Goal: Information Seeking & Learning: Learn about a topic

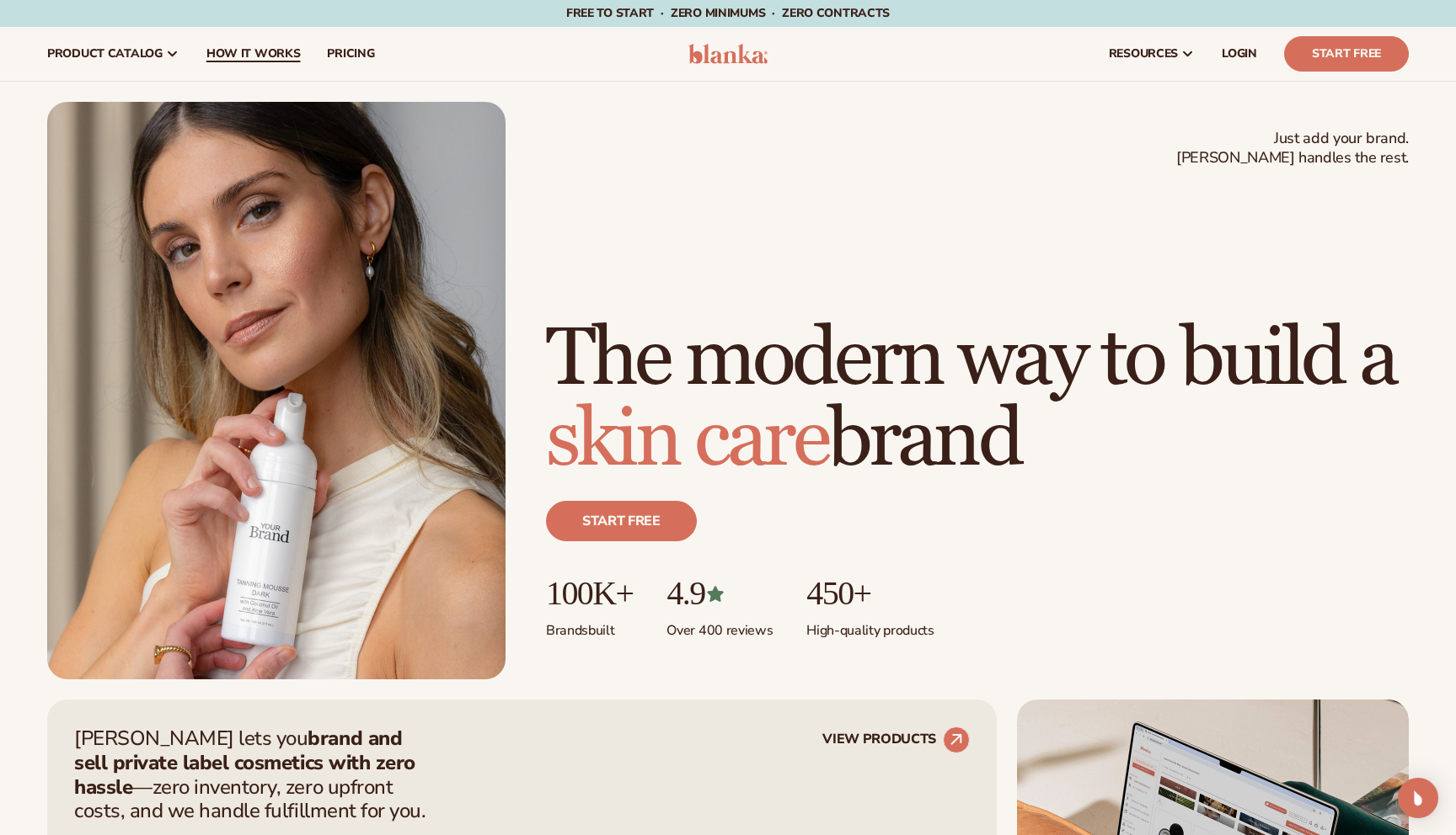
click at [279, 52] on span "How It Works" at bounding box center [253, 54] width 94 height 13
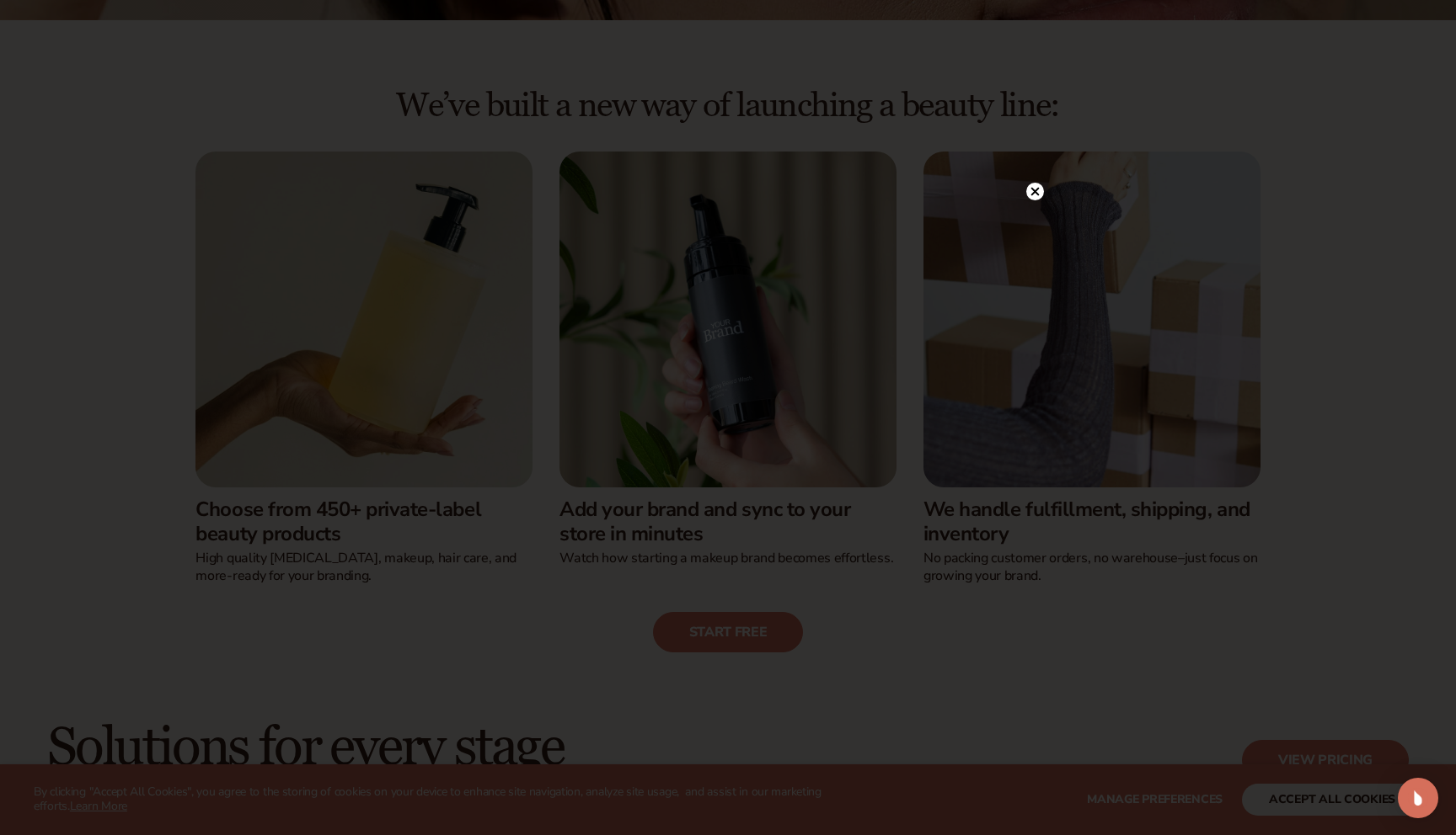
scroll to position [411, 0]
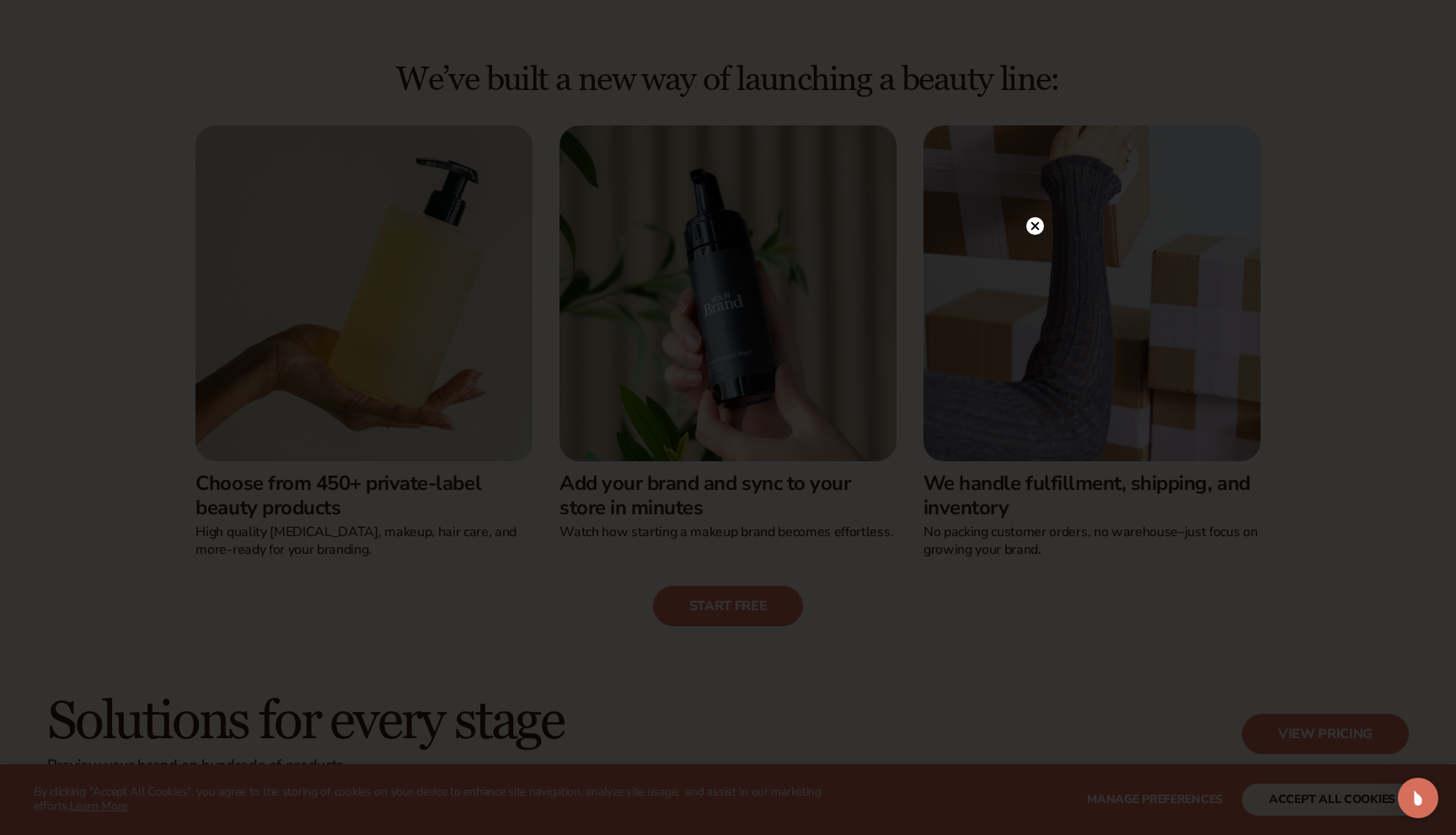
click at [1040, 224] on circle at bounding box center [1035, 226] width 18 height 18
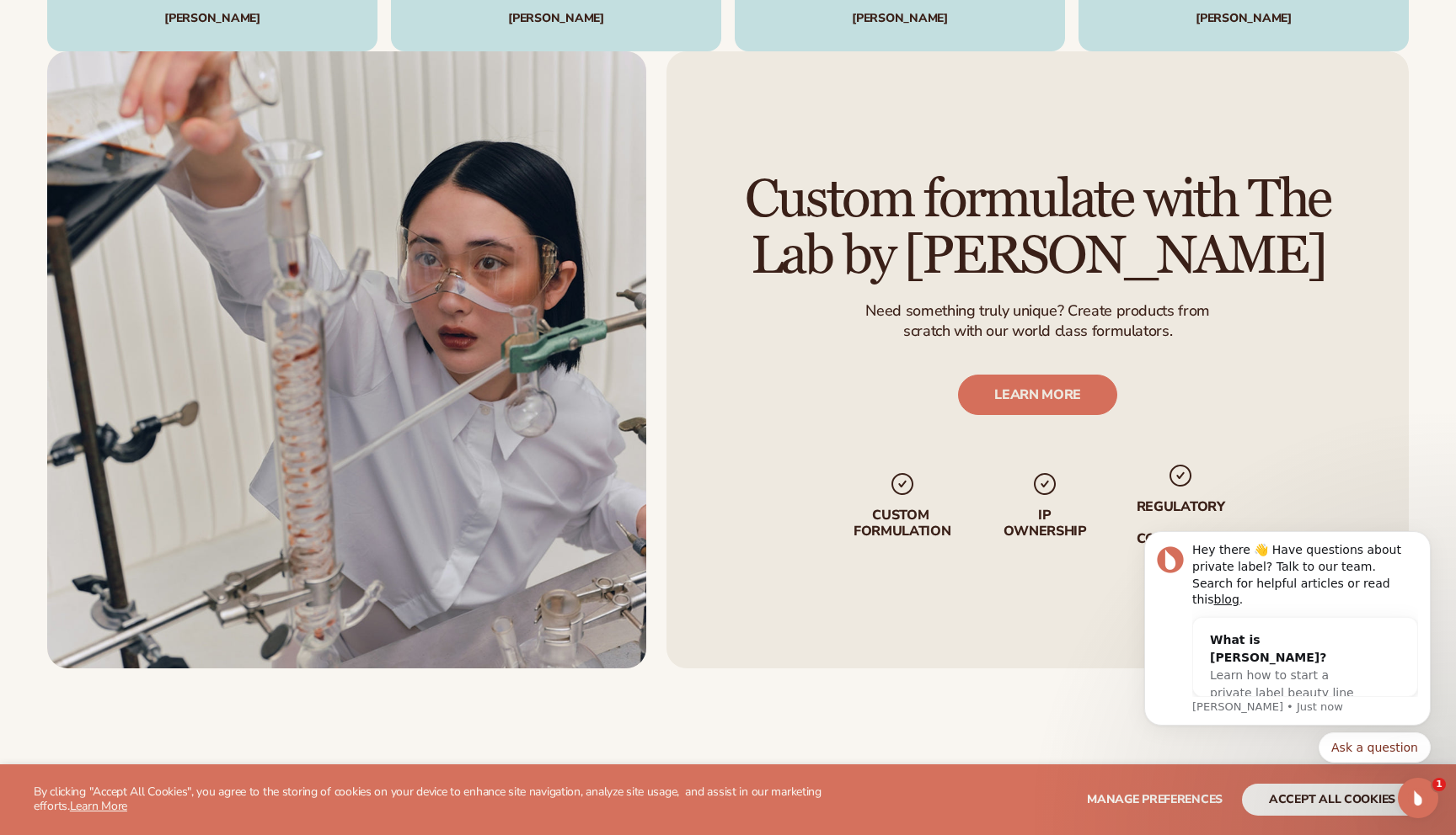
scroll to position [2829, 0]
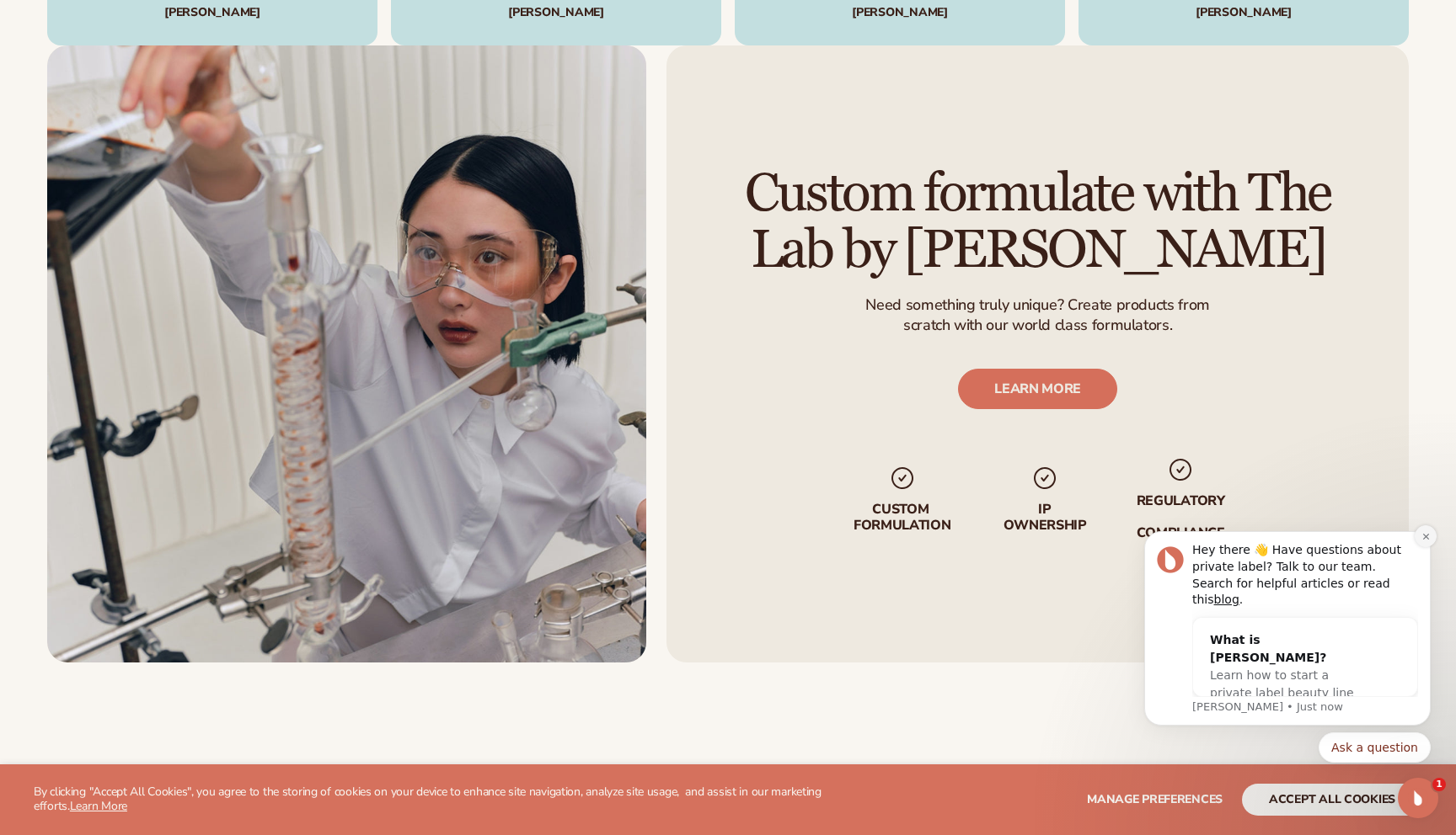
click at [1423, 541] on icon "Dismiss notification" at bounding box center [1426, 537] width 9 height 9
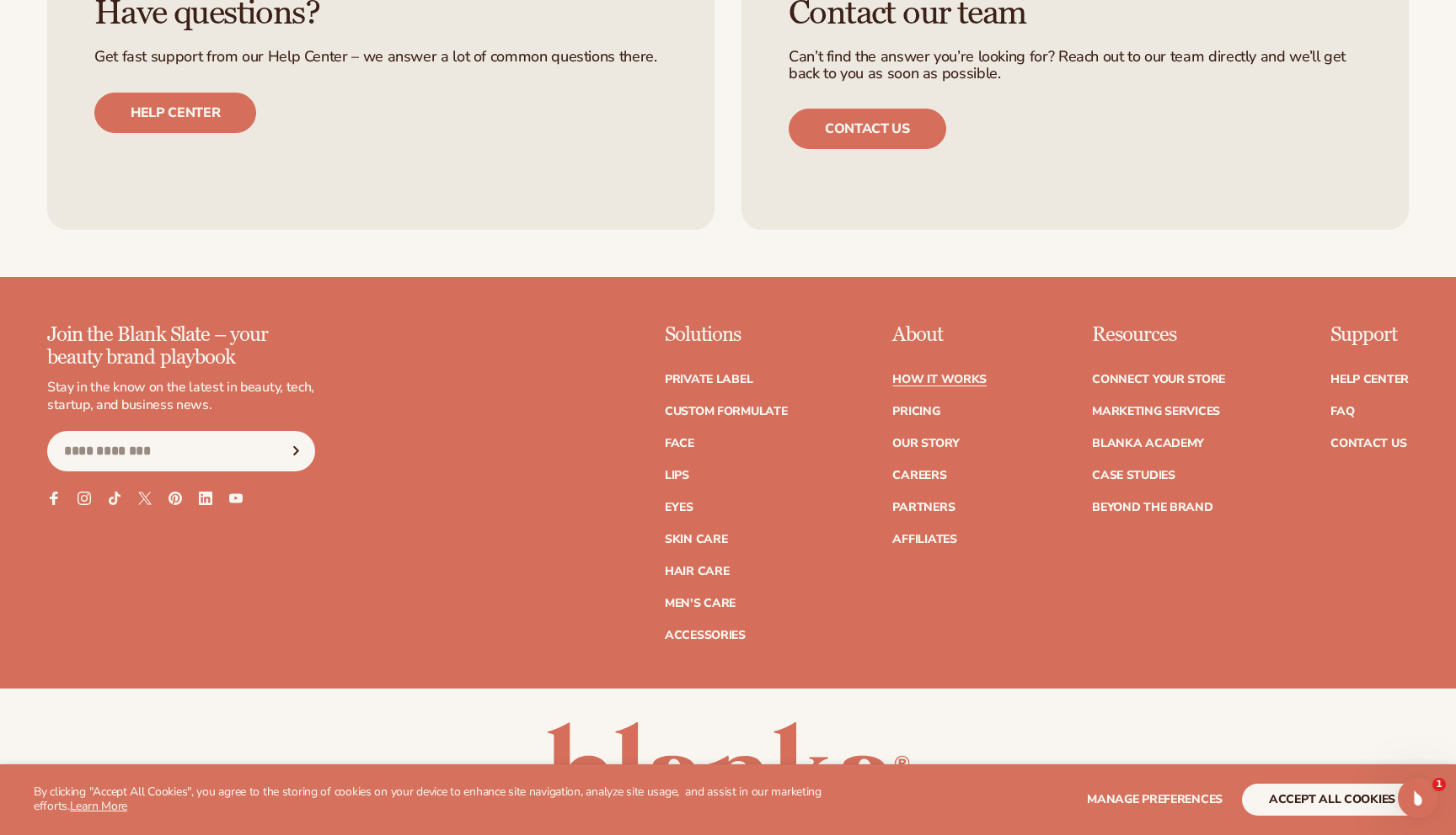
scroll to position [3692, 0]
click at [1123, 412] on link "Marketing services" at bounding box center [1156, 411] width 128 height 12
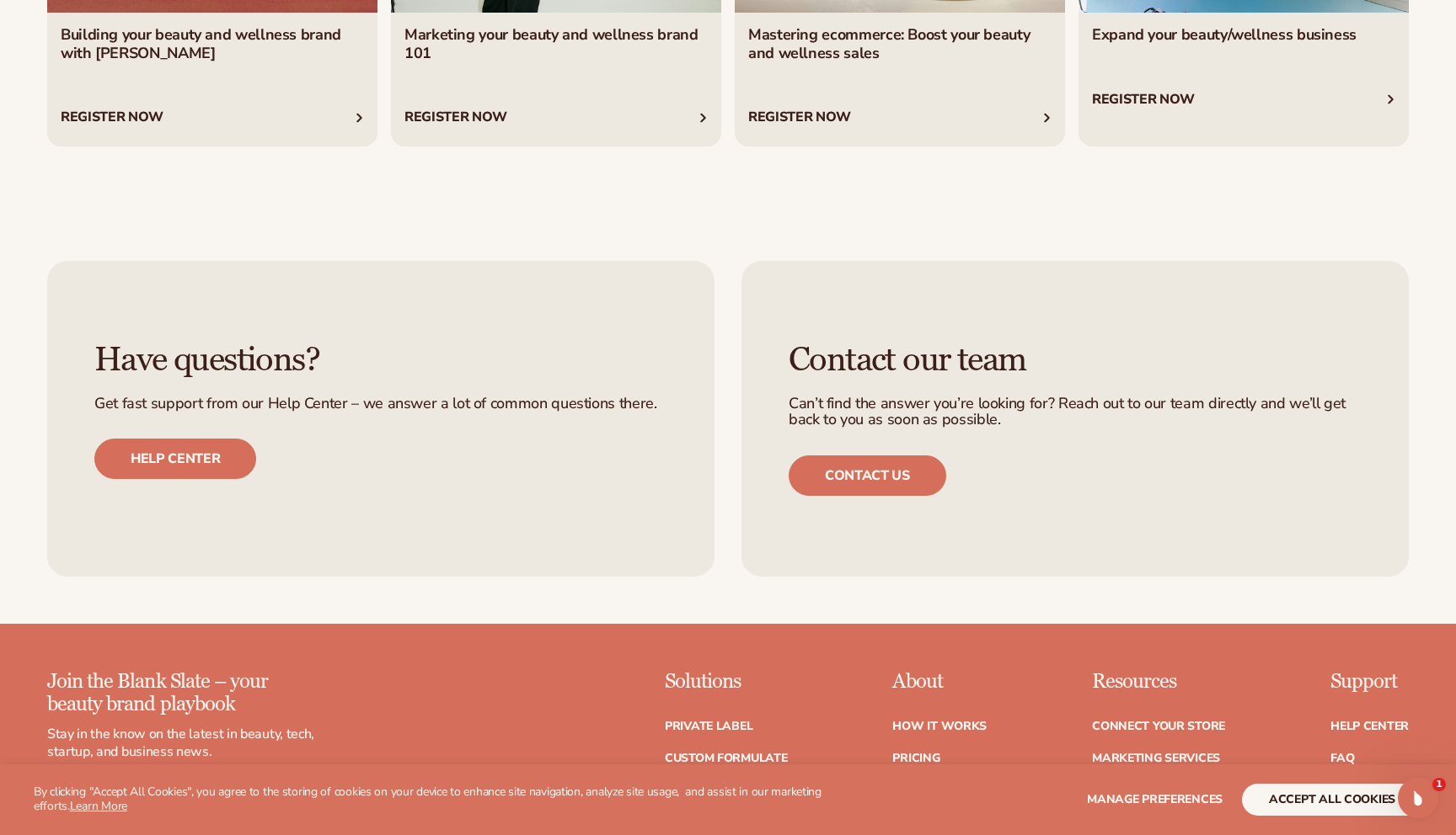
scroll to position [4065, 0]
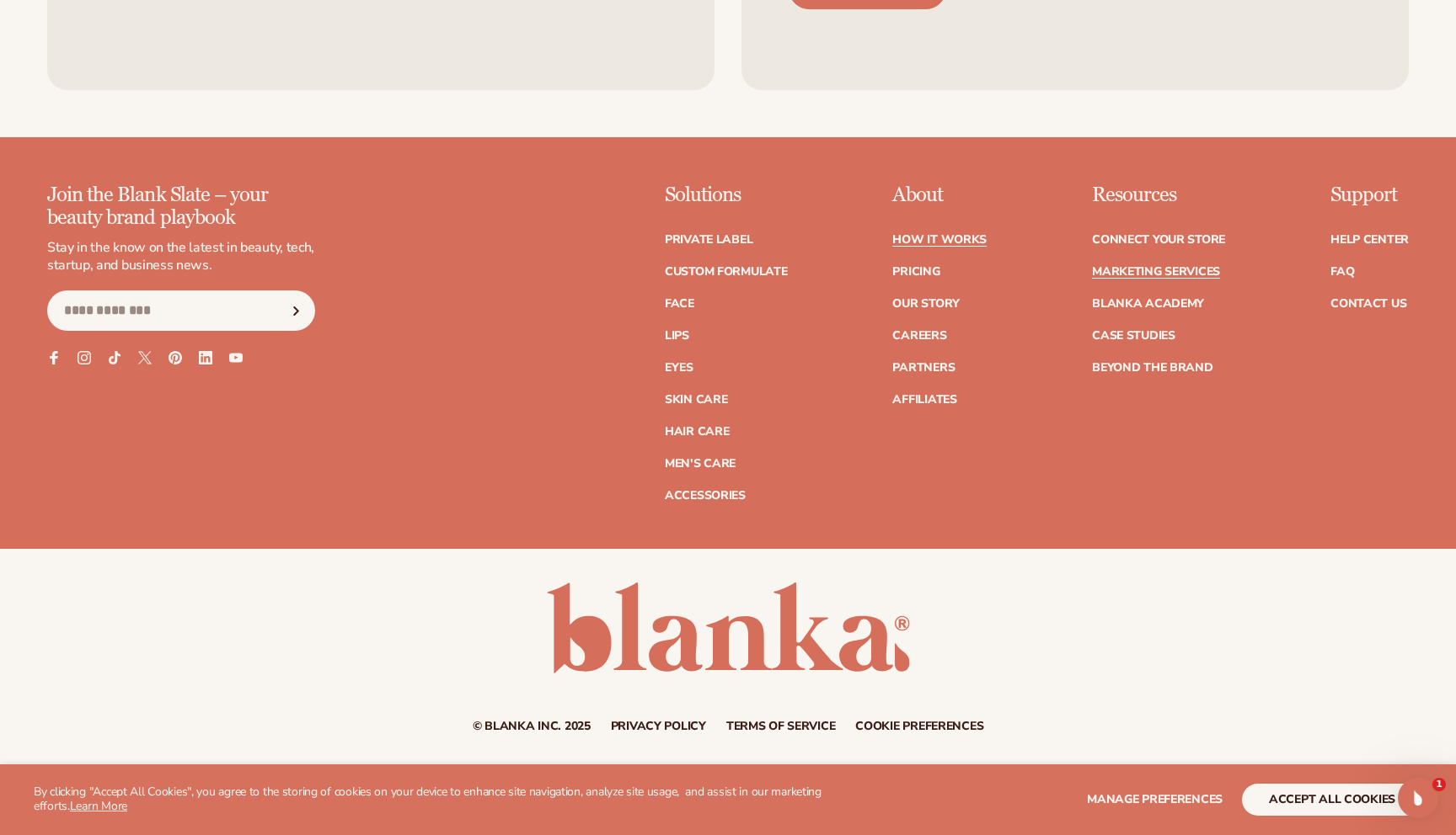
click at [968, 234] on link "How It Works" at bounding box center [939, 240] width 94 height 12
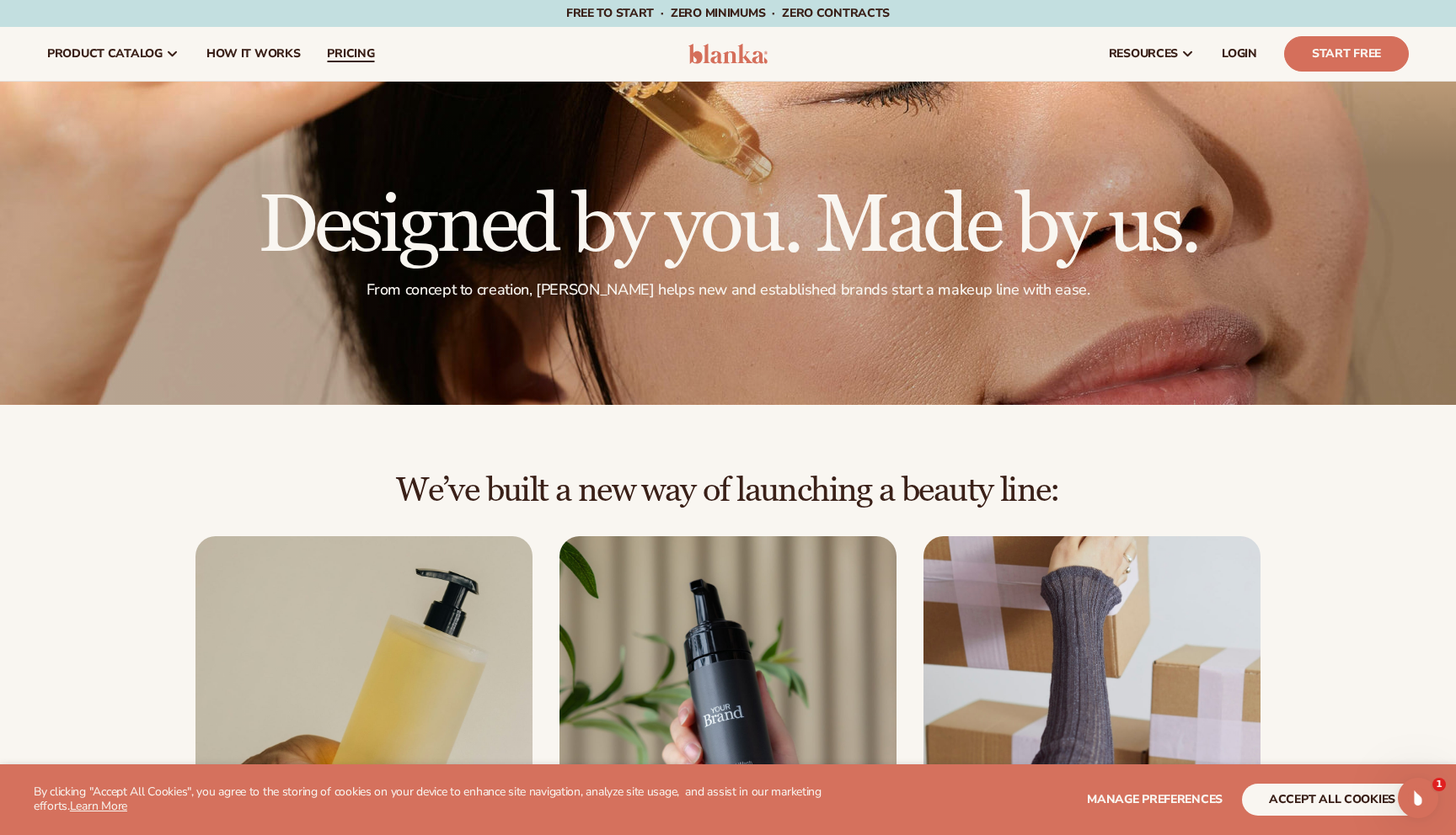
click at [355, 52] on span "pricing" at bounding box center [350, 54] width 47 height 13
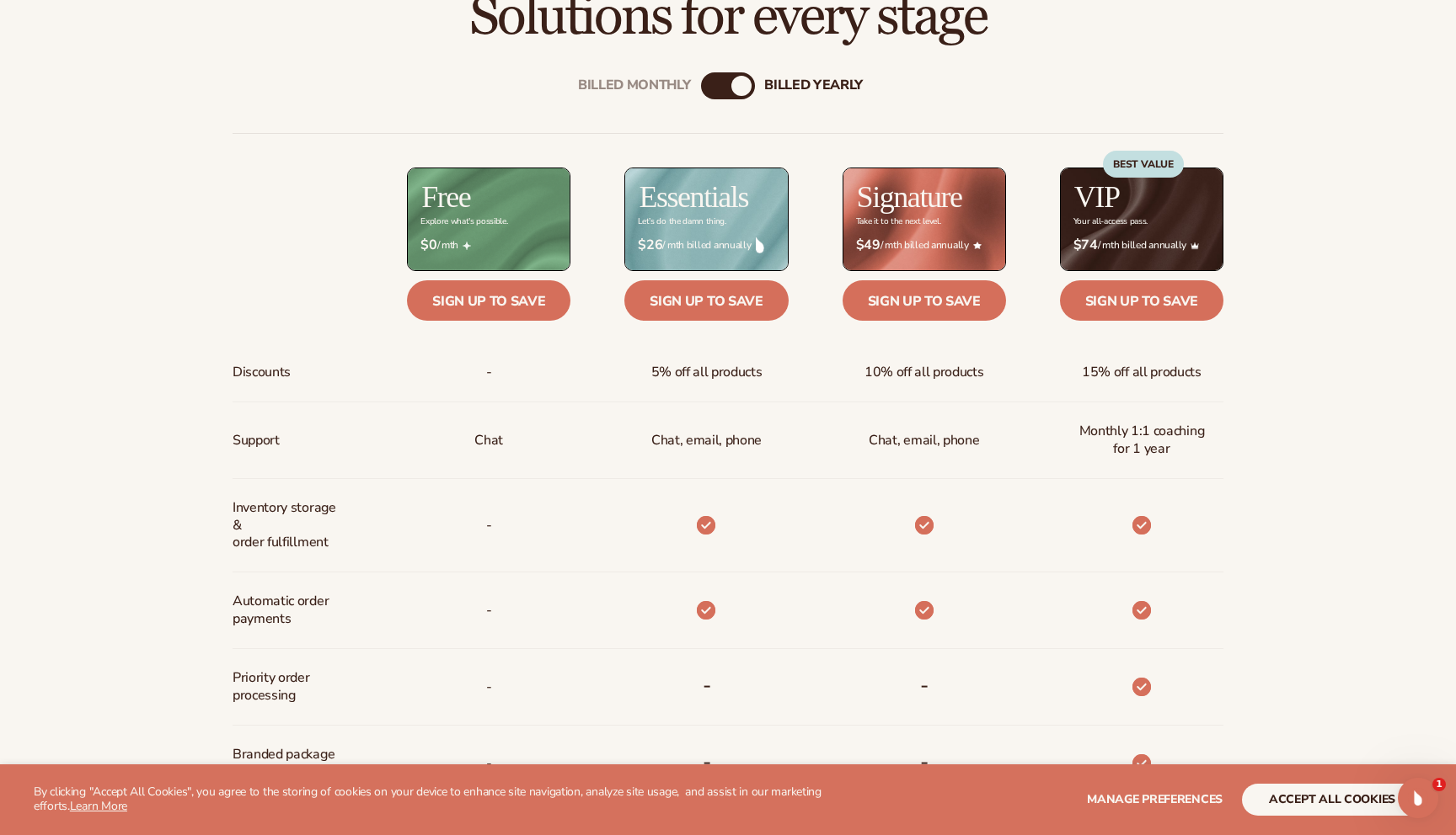
scroll to position [672, 0]
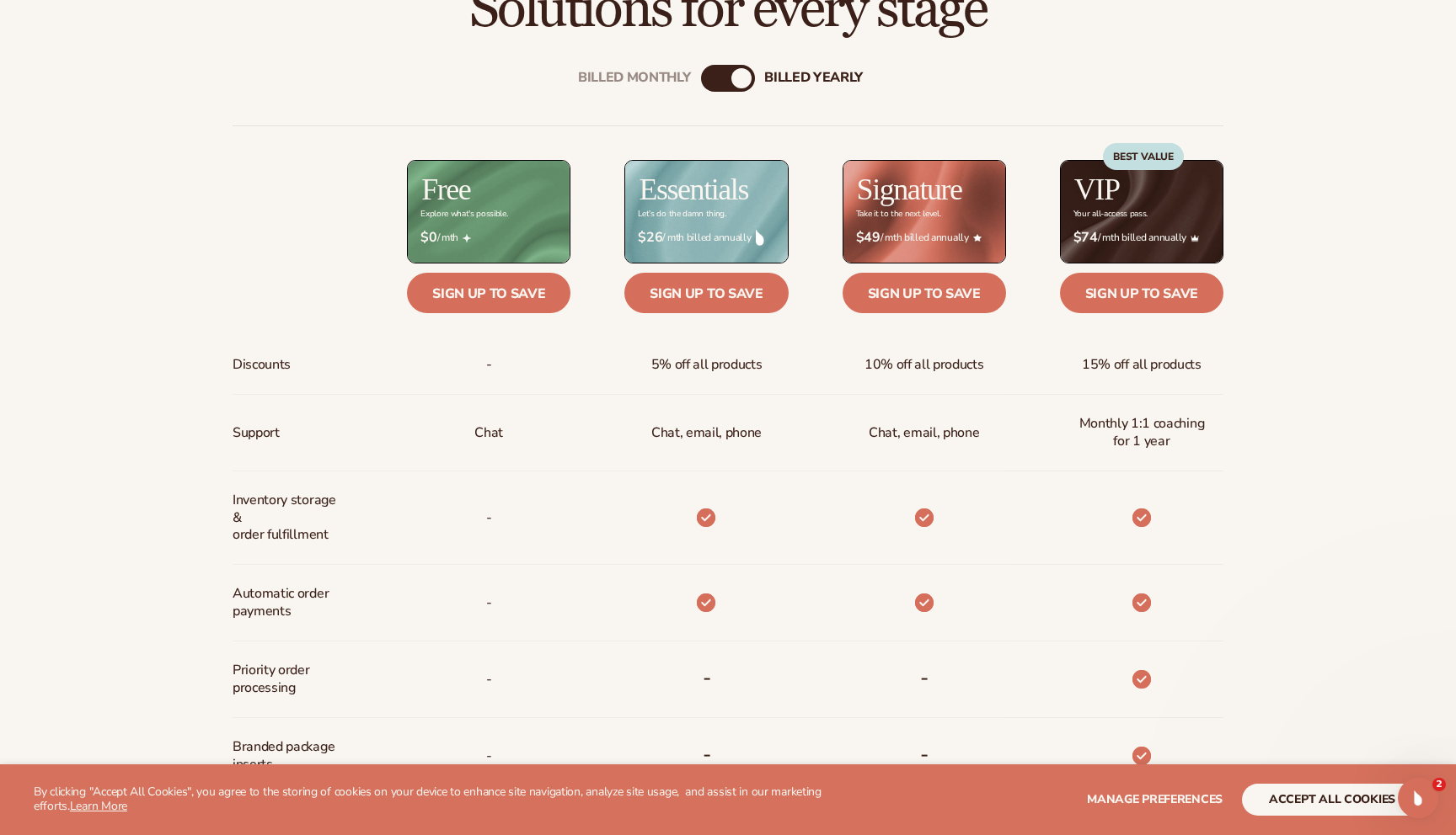
click at [718, 75] on div "Billed Monthly" at bounding box center [711, 78] width 20 height 20
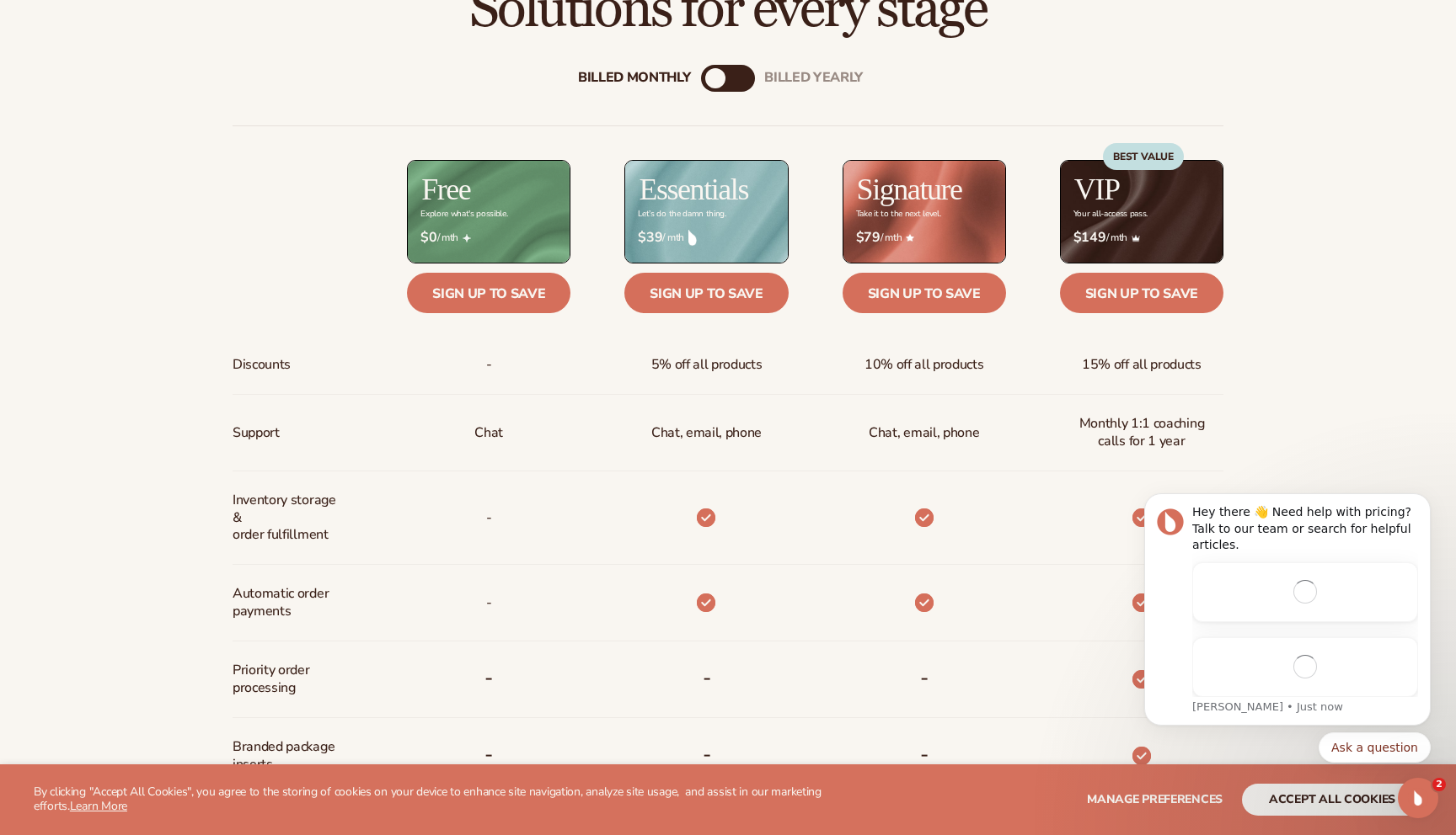
scroll to position [0, 0]
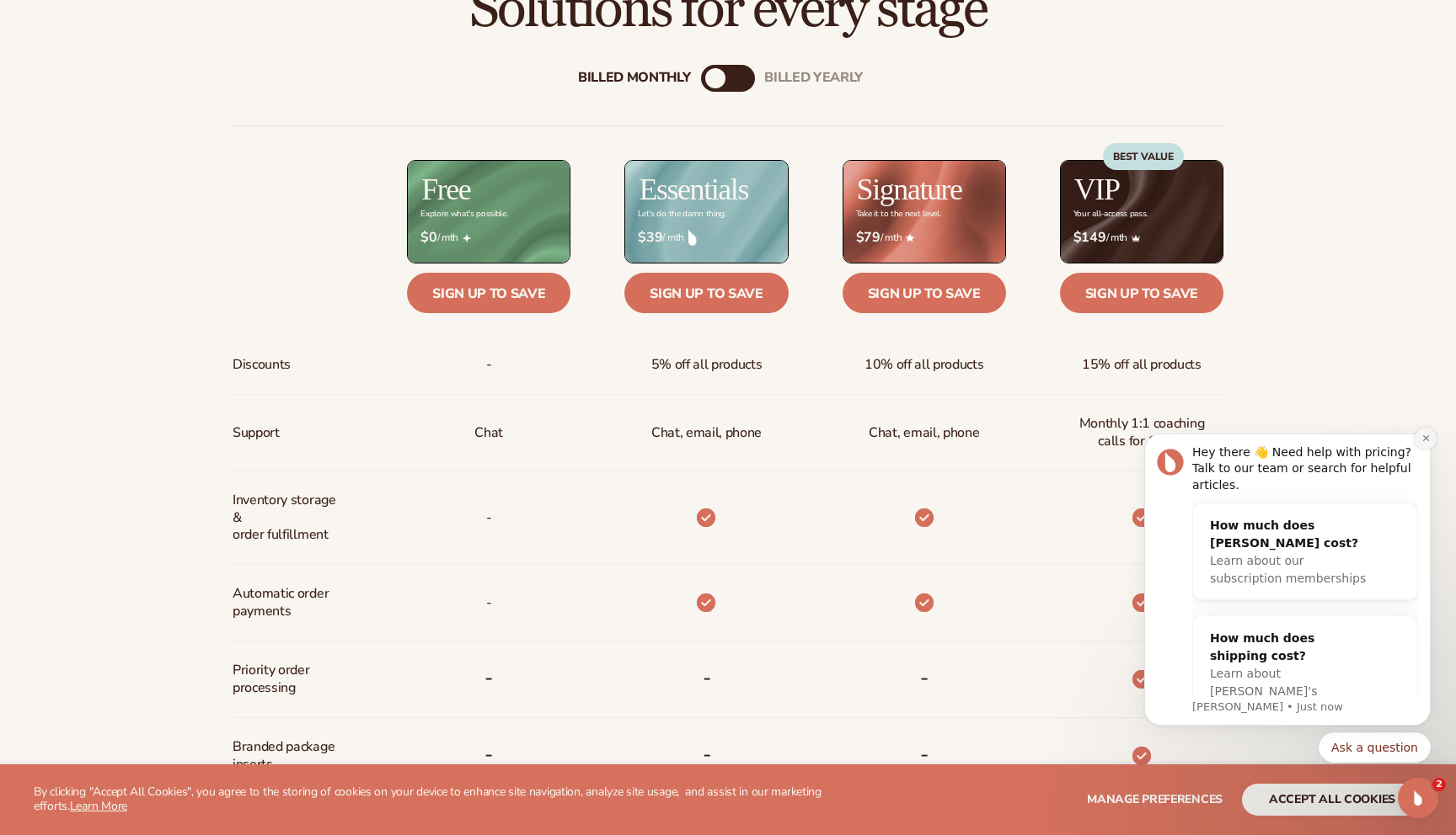
click at [1428, 440] on icon "Dismiss notification" at bounding box center [1426, 438] width 9 height 9
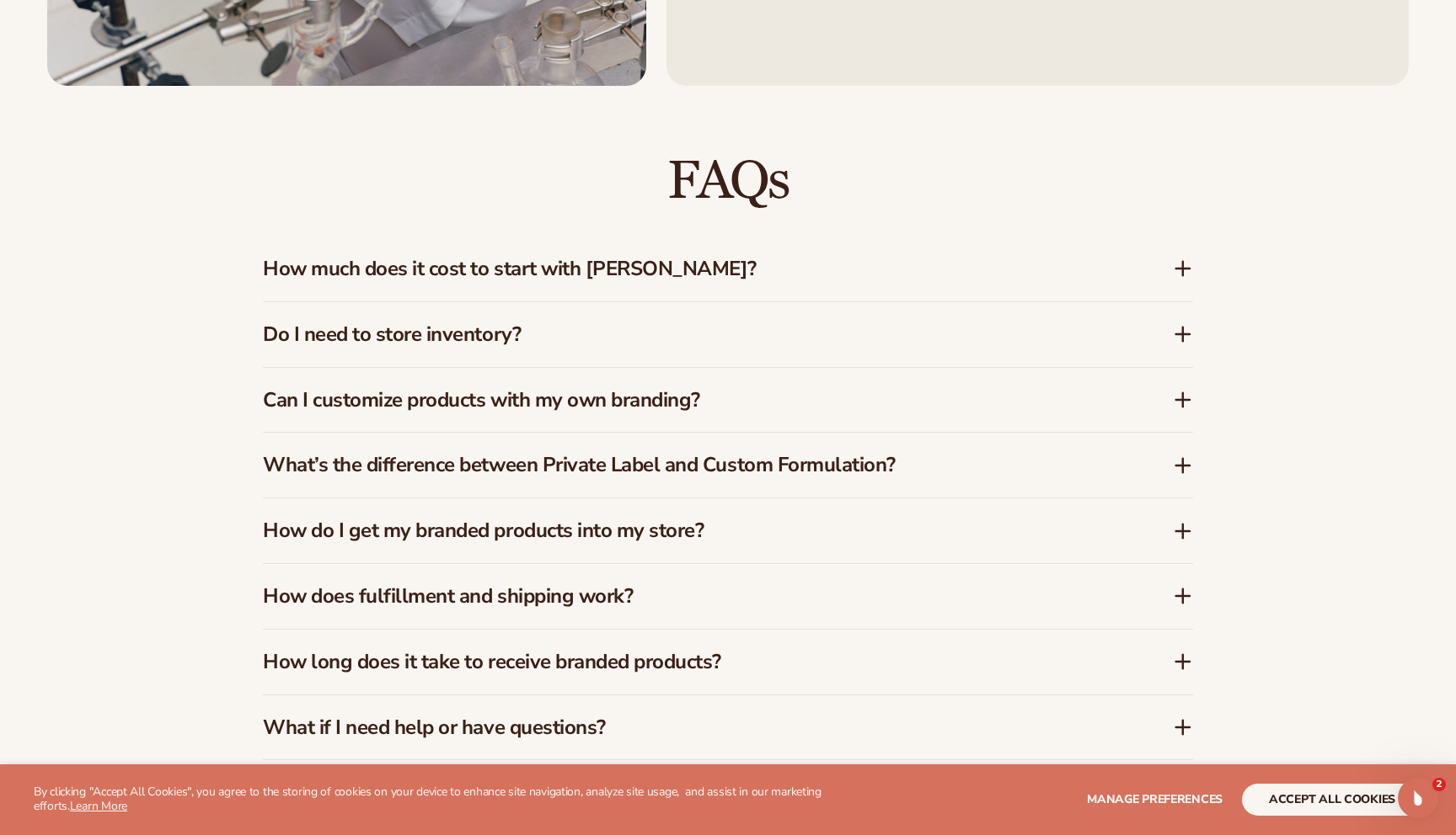
scroll to position [2507, 0]
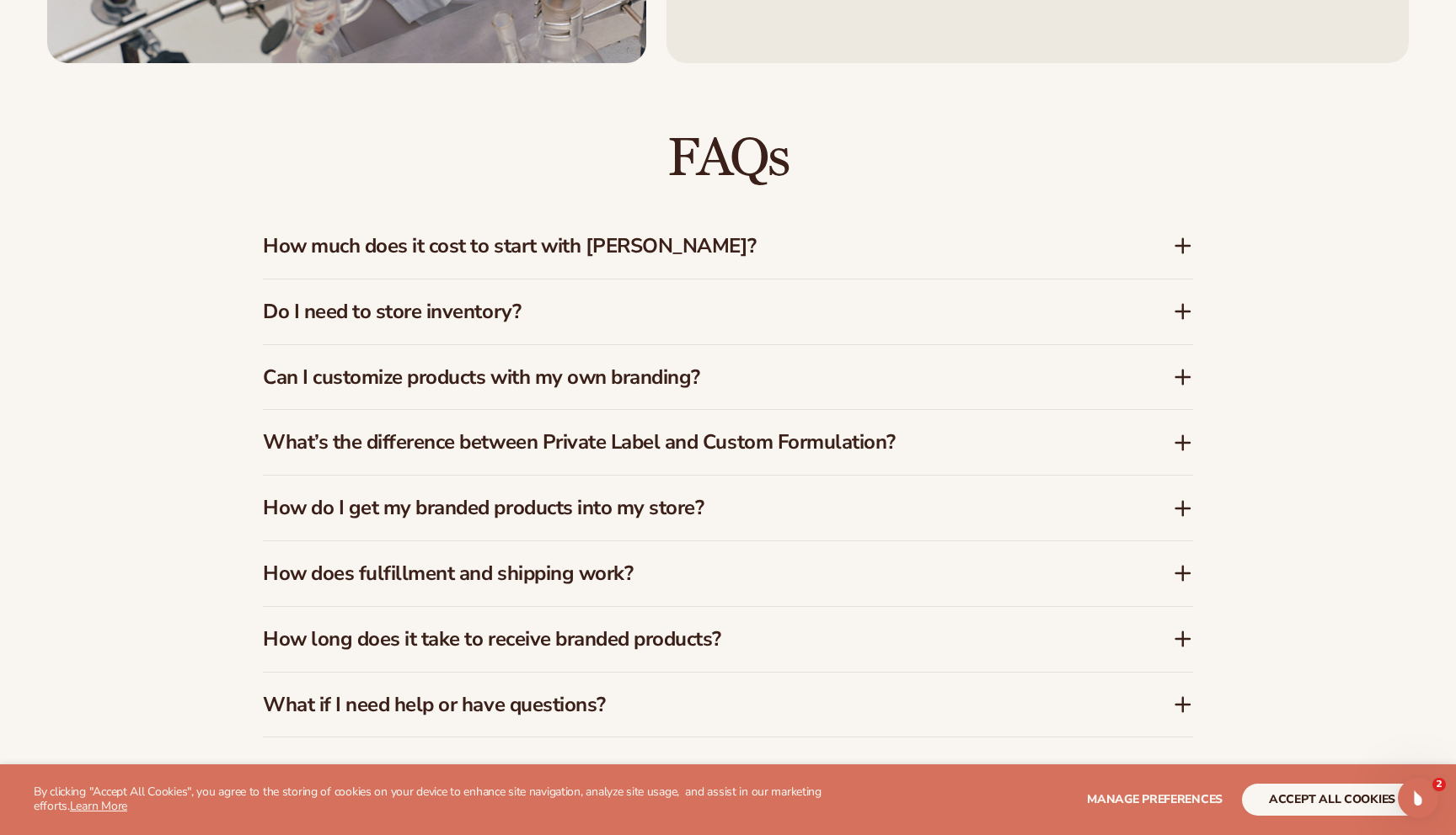
click at [1182, 250] on icon at bounding box center [1183, 246] width 20 height 20
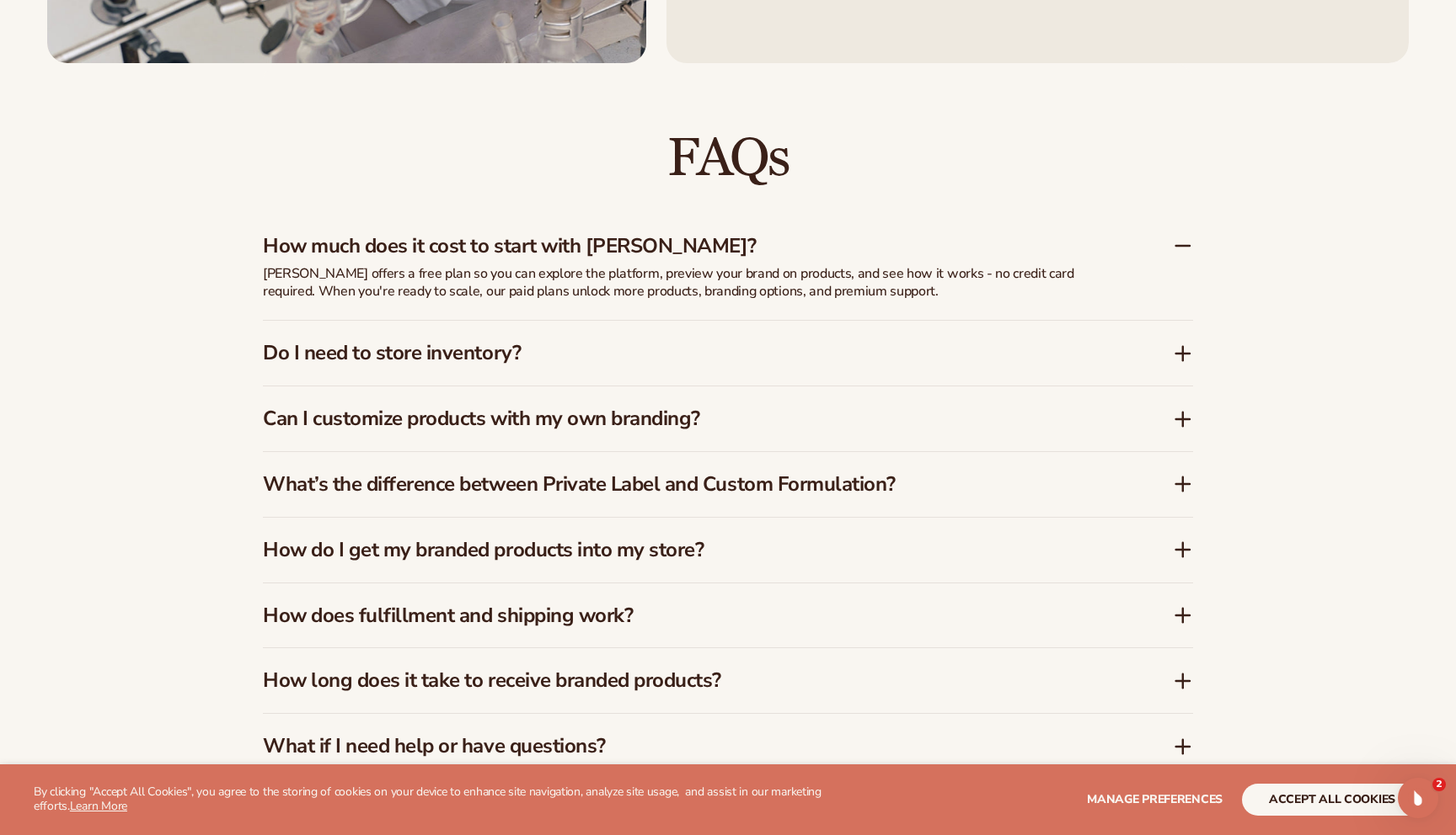
click at [1182, 250] on icon at bounding box center [1183, 246] width 20 height 20
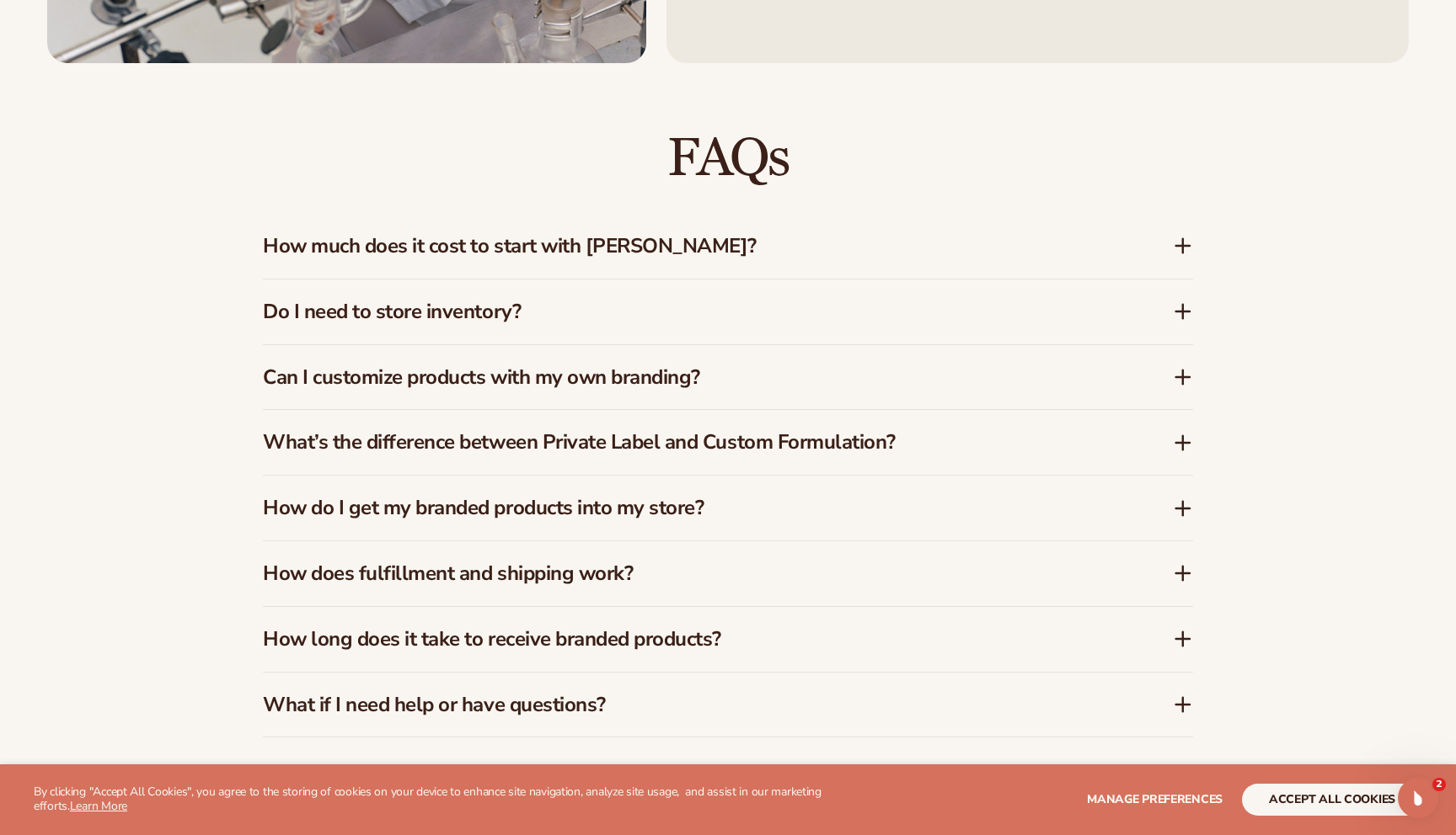
click at [1182, 309] on icon at bounding box center [1183, 311] width 20 height 20
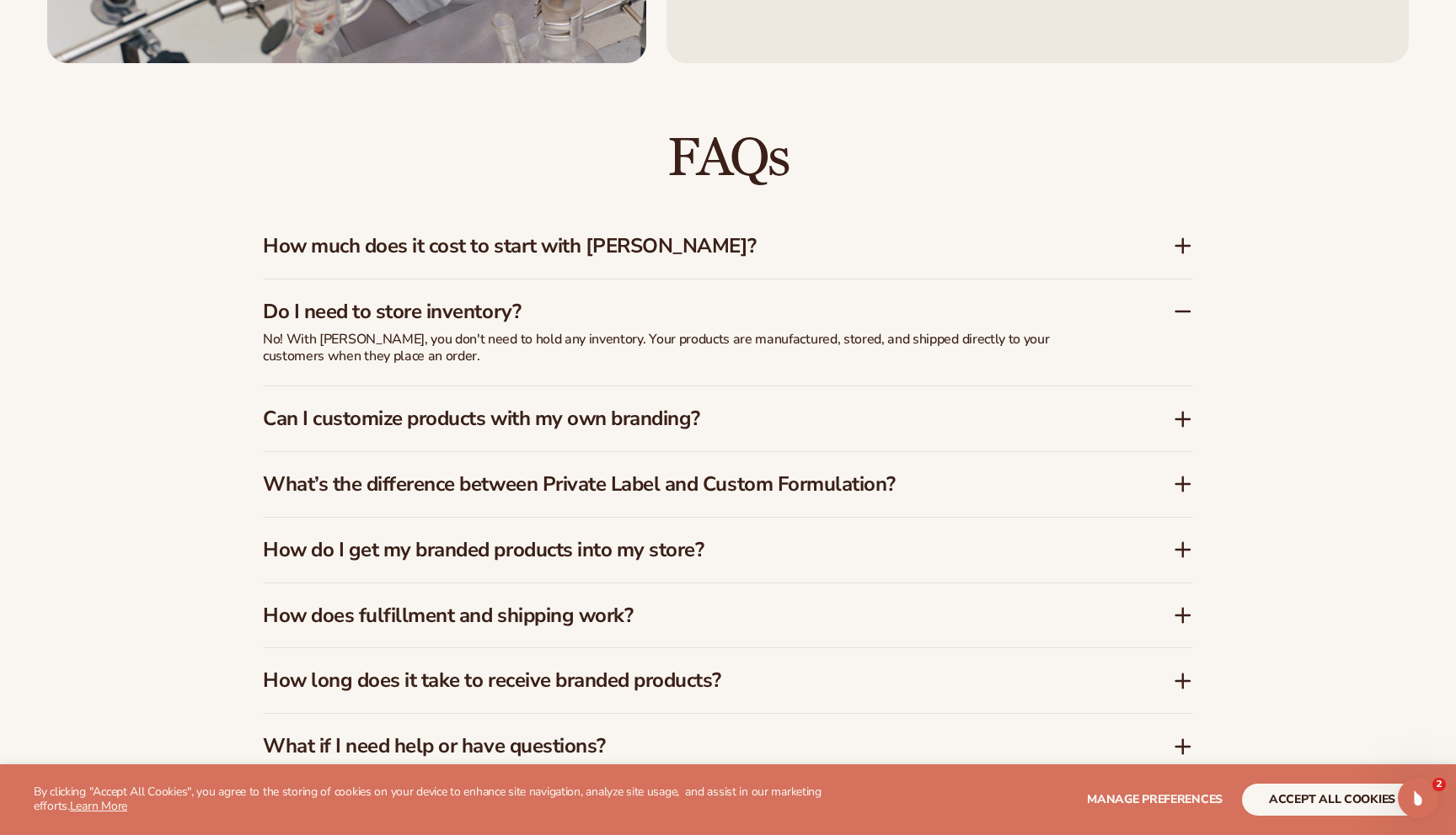
click at [1182, 309] on icon at bounding box center [1183, 311] width 20 height 20
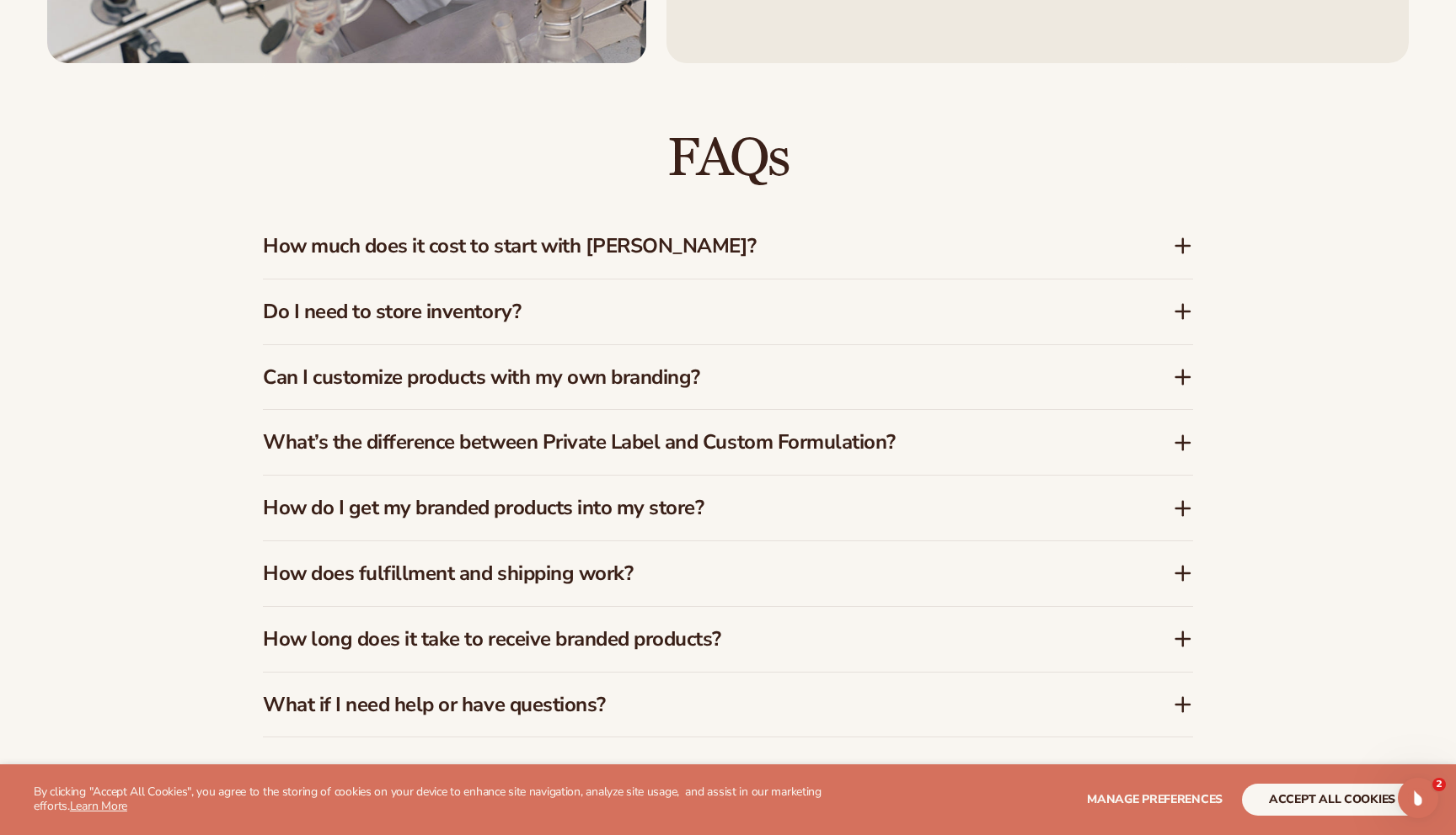
click at [1185, 380] on icon at bounding box center [1183, 378] width 20 height 20
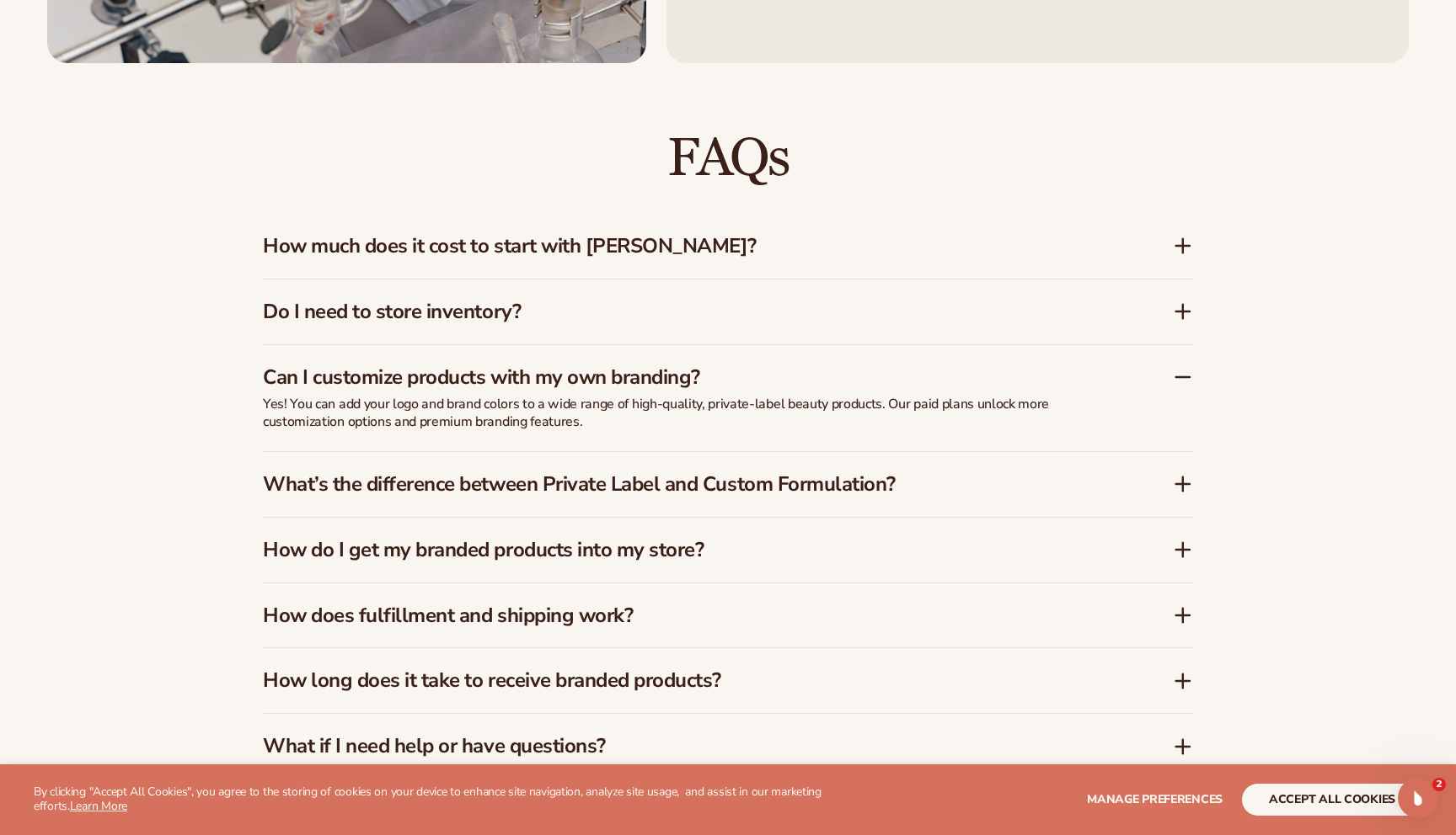
click at [1185, 380] on icon at bounding box center [1183, 378] width 20 height 20
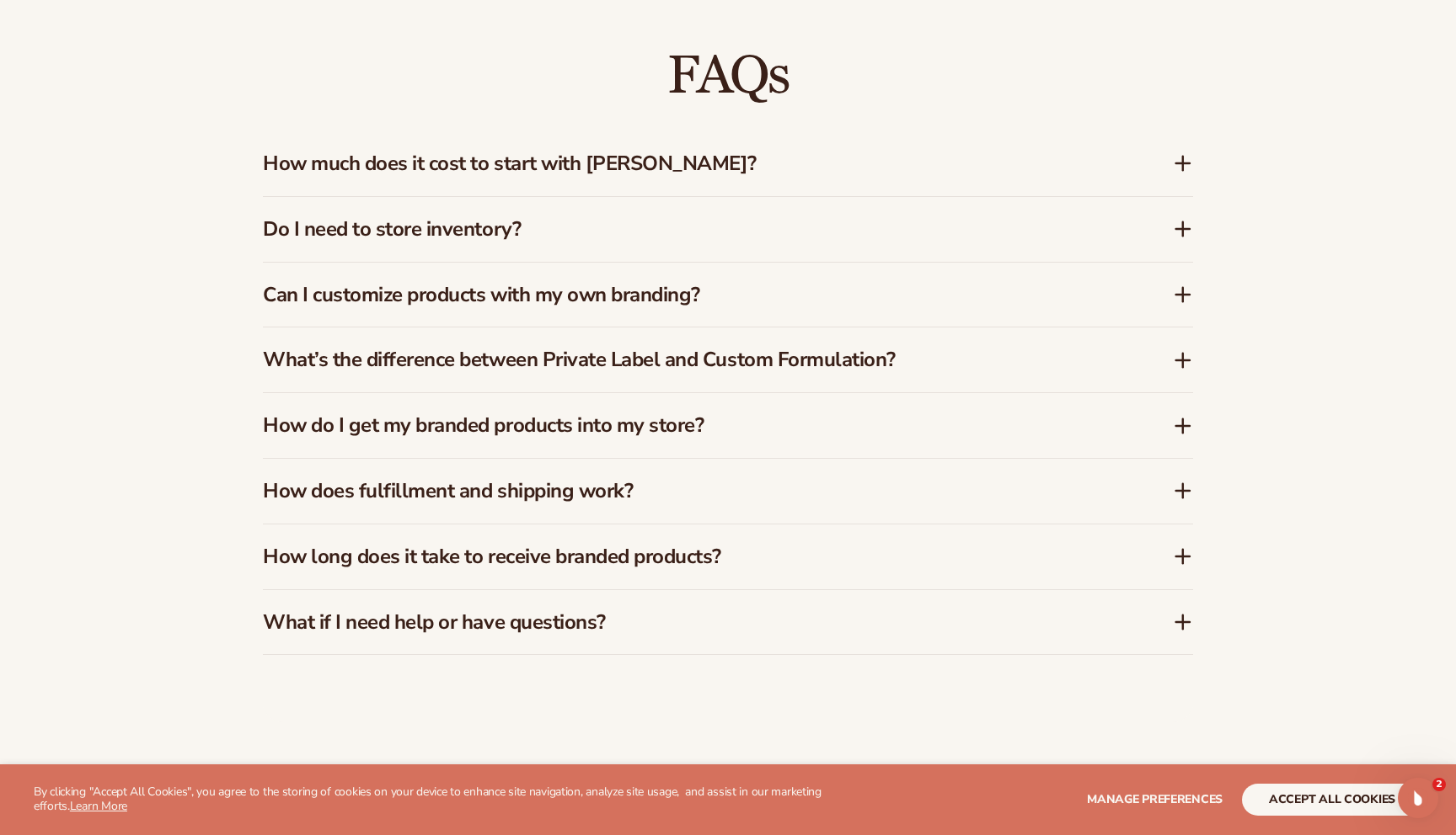
scroll to position [2591, 0]
click at [1182, 359] on icon at bounding box center [1182, 359] width 13 height 0
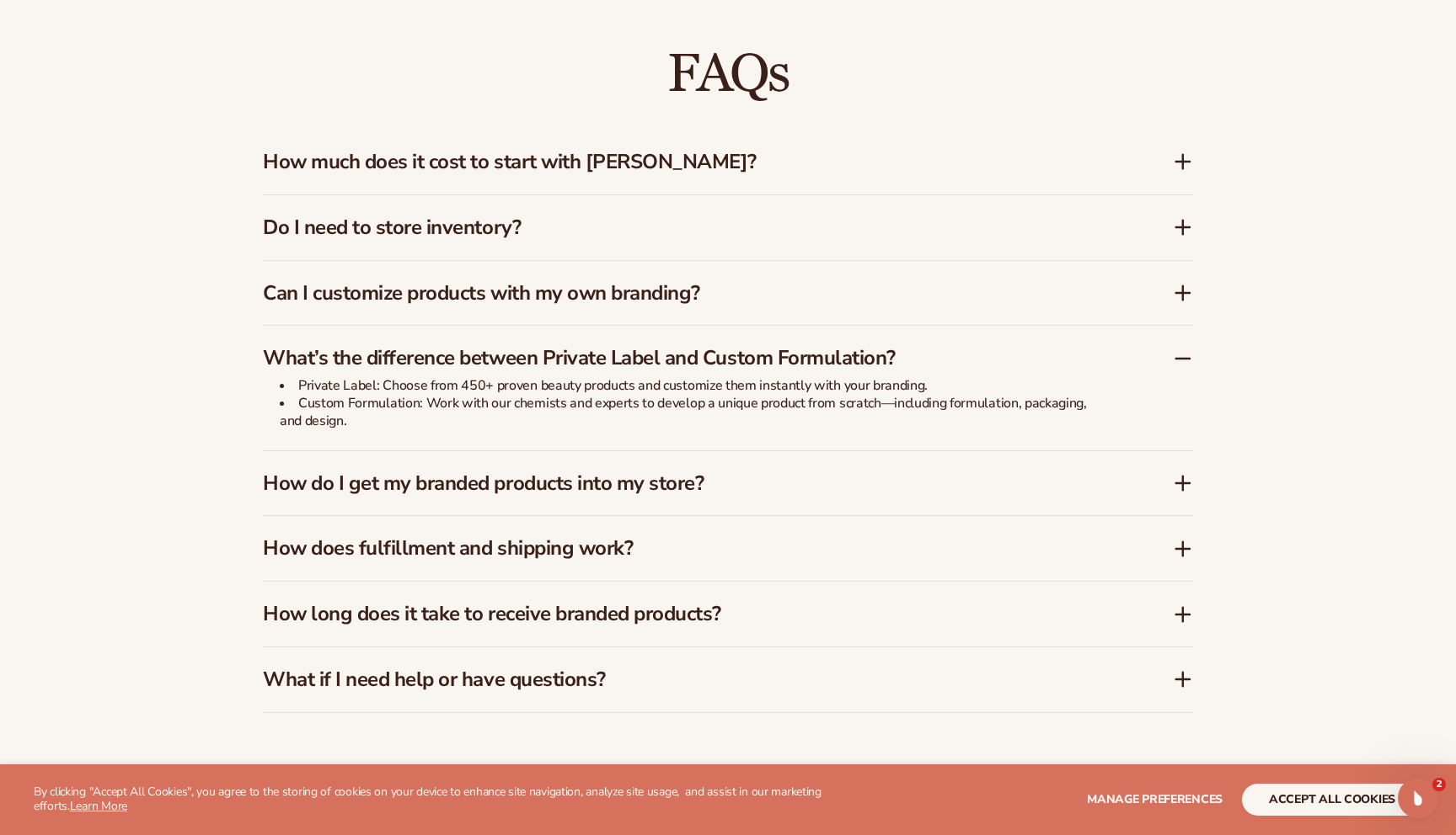
click at [1182, 359] on icon at bounding box center [1182, 359] width 13 height 0
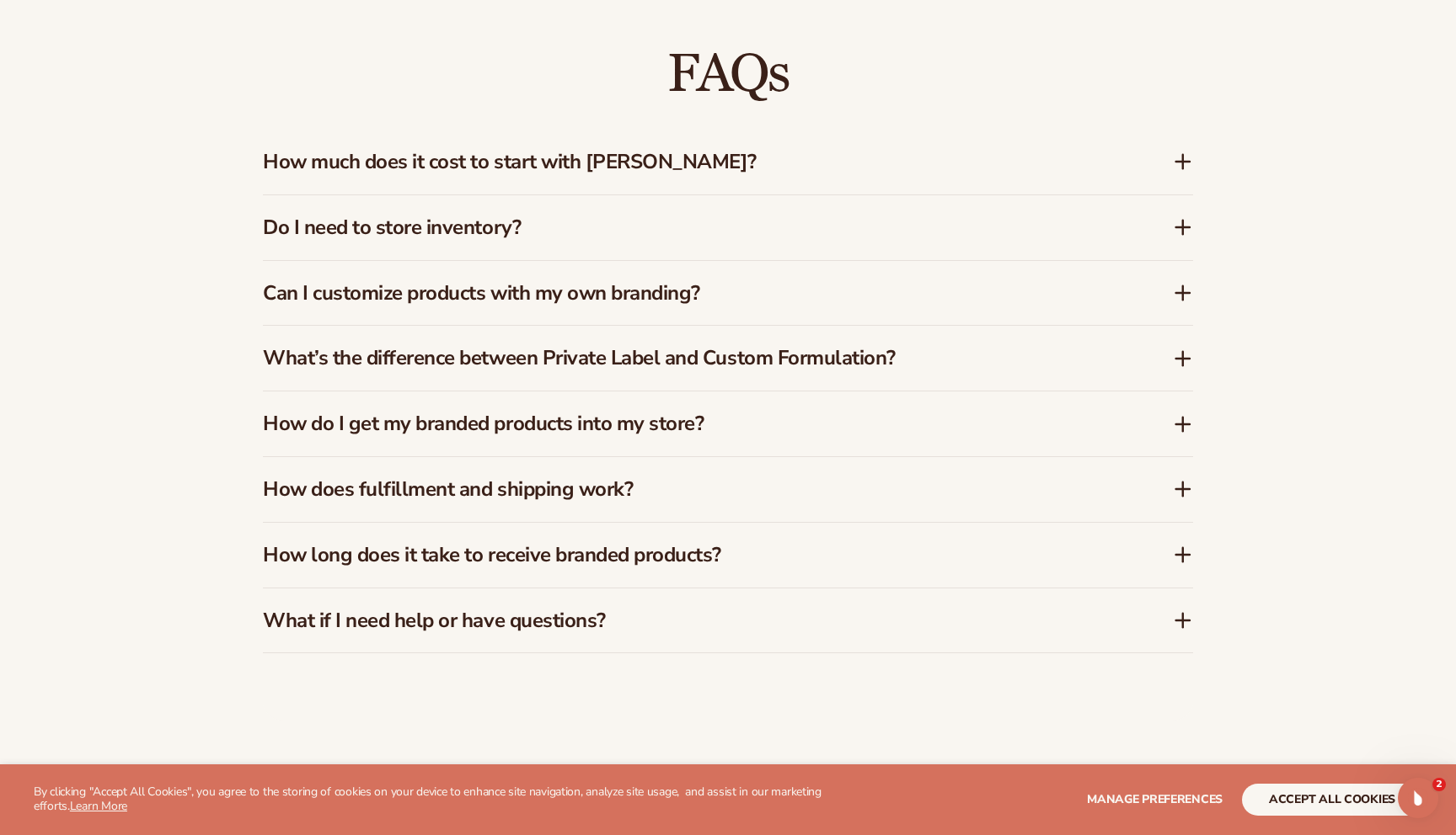
click at [1185, 427] on icon at bounding box center [1183, 425] width 20 height 20
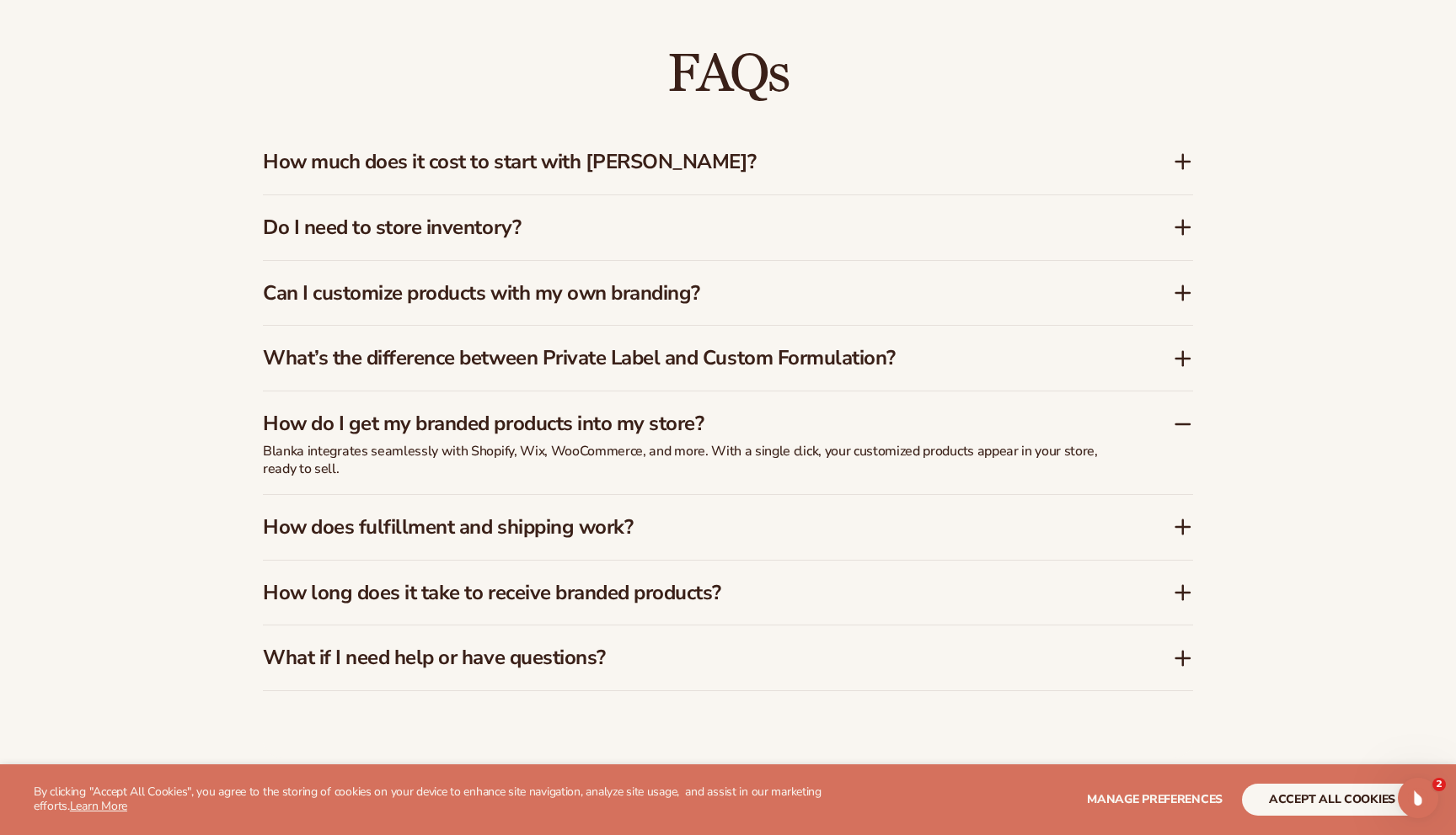
click at [1185, 427] on icon at bounding box center [1183, 425] width 20 height 20
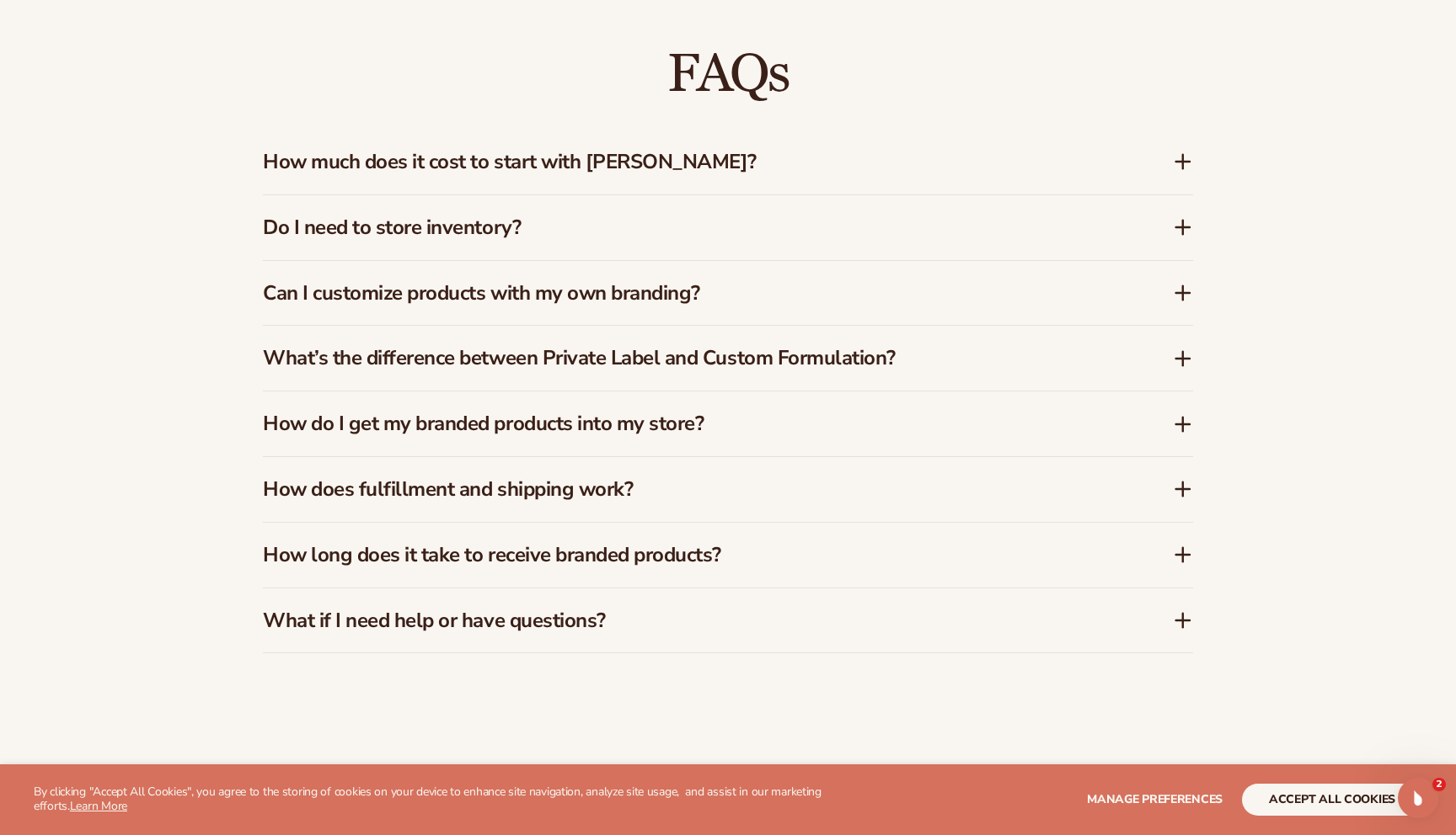
click at [1182, 426] on icon at bounding box center [1182, 423] width 0 height 13
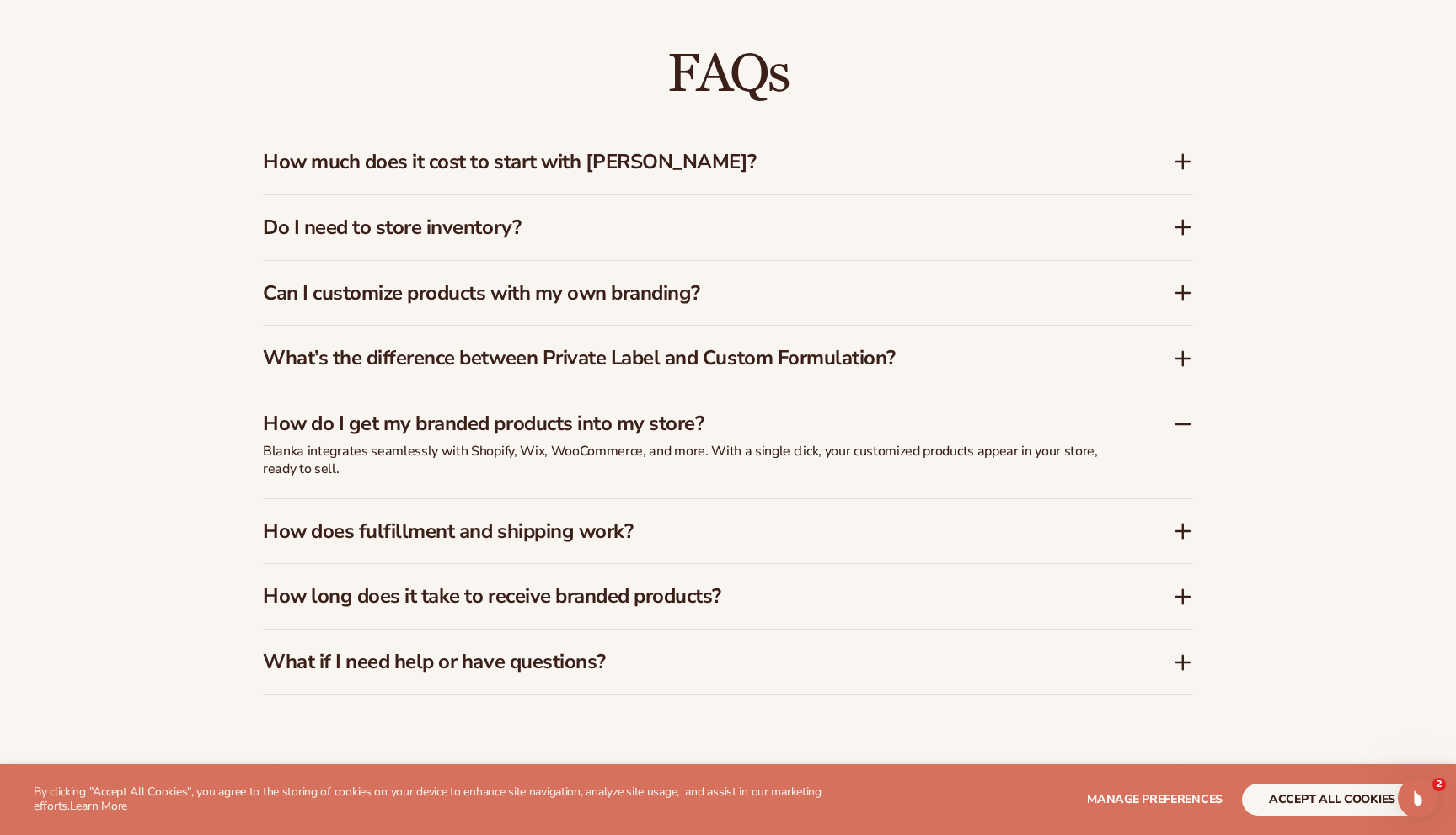
click at [1183, 426] on icon at bounding box center [1183, 425] width 20 height 20
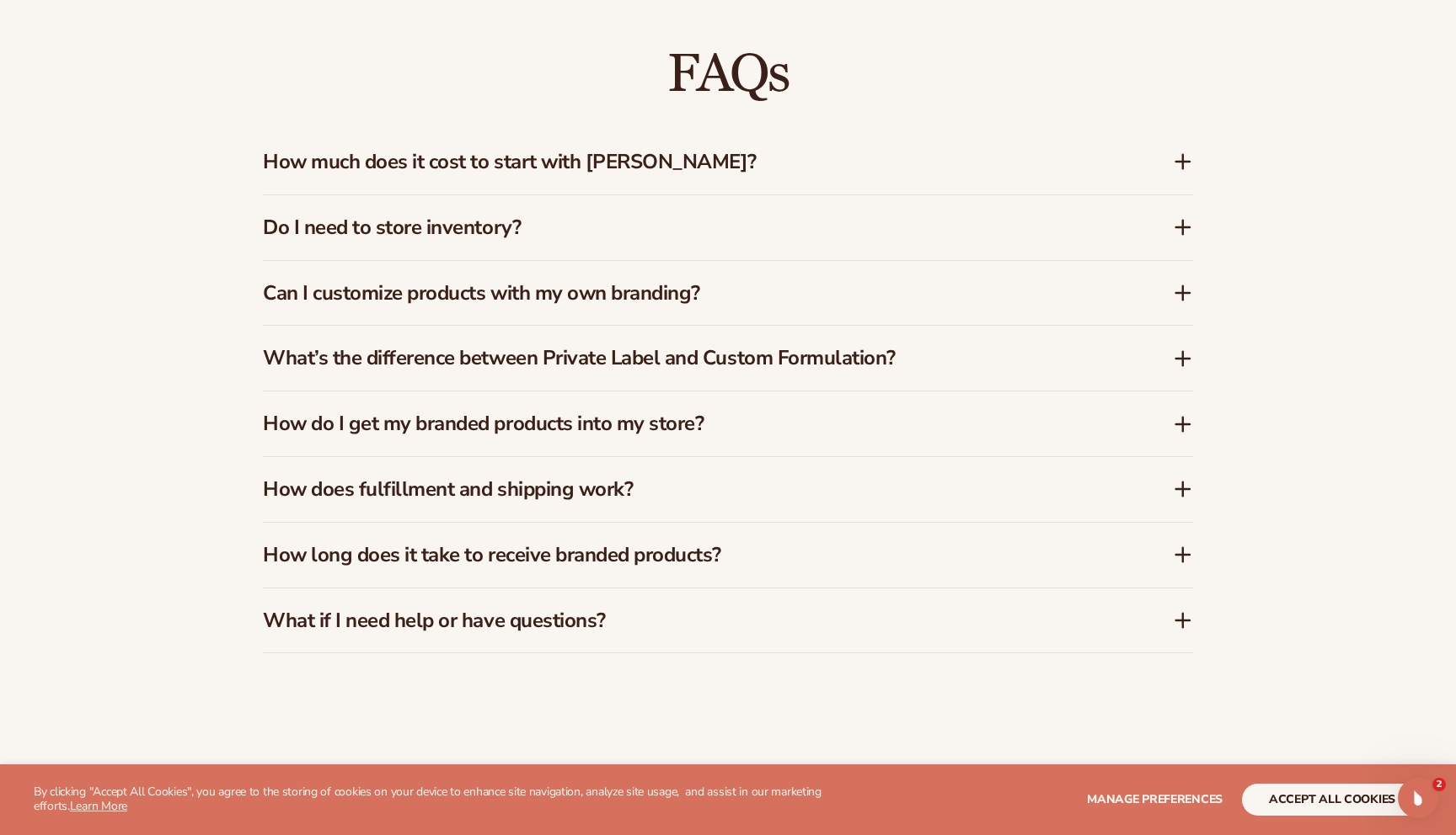
click at [1182, 426] on icon at bounding box center [1182, 423] width 0 height 13
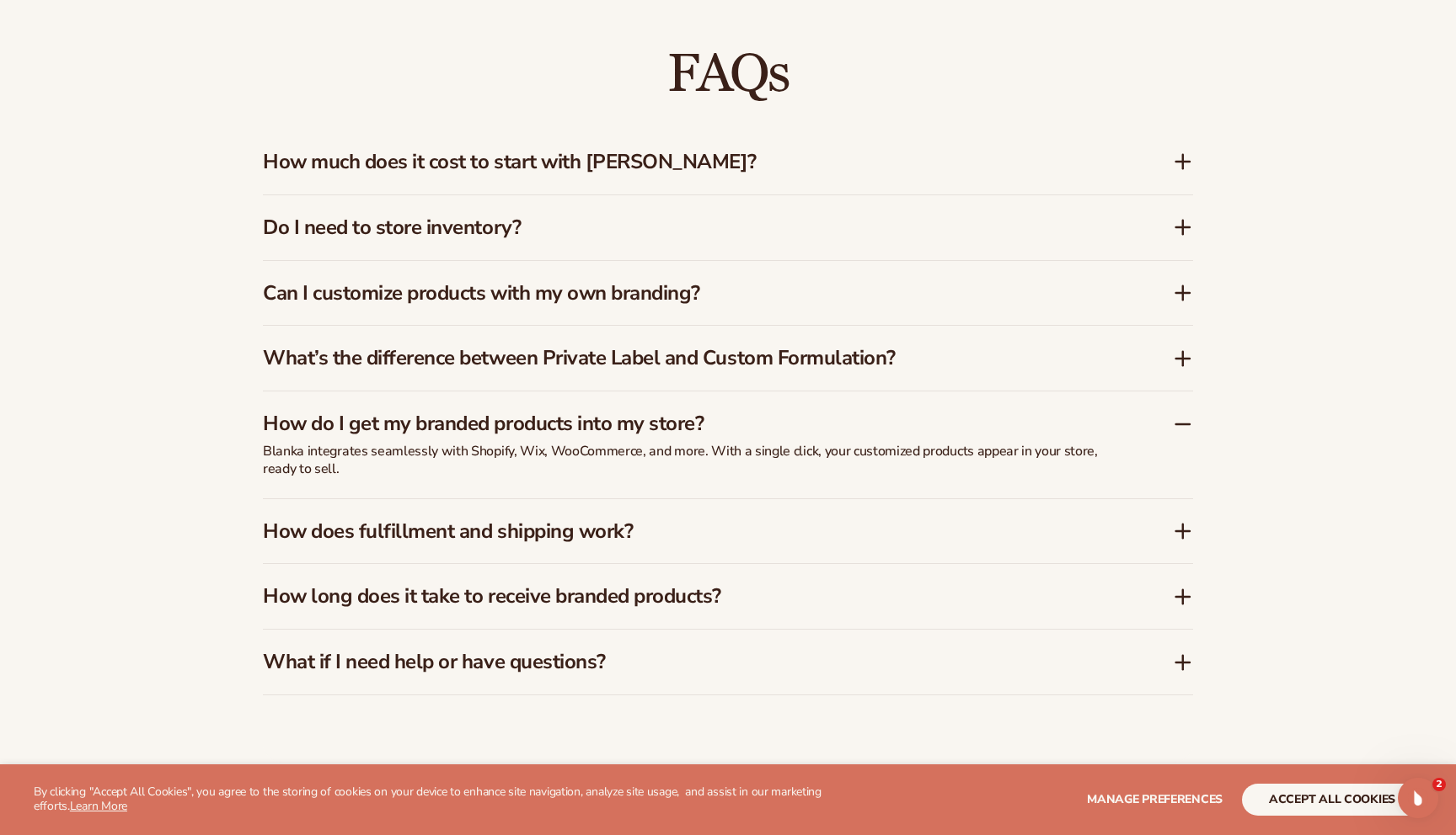
click at [1183, 426] on icon at bounding box center [1183, 425] width 20 height 20
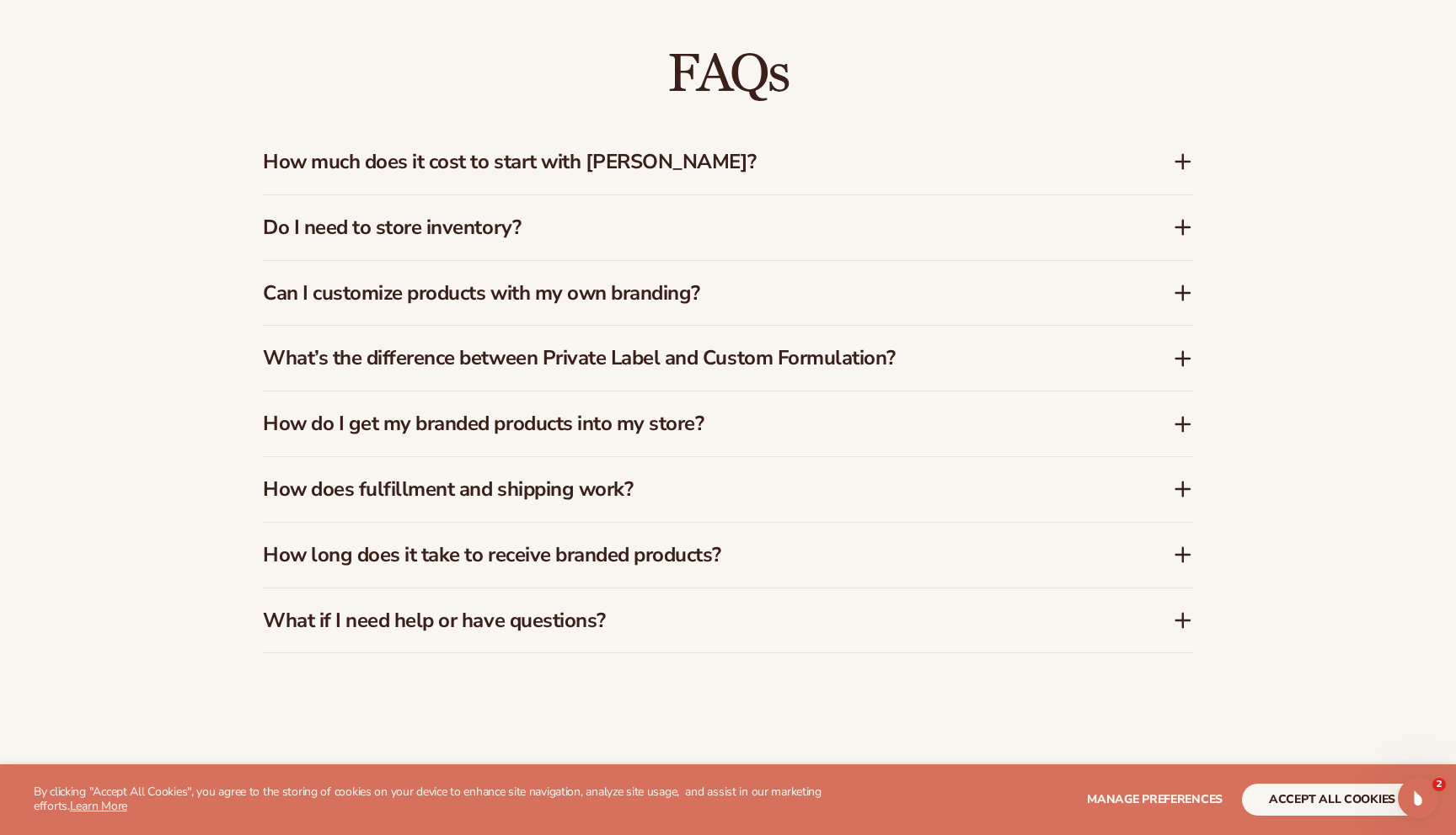
click at [1182, 486] on icon at bounding box center [1182, 489] width 0 height 13
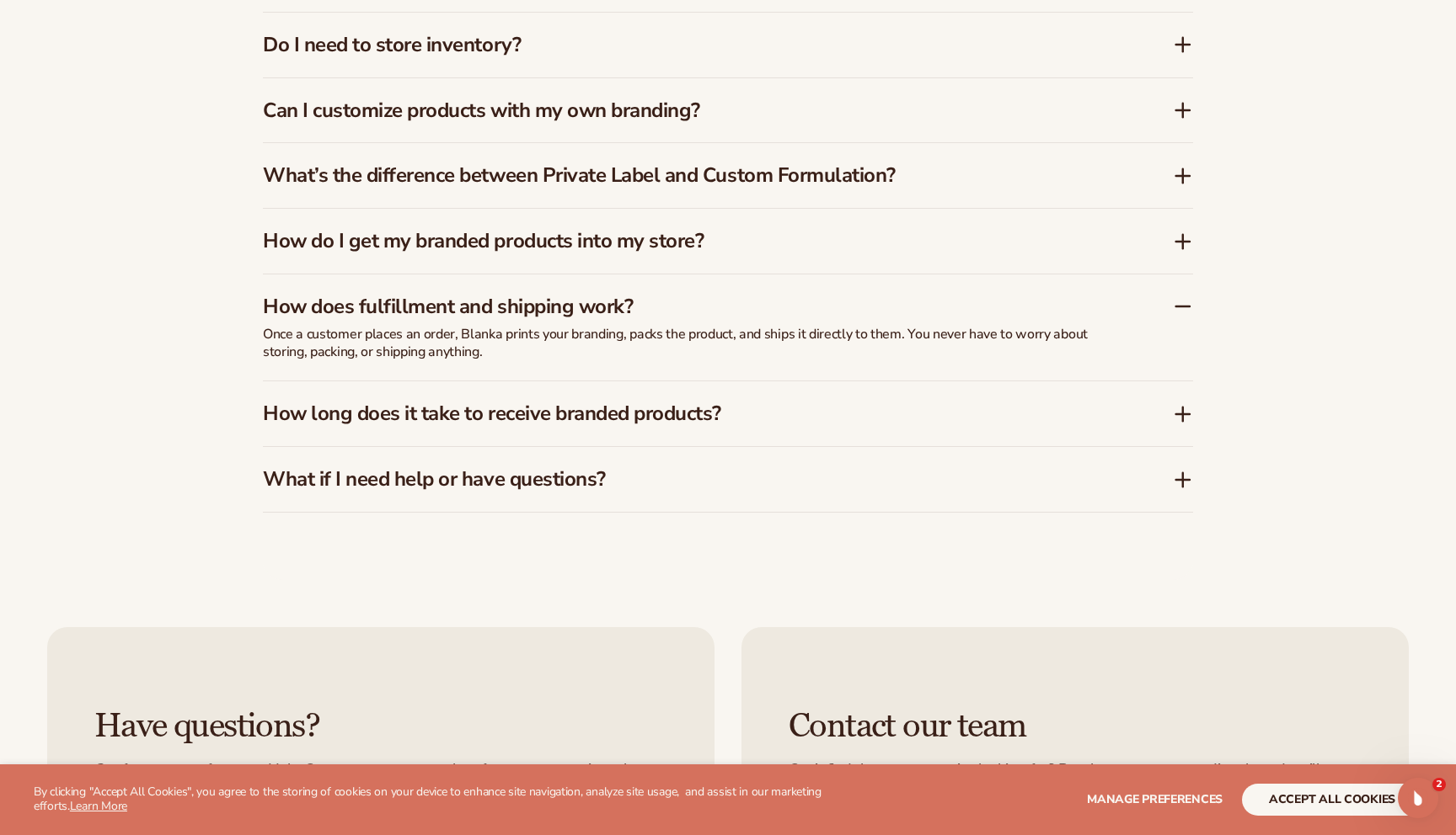
scroll to position [2775, 0]
click at [1183, 302] on icon at bounding box center [1183, 306] width 20 height 20
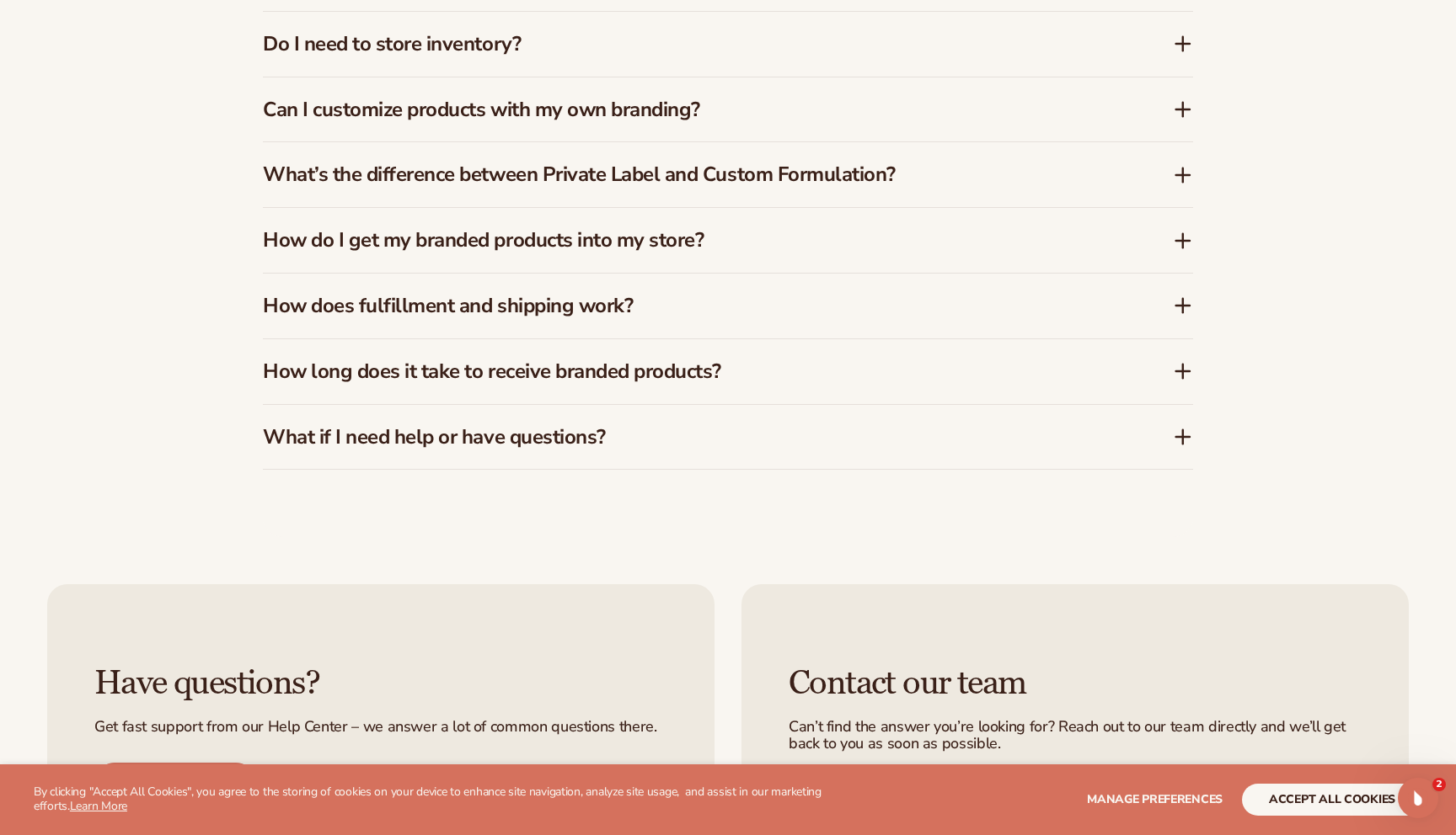
click at [1188, 367] on icon at bounding box center [1183, 371] width 20 height 20
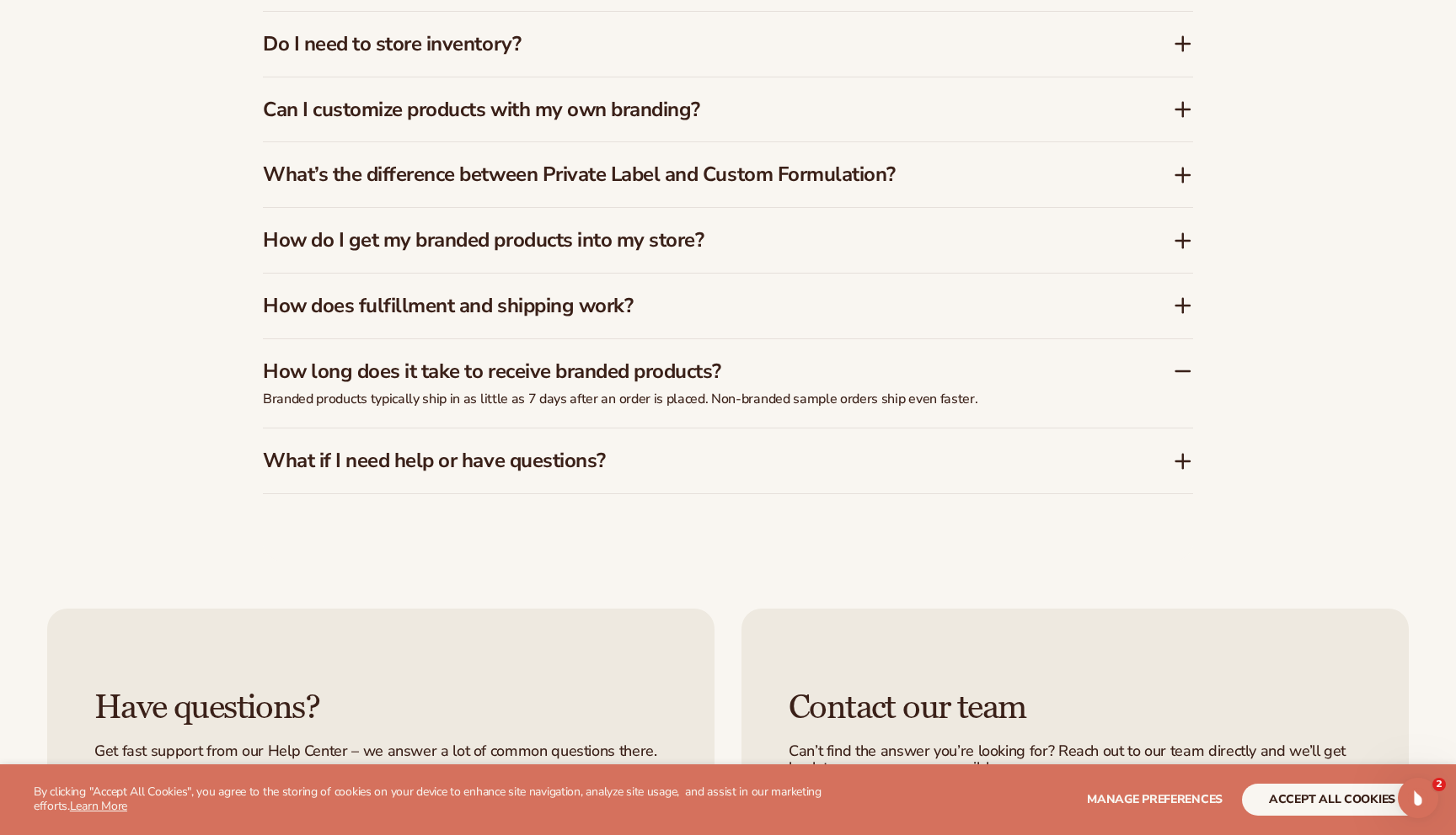
click at [1182, 373] on icon at bounding box center [1183, 371] width 20 height 20
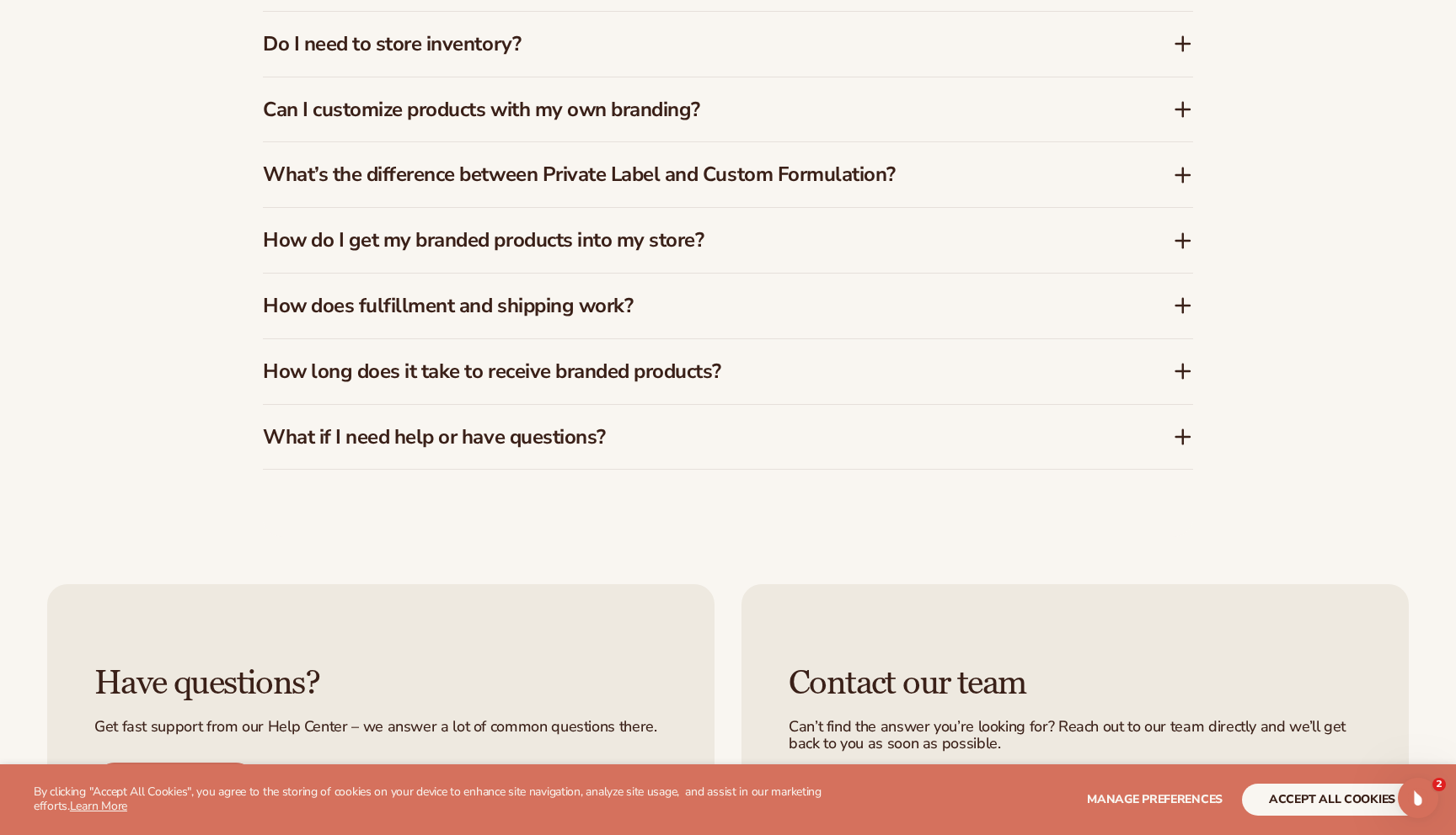
click at [1185, 430] on icon at bounding box center [1183, 437] width 20 height 20
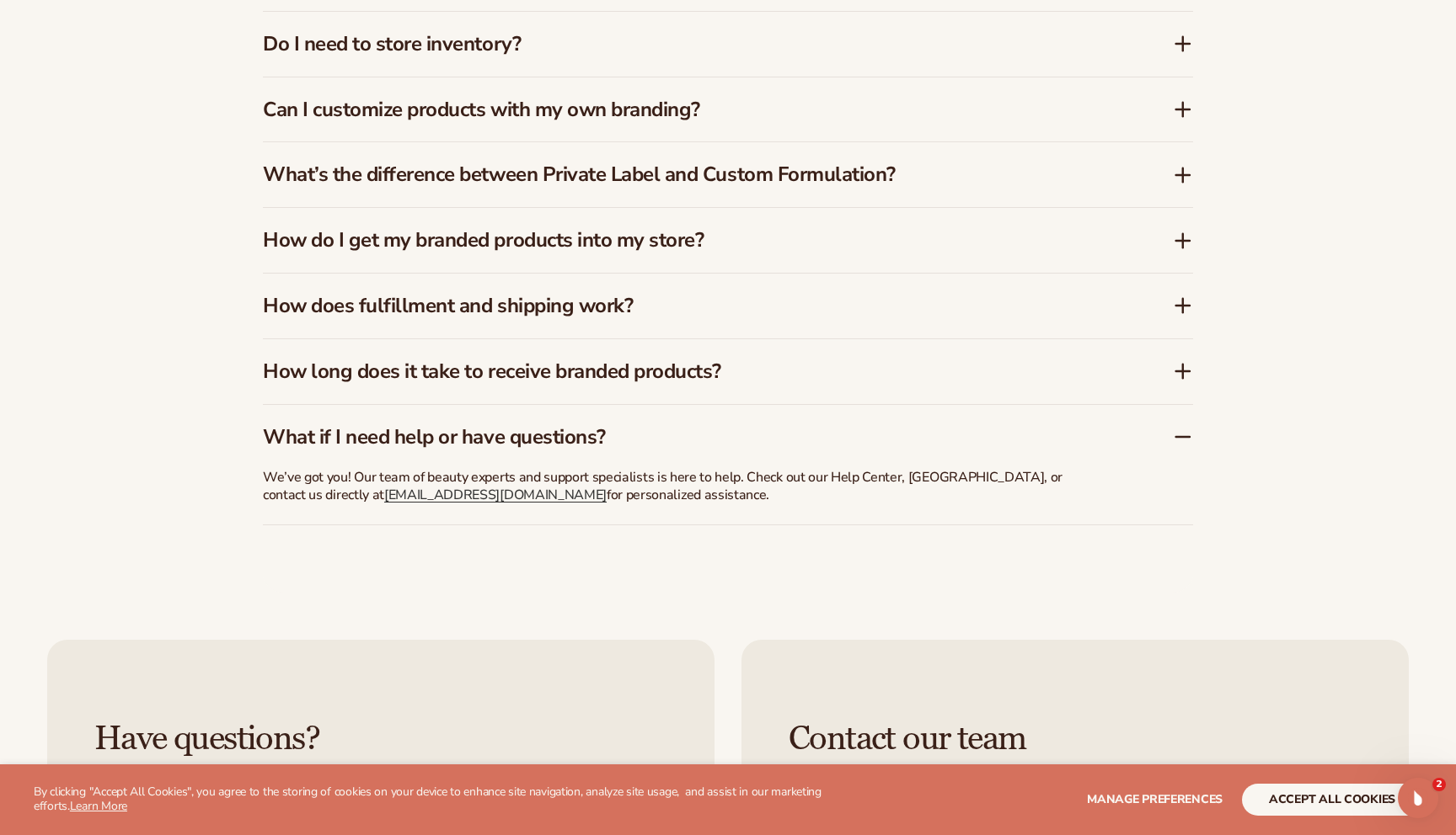
click at [1185, 431] on icon at bounding box center [1183, 437] width 20 height 20
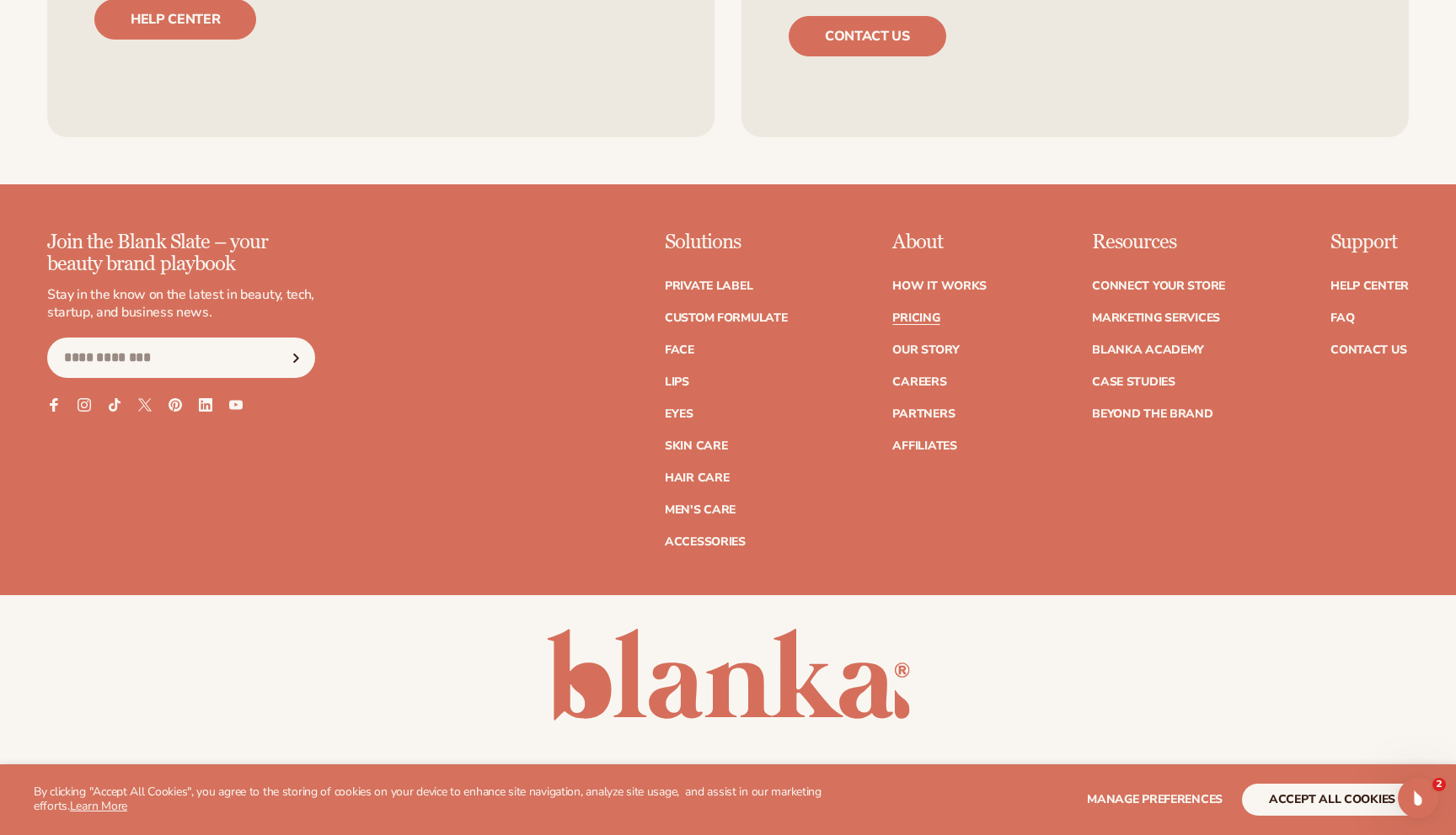
scroll to position [3539, 0]
click at [931, 318] on link "Pricing" at bounding box center [915, 317] width 47 height 12
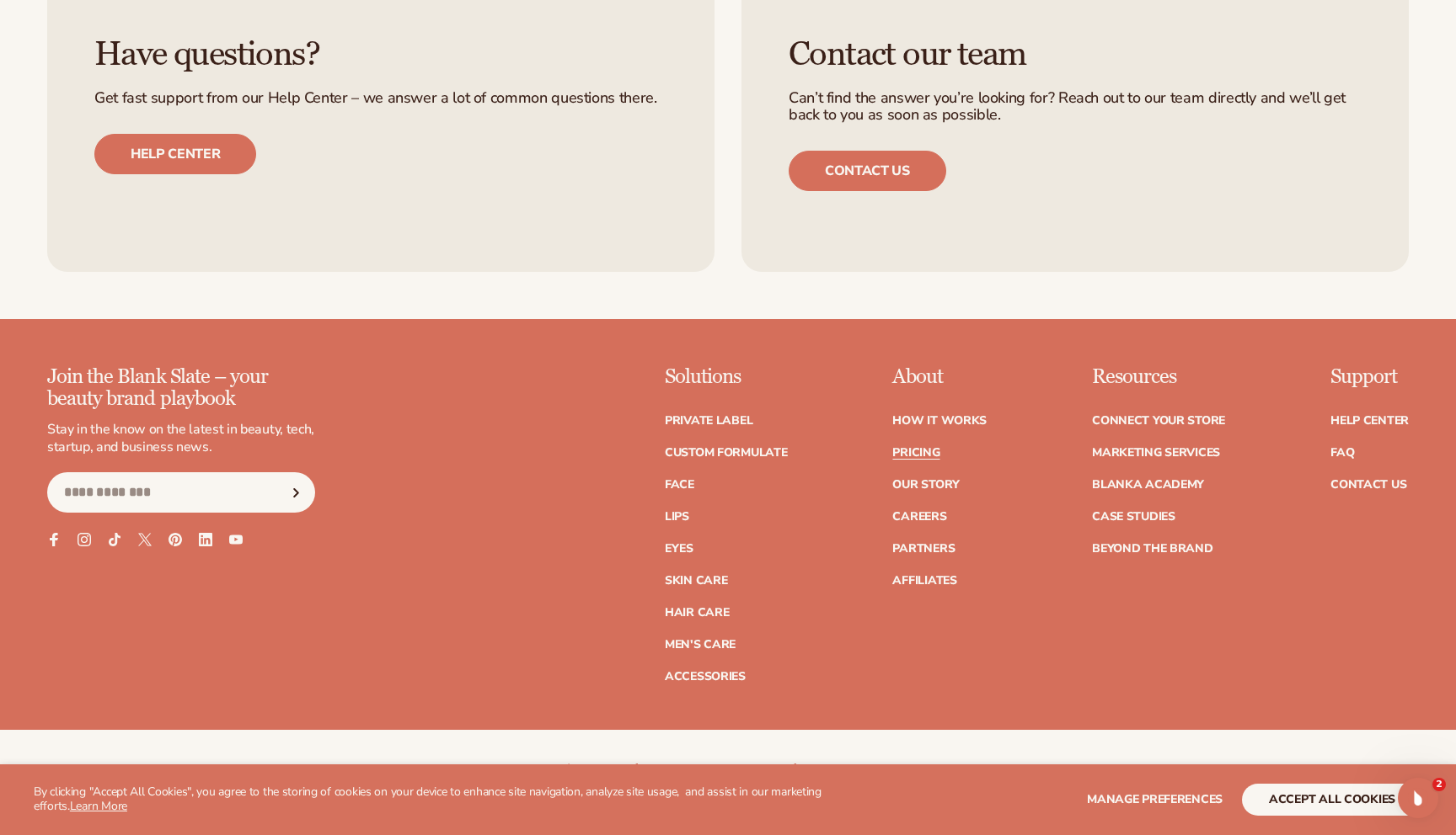
scroll to position [3590, 0]
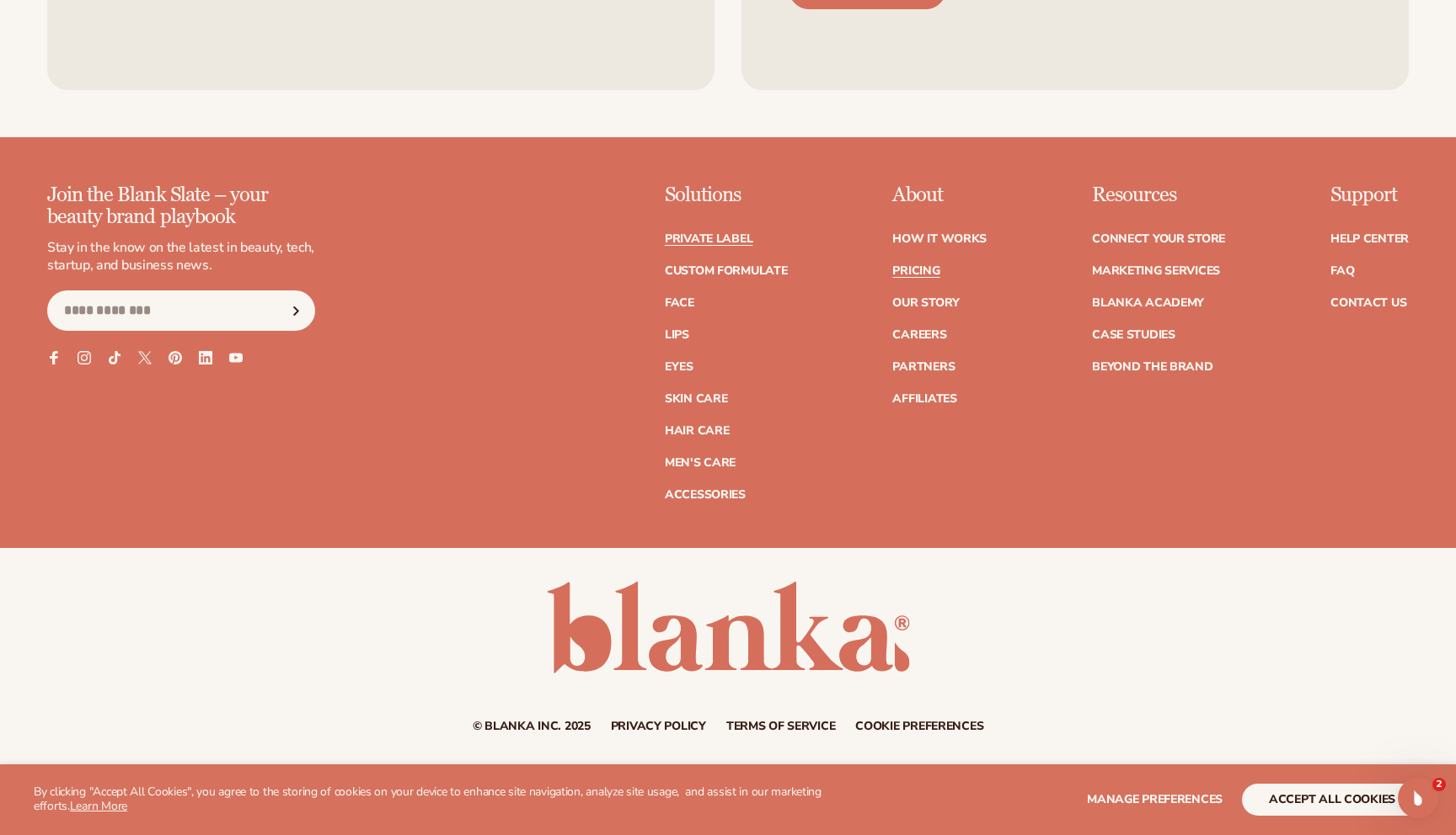
click at [745, 233] on link "Private label" at bounding box center [708, 239] width 87 height 12
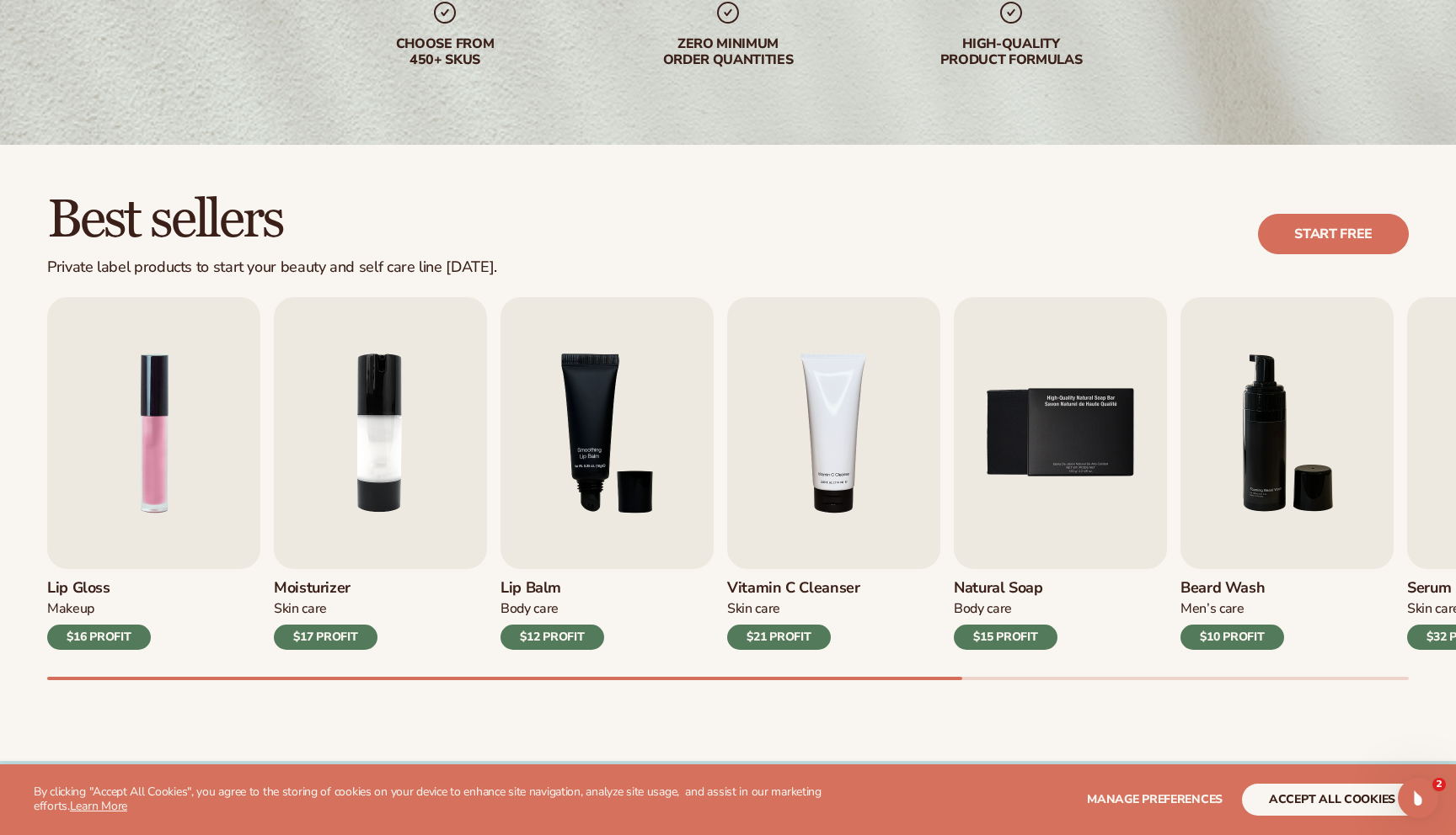
scroll to position [312, 0]
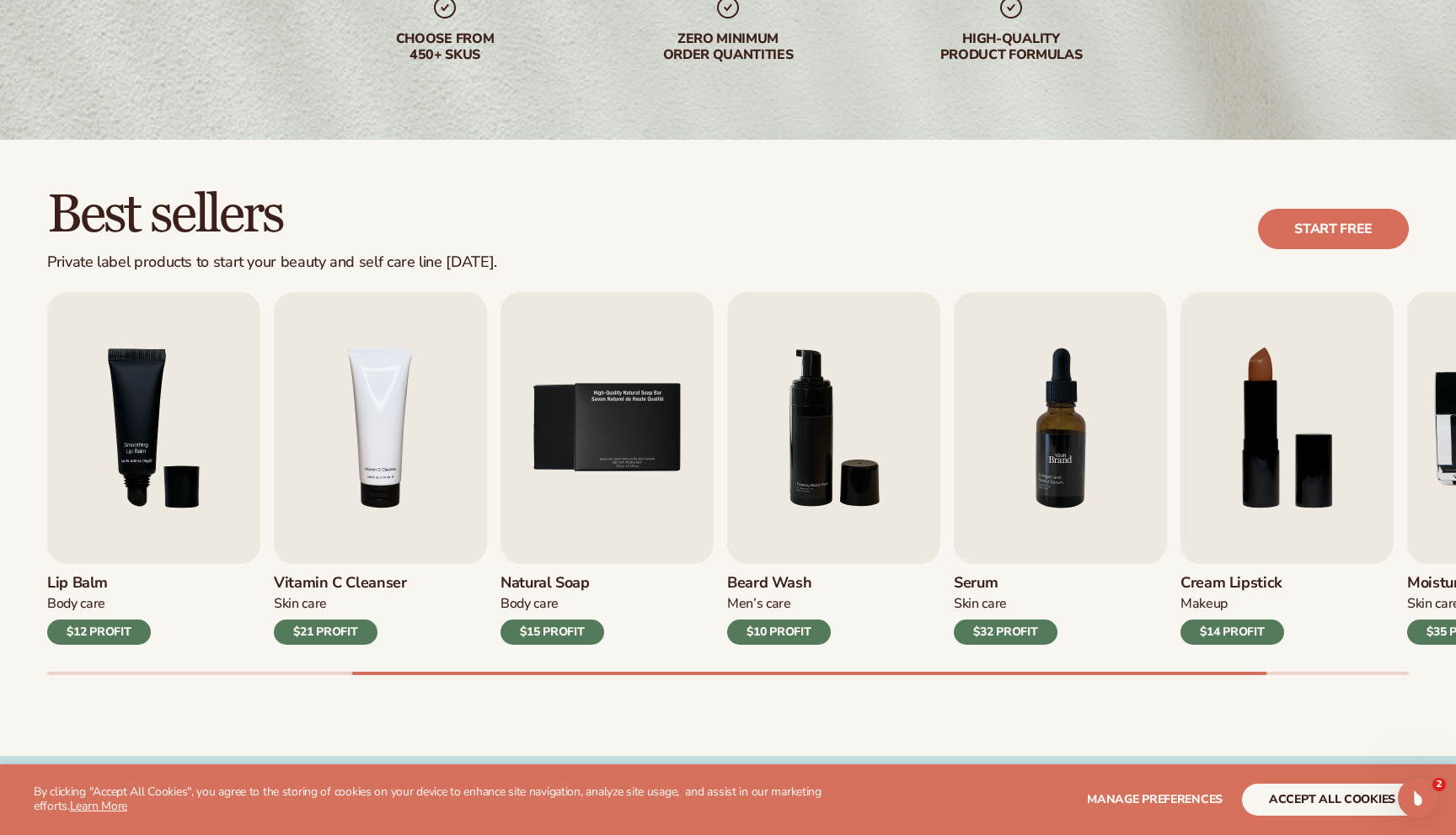
click at [1021, 459] on img "7 / 9" at bounding box center [1060, 428] width 213 height 272
click at [1017, 637] on div "$32 PROFIT" at bounding box center [1005, 631] width 103 height 25
click at [1301, 794] on button "accept all cookies" at bounding box center [1332, 800] width 180 height 32
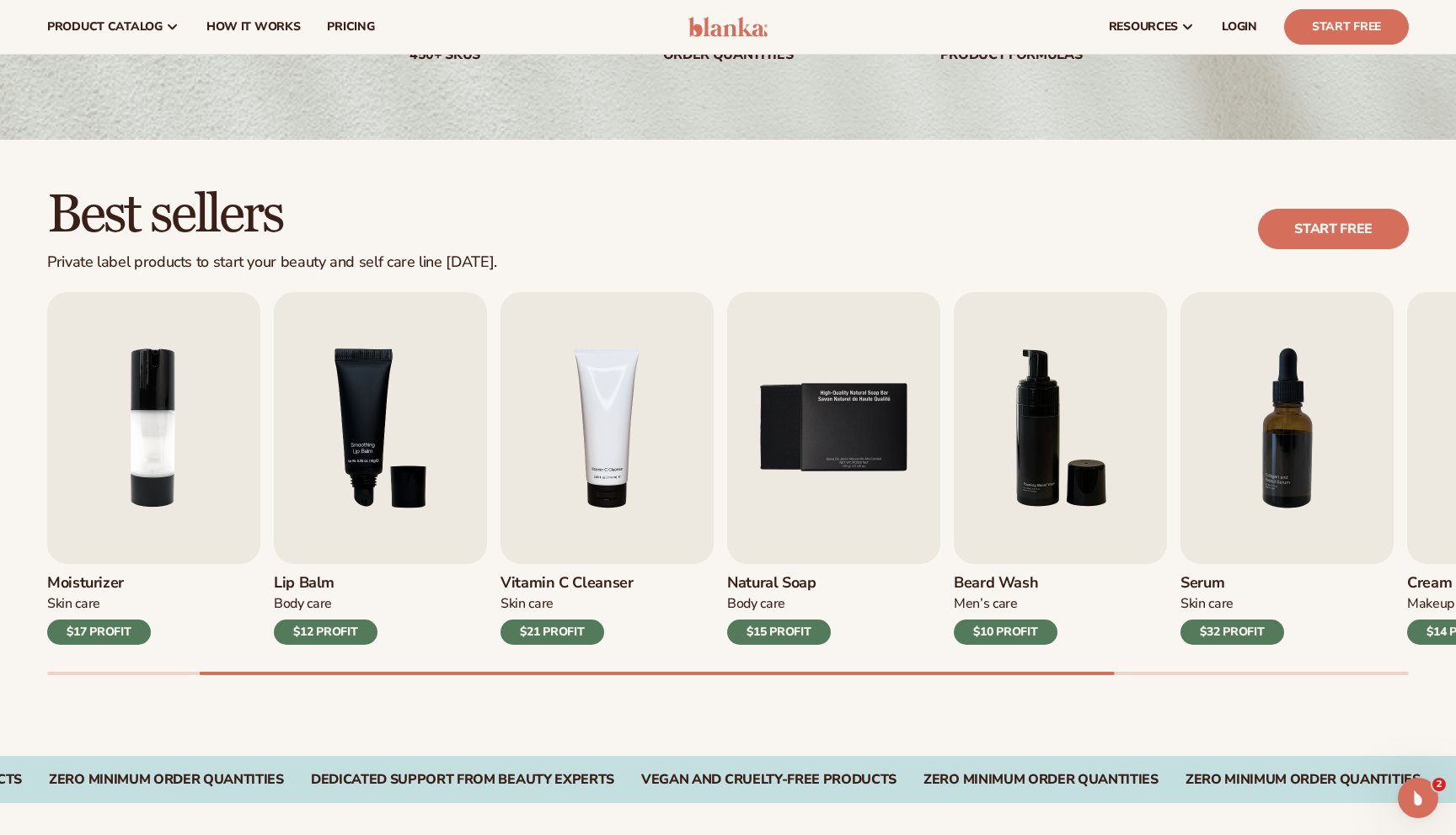
scroll to position [0, 0]
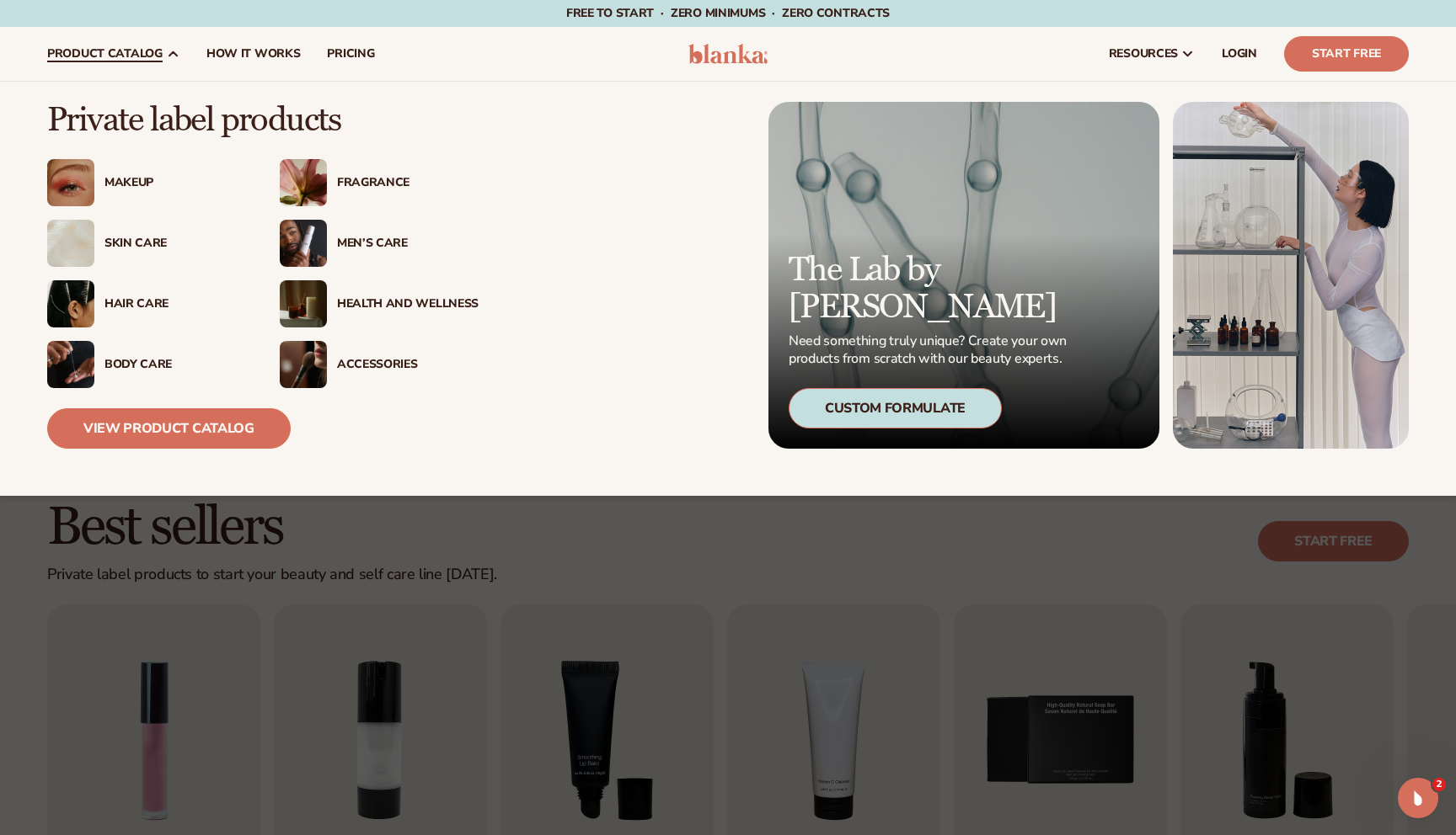
click at [151, 242] on div "Skin Care" at bounding box center [175, 243] width 141 height 14
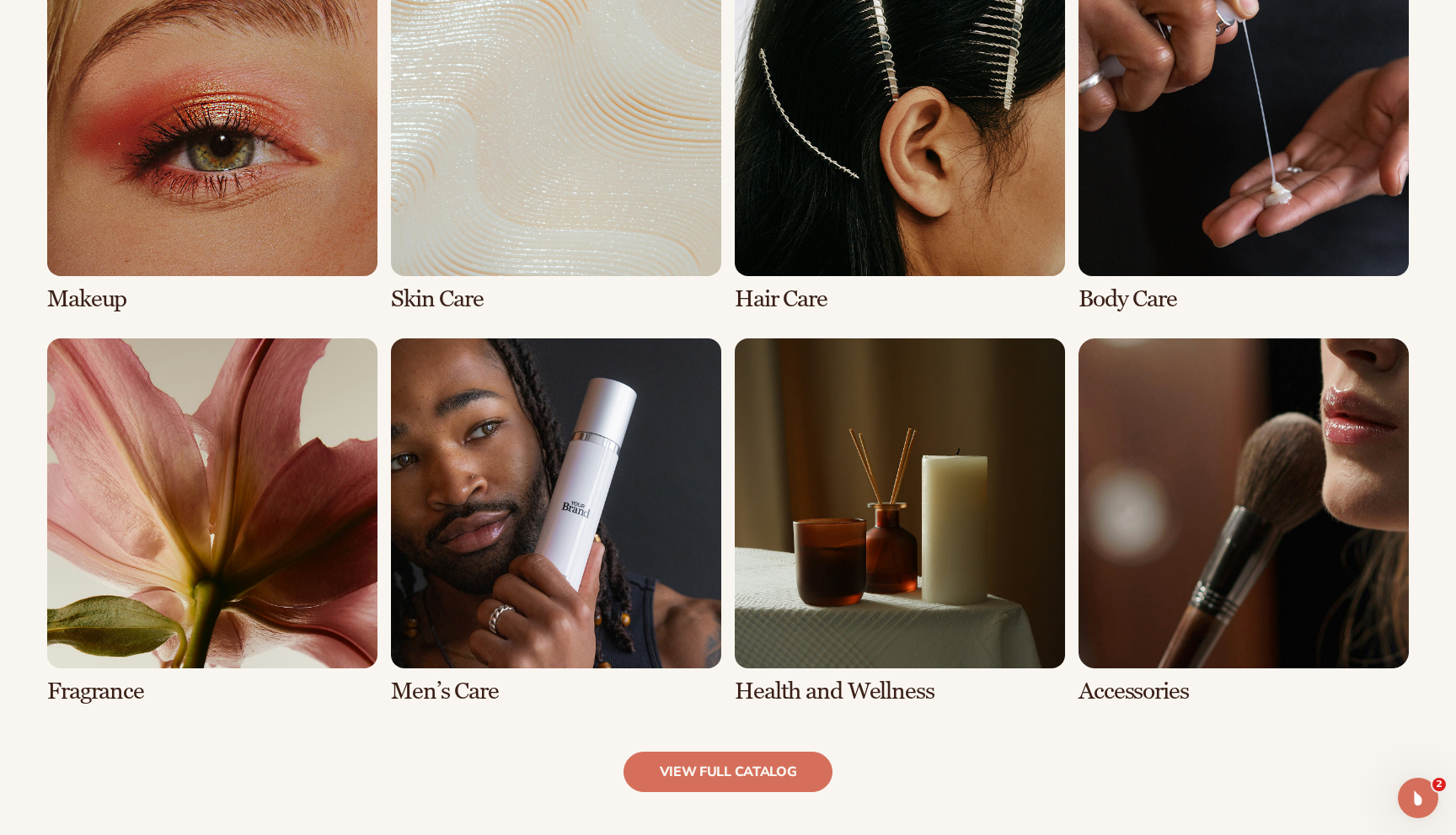
scroll to position [1324, 0]
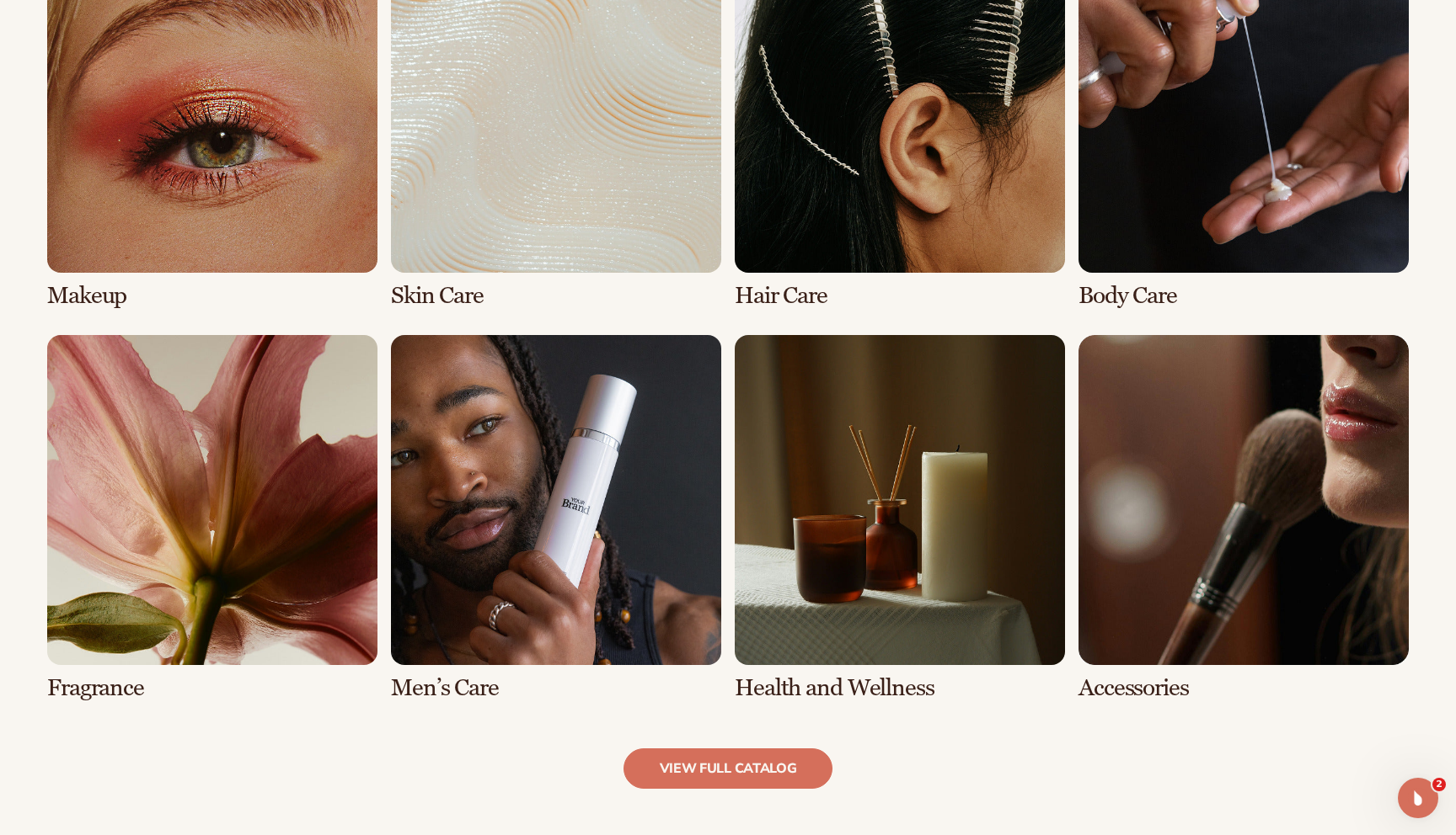
click at [605, 219] on link "2 / 8" at bounding box center [555, 126] width 330 height 366
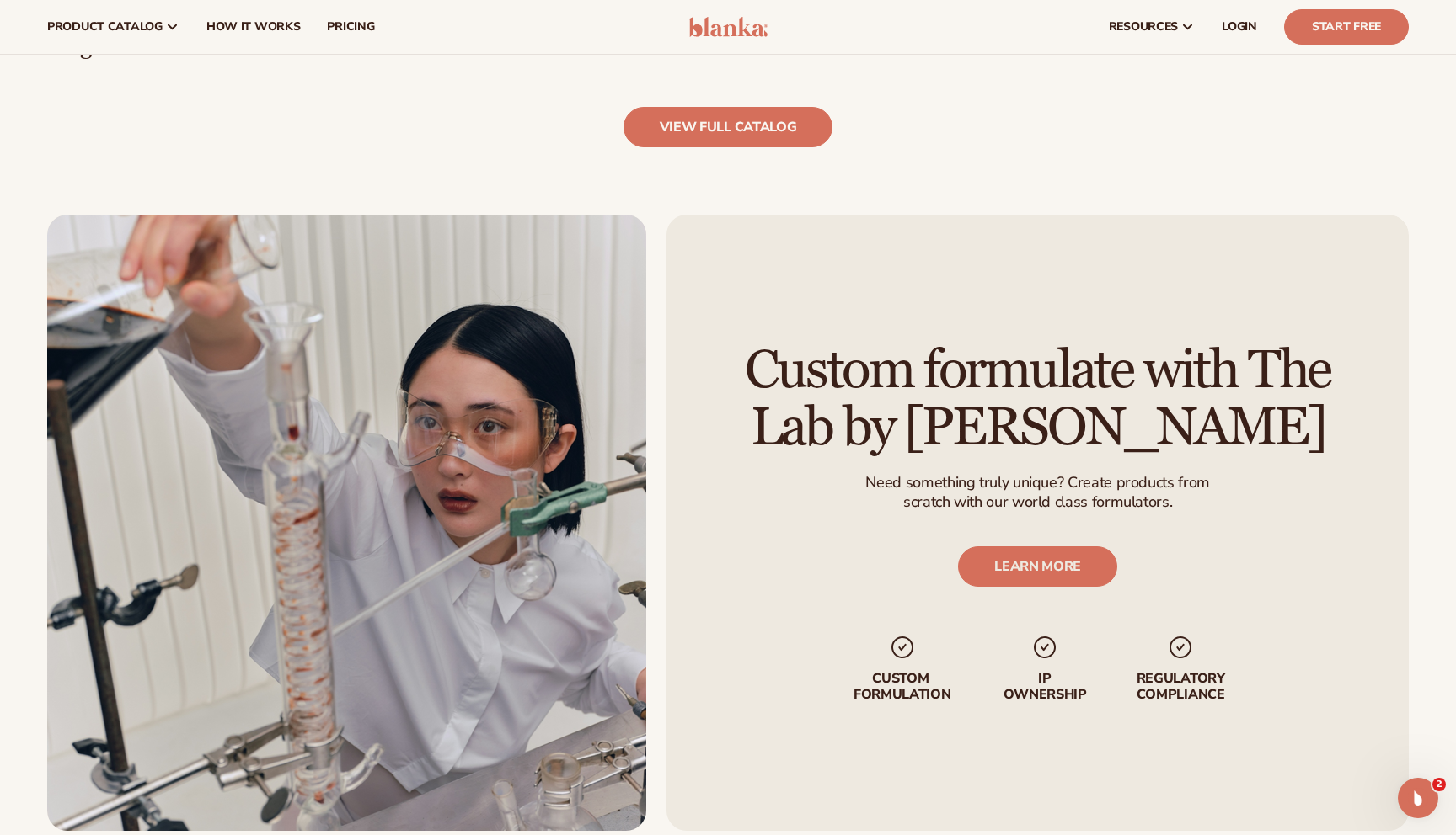
scroll to position [1989, 0]
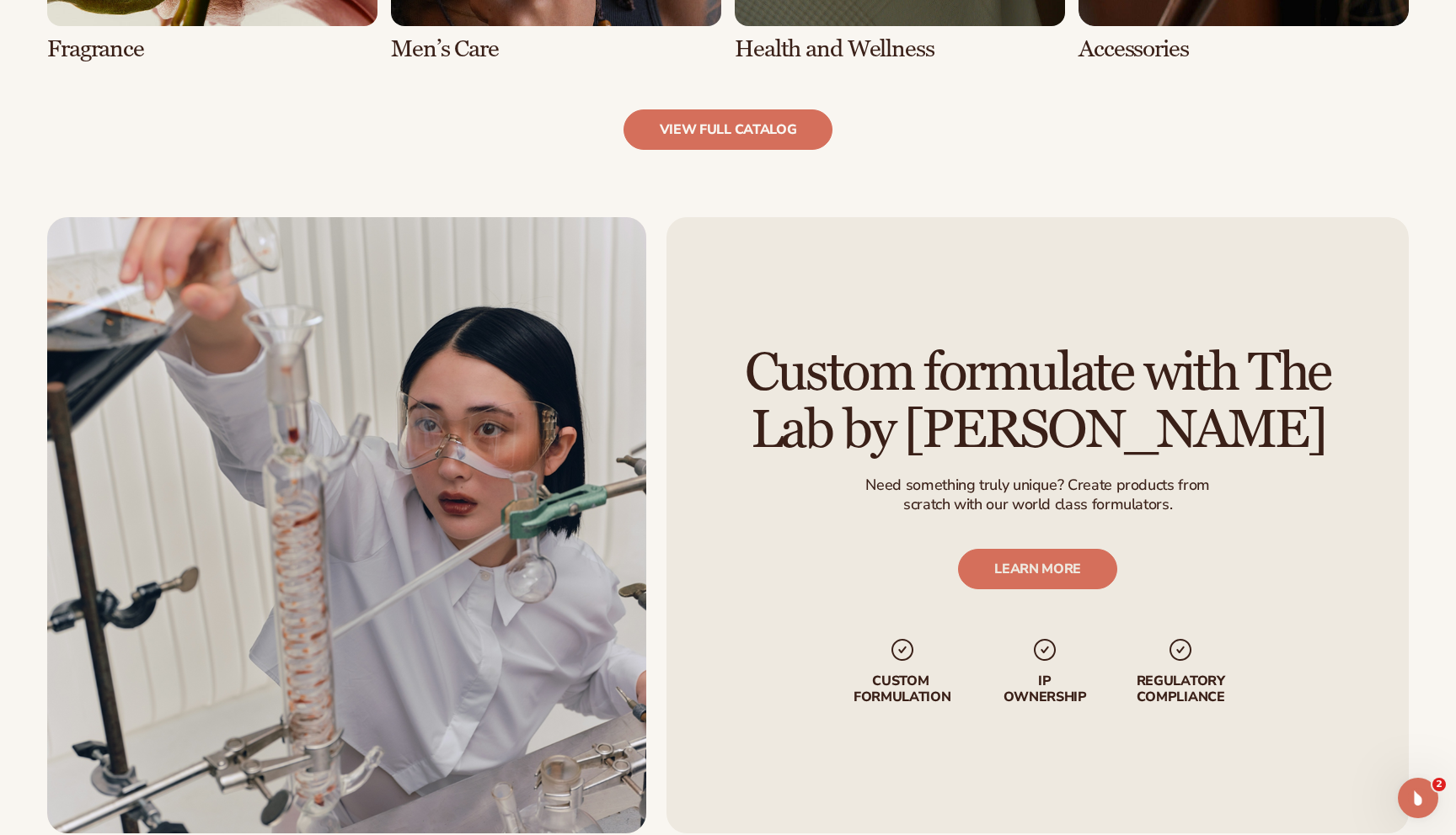
click at [709, 123] on link "view full catalog" at bounding box center [728, 129] width 209 height 40
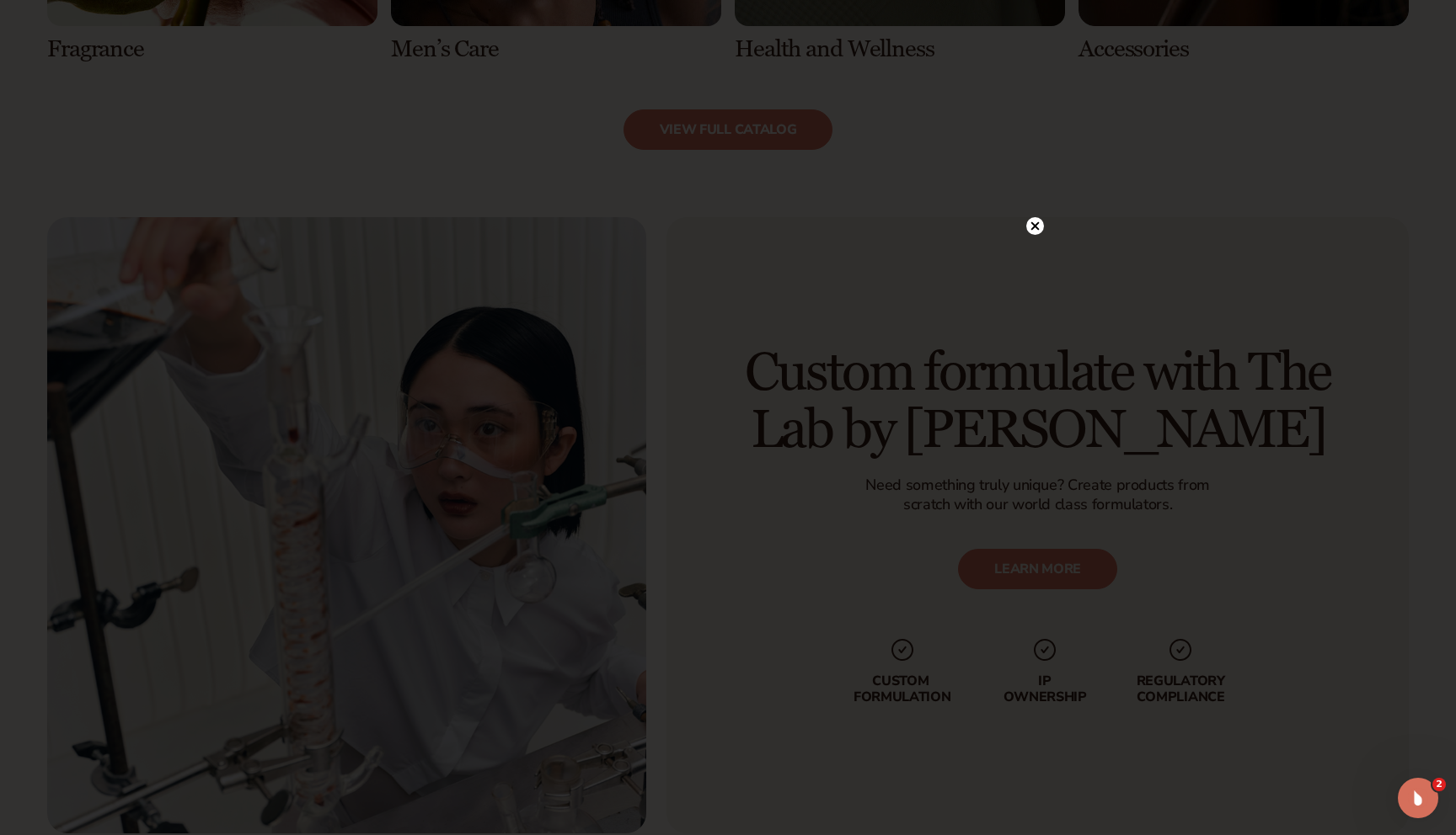
click at [1034, 222] on circle at bounding box center [1035, 226] width 18 height 18
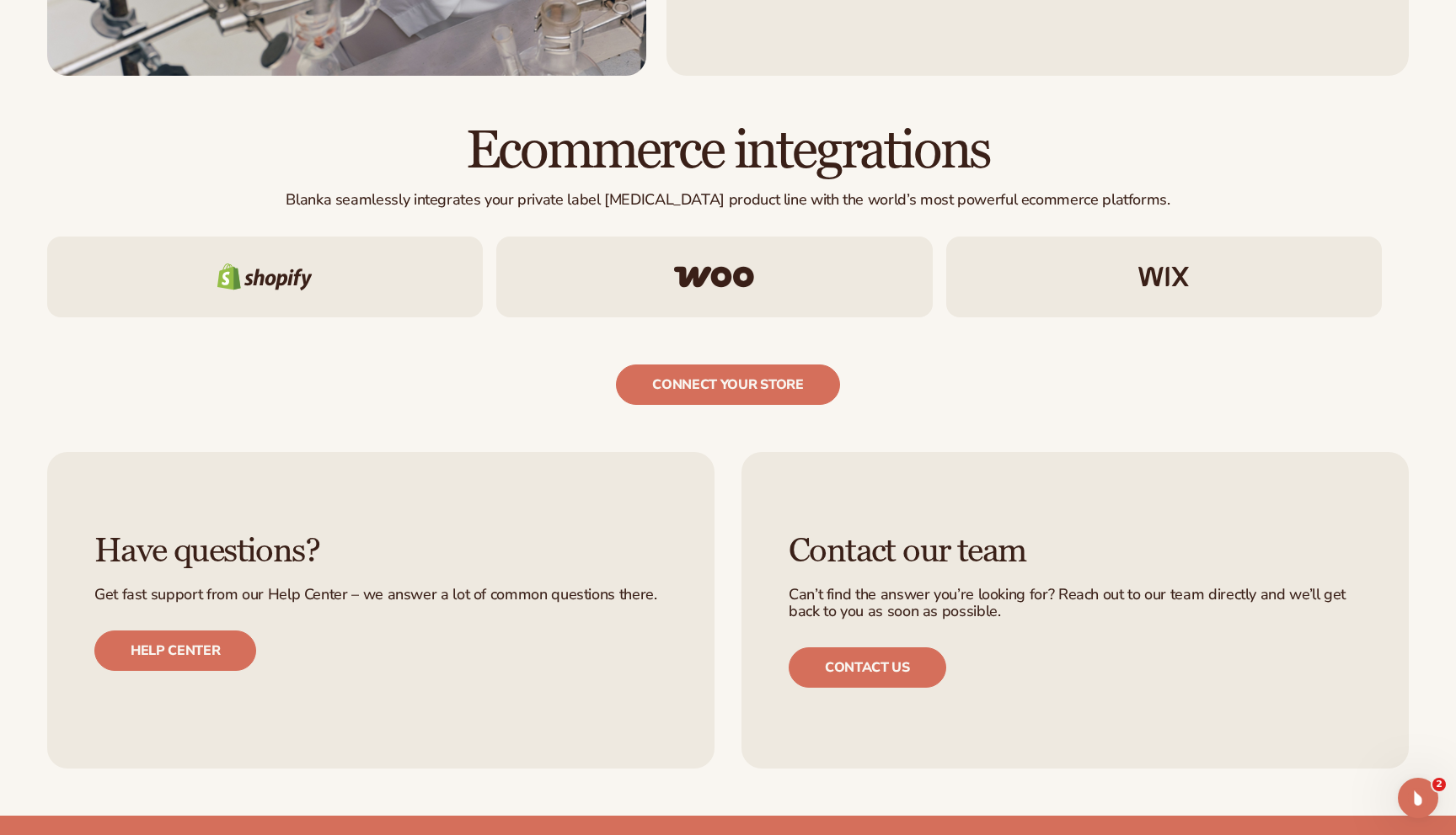
scroll to position [2788, 0]
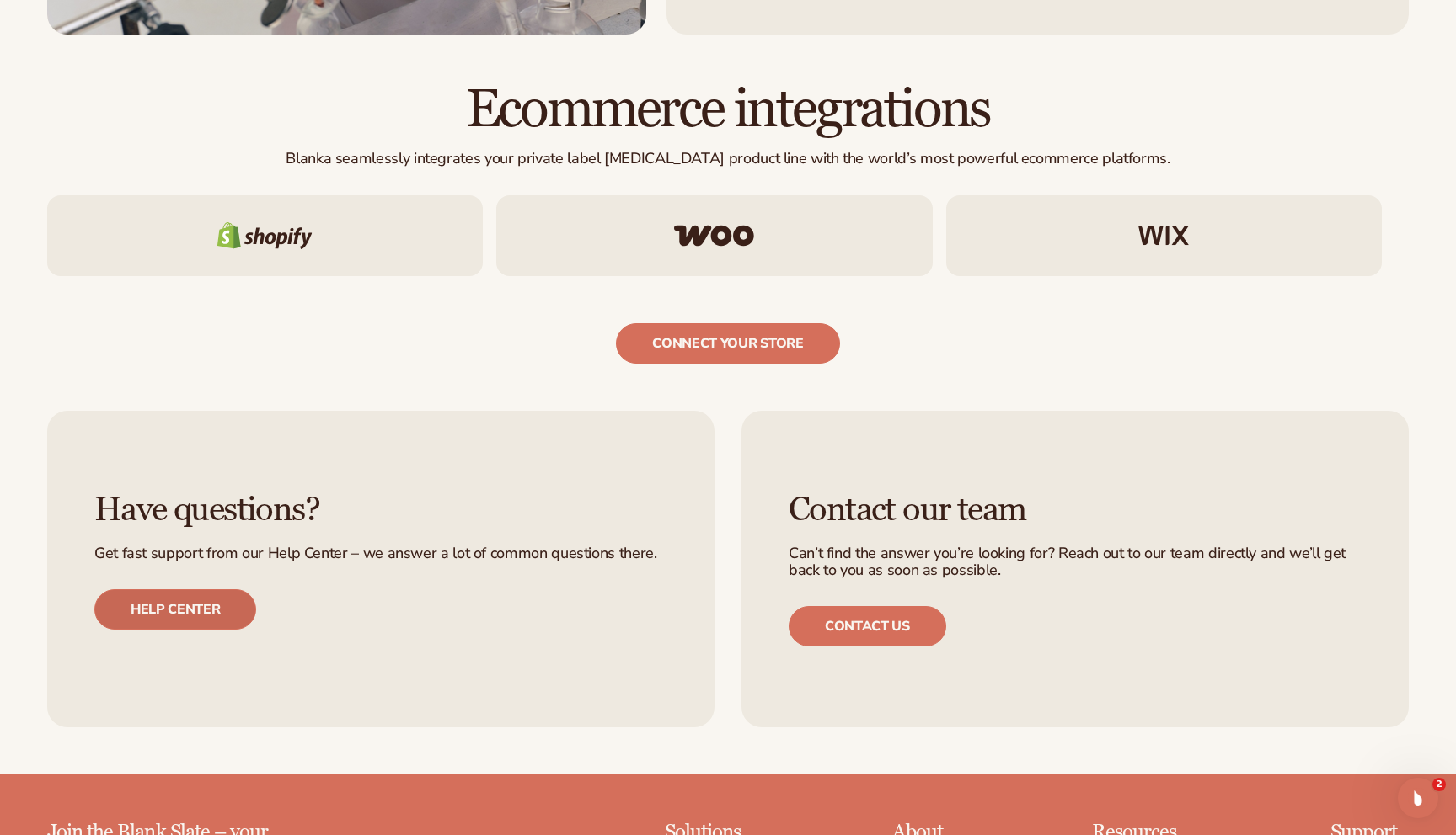
click at [227, 602] on link "Help center" at bounding box center [175, 609] width 162 height 40
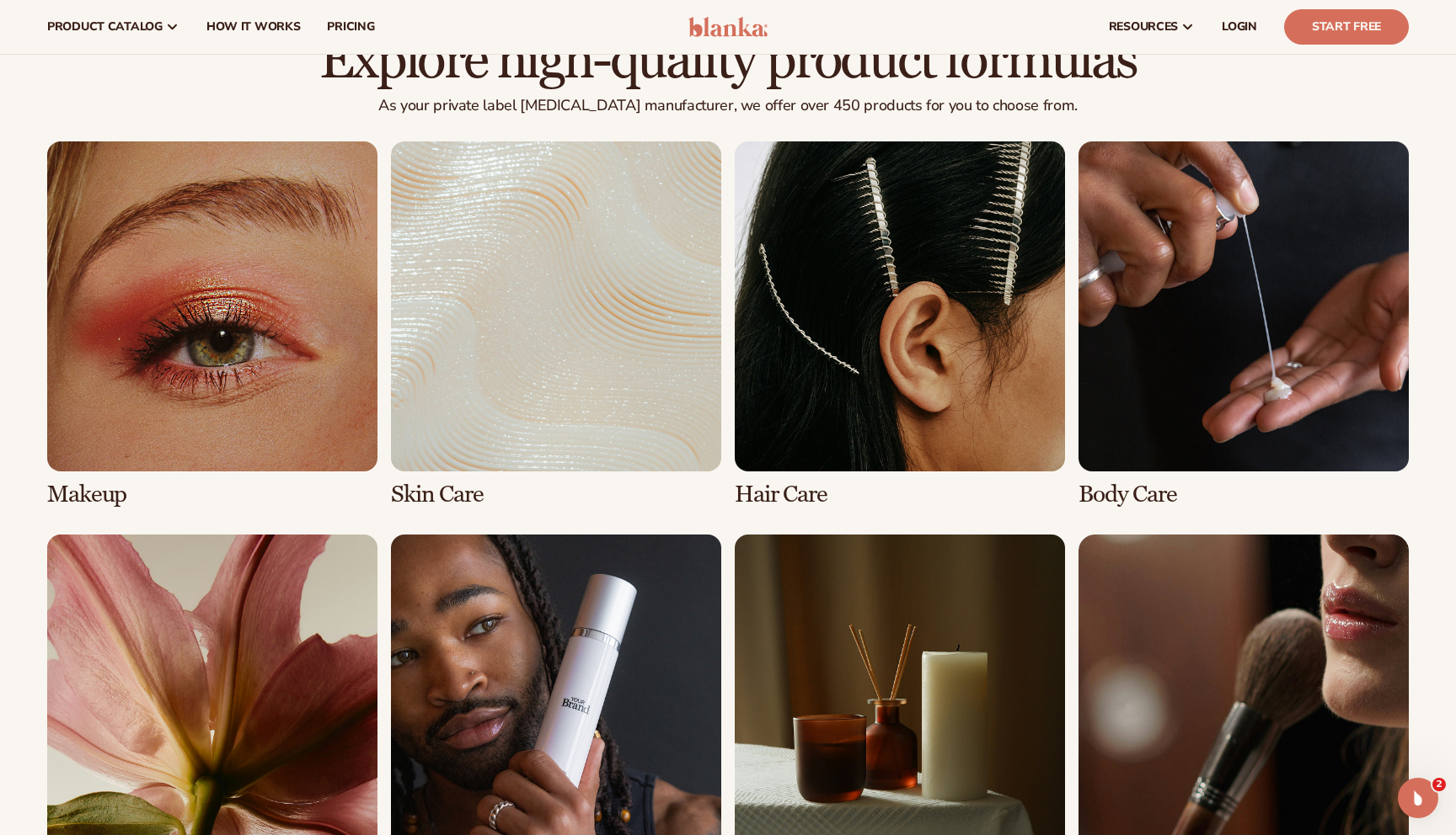
scroll to position [0, 0]
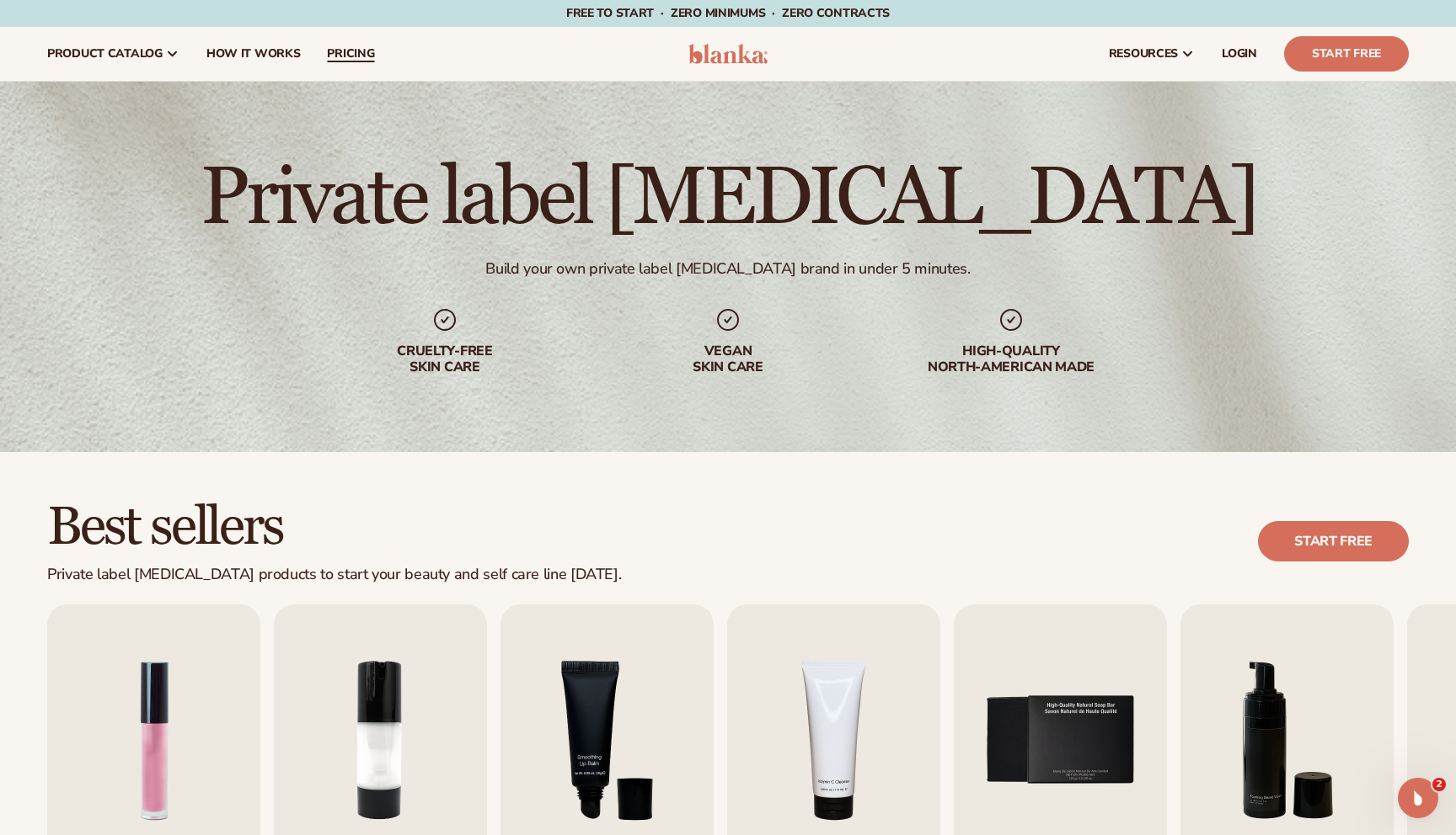
click at [342, 54] on span "pricing" at bounding box center [350, 54] width 47 height 13
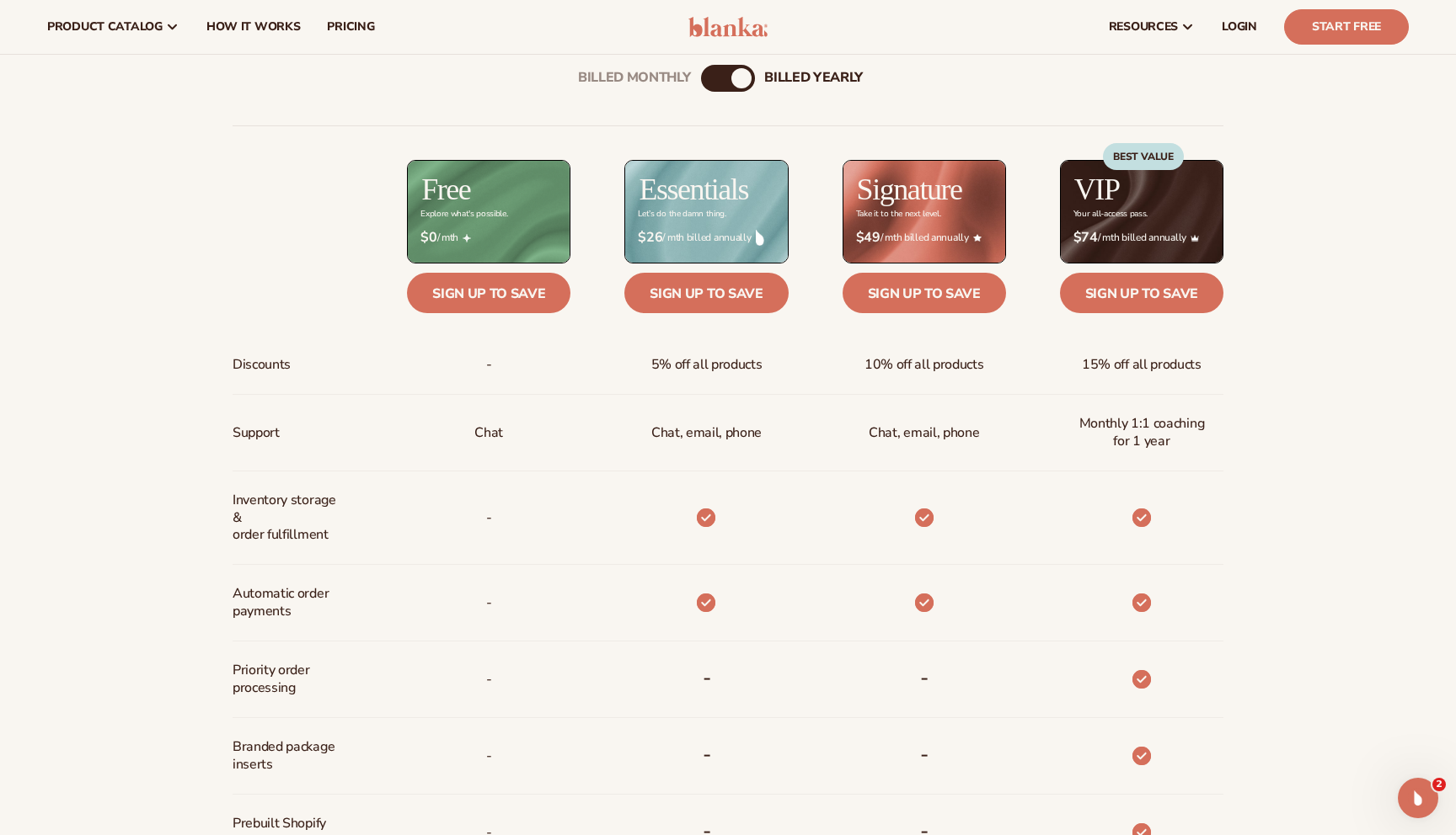
scroll to position [668, 0]
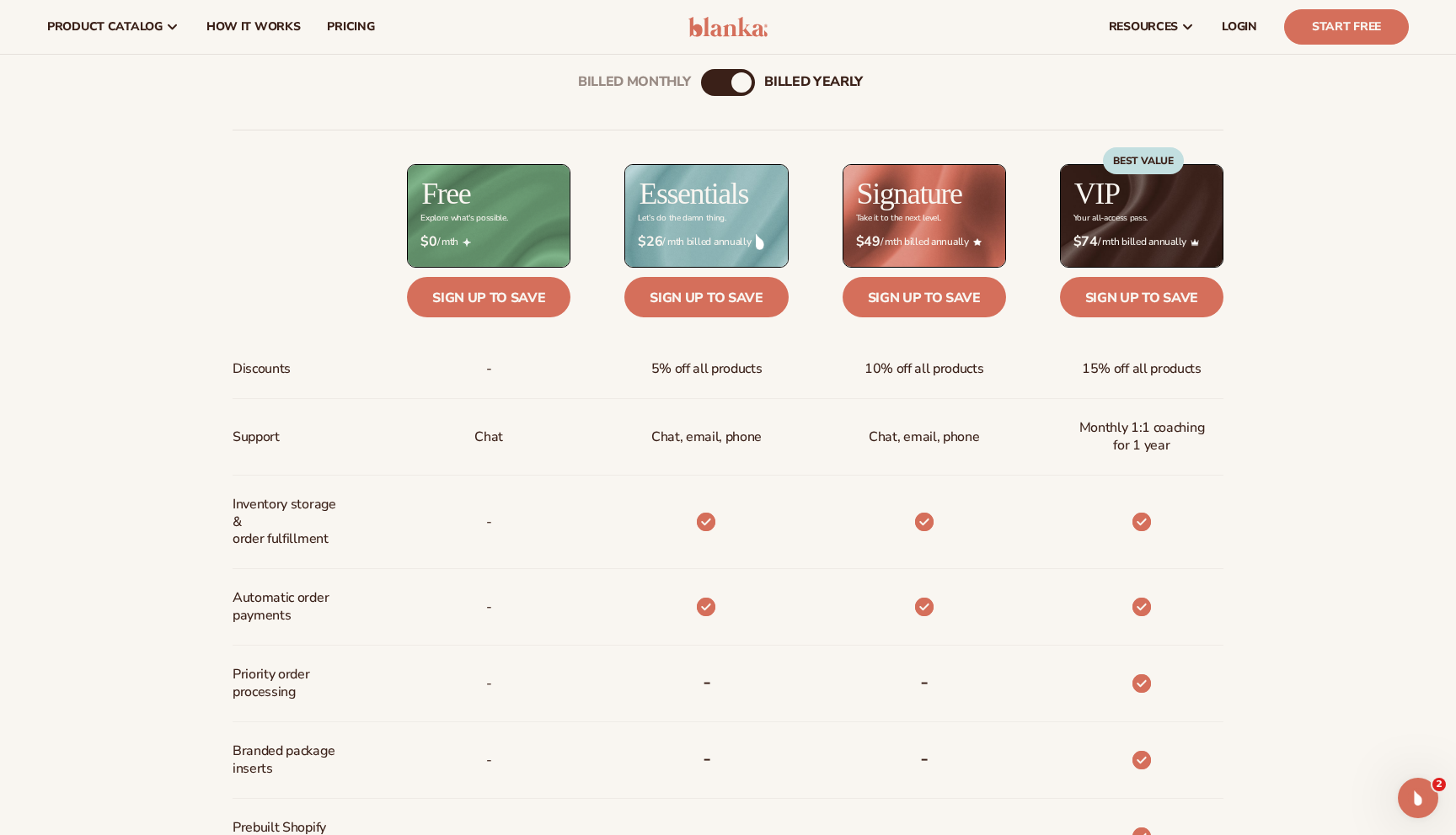
click at [714, 83] on div "Billed Monthly" at bounding box center [711, 83] width 20 height 20
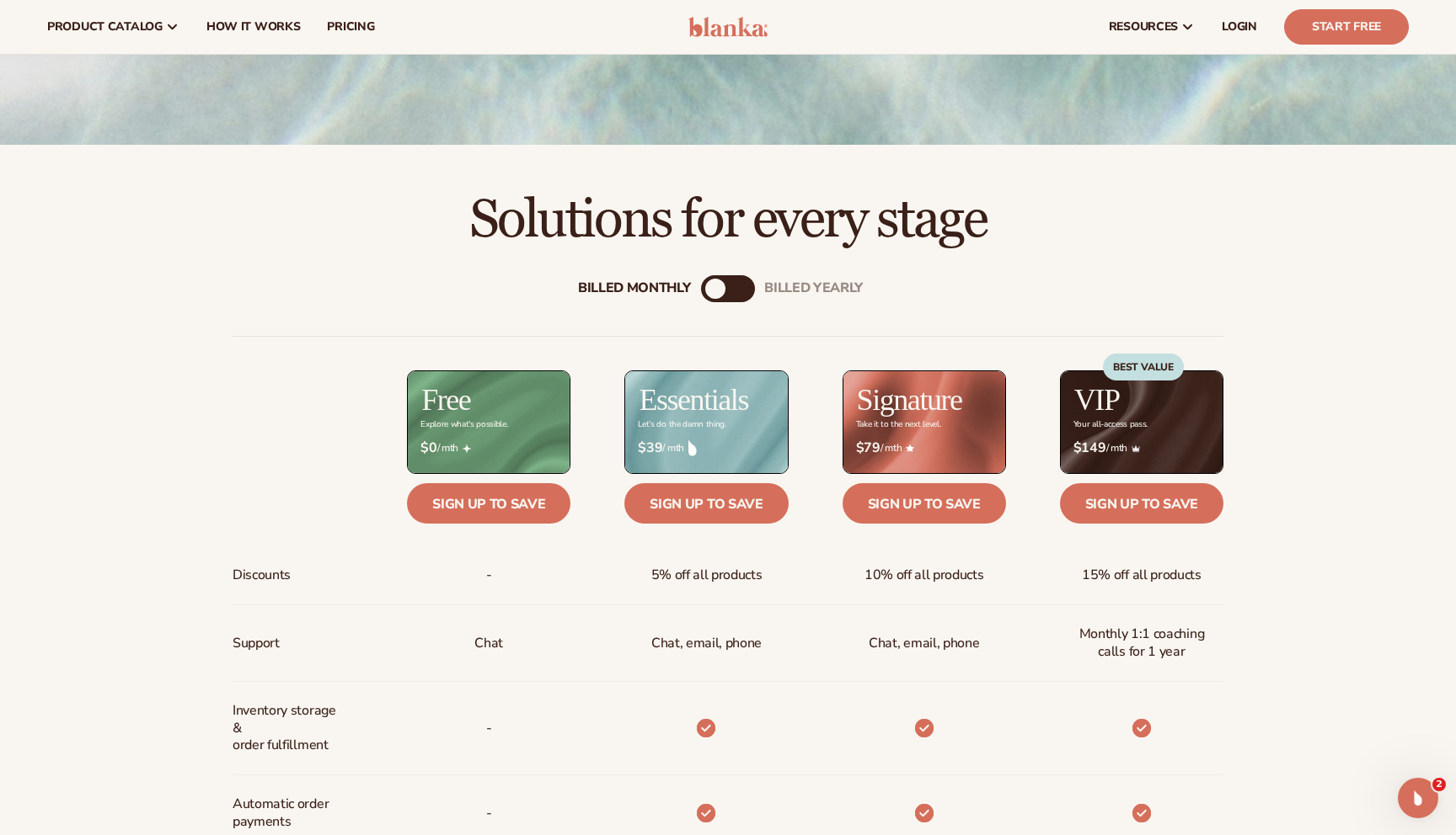
scroll to position [457, 0]
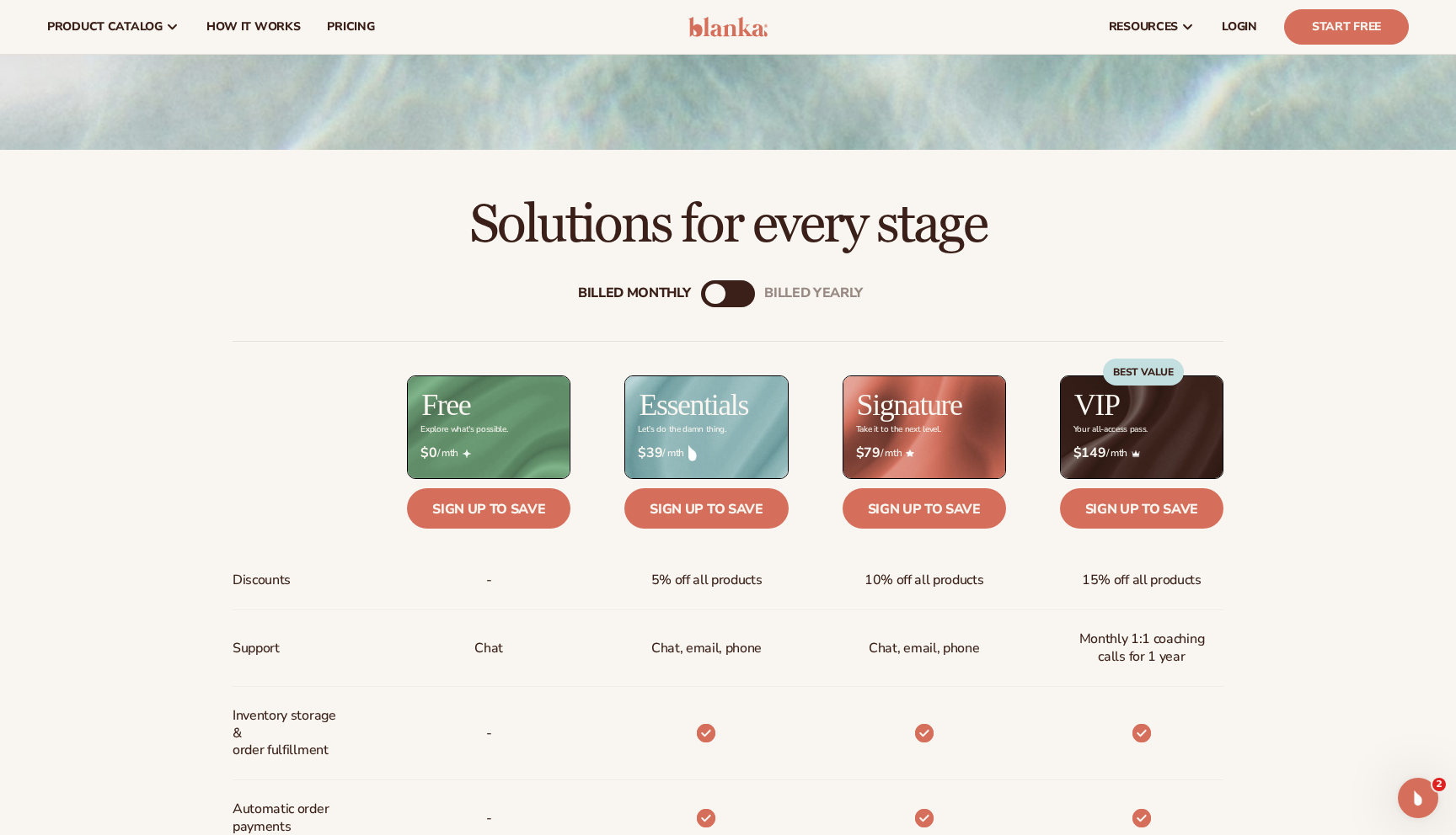
click at [744, 298] on div "billed Yearly" at bounding box center [745, 294] width 20 height 20
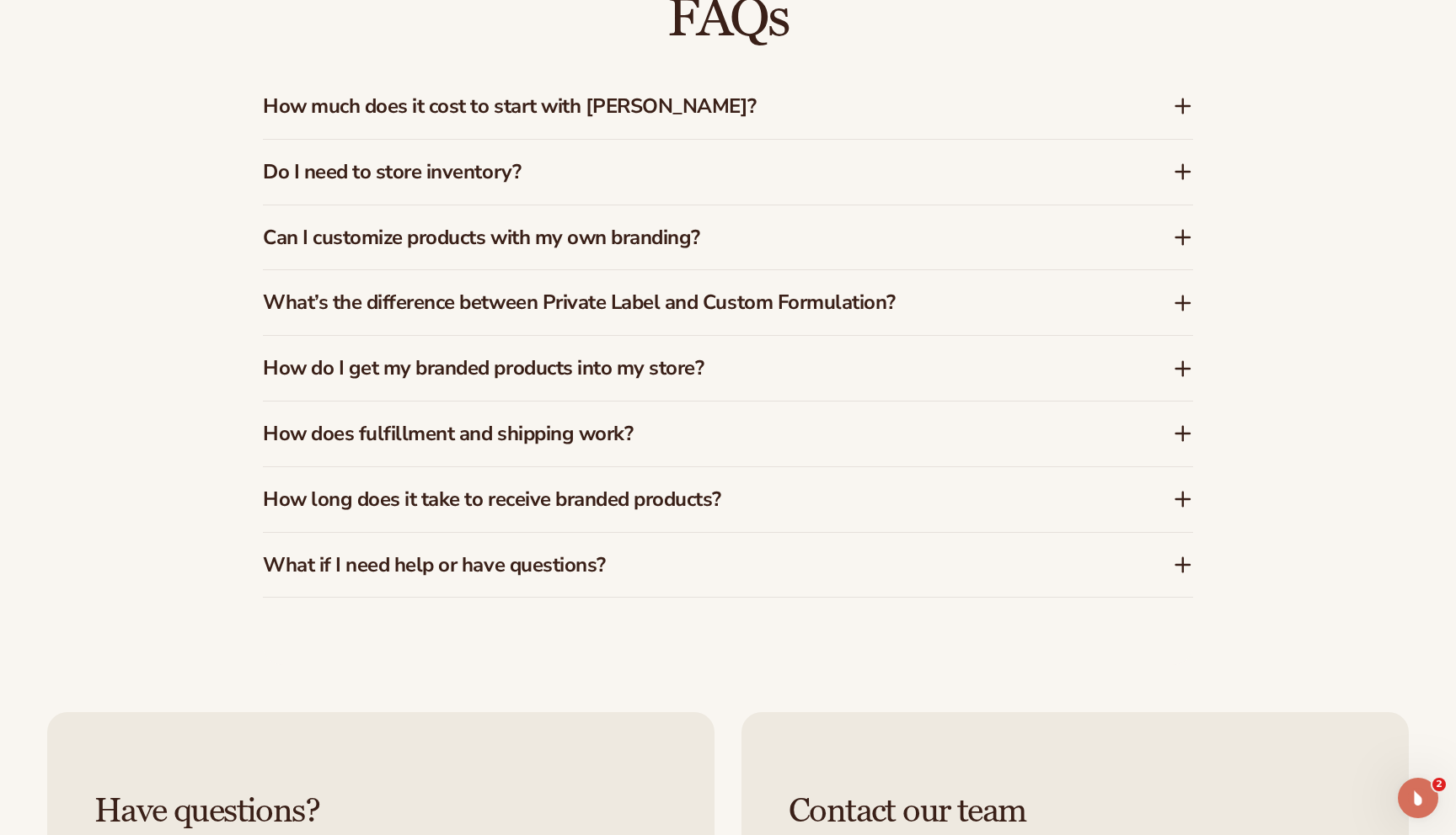
scroll to position [2655, 0]
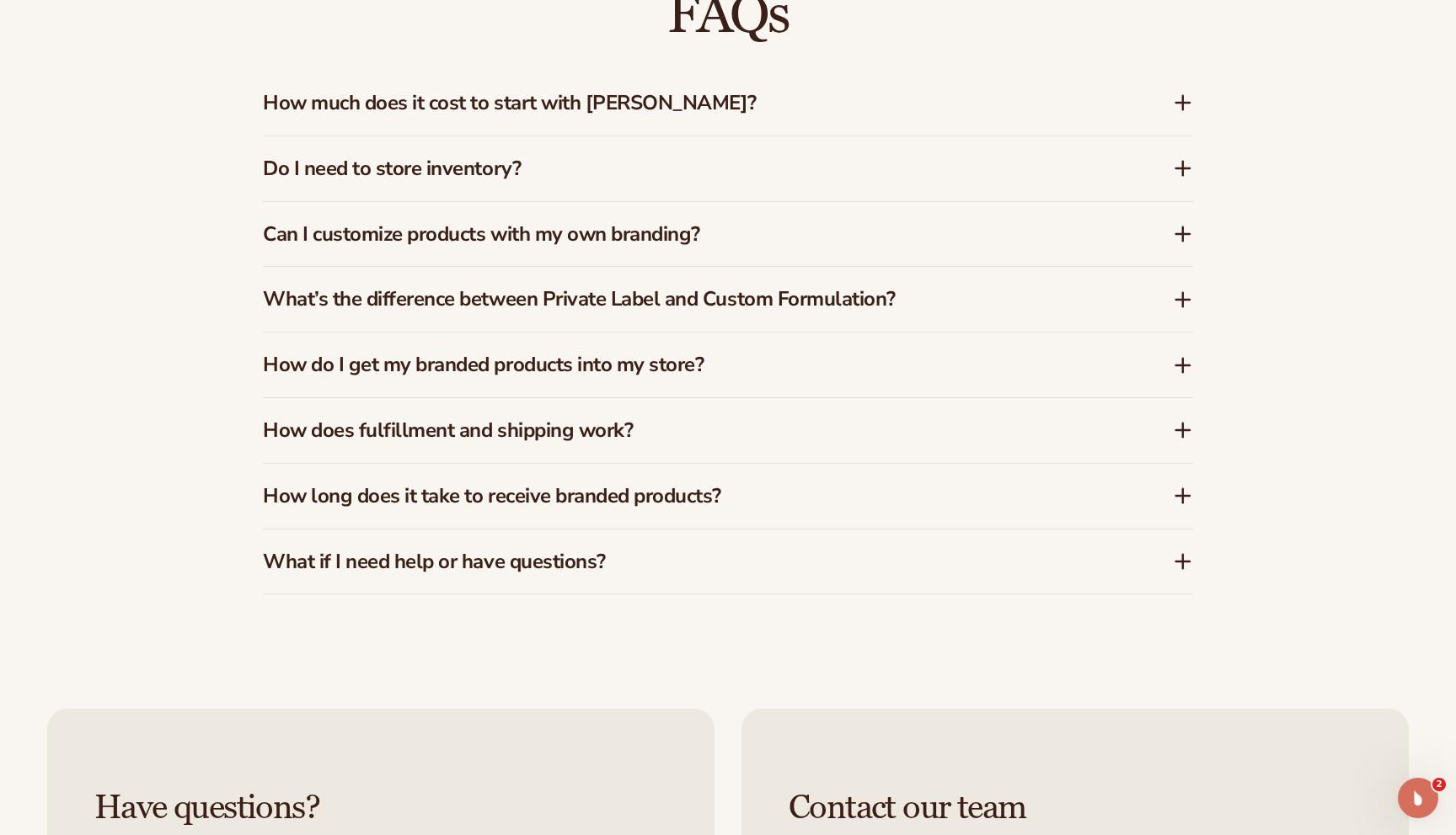
click at [1138, 232] on div "Can I customize products with my own branding?" at bounding box center [718, 234] width 910 height 24
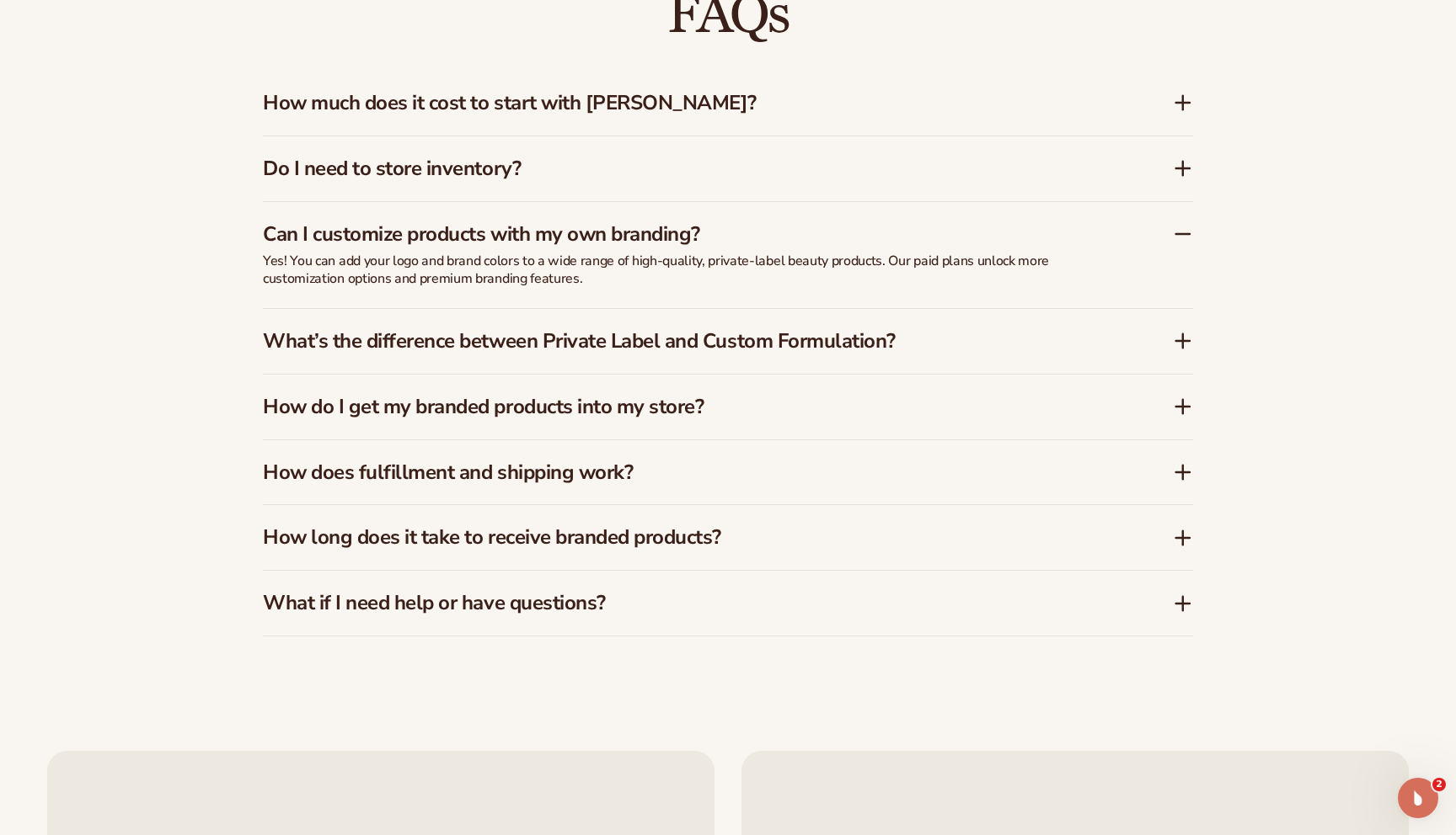
click at [1138, 233] on div "Can I customize products with my own branding?" at bounding box center [718, 234] width 910 height 24
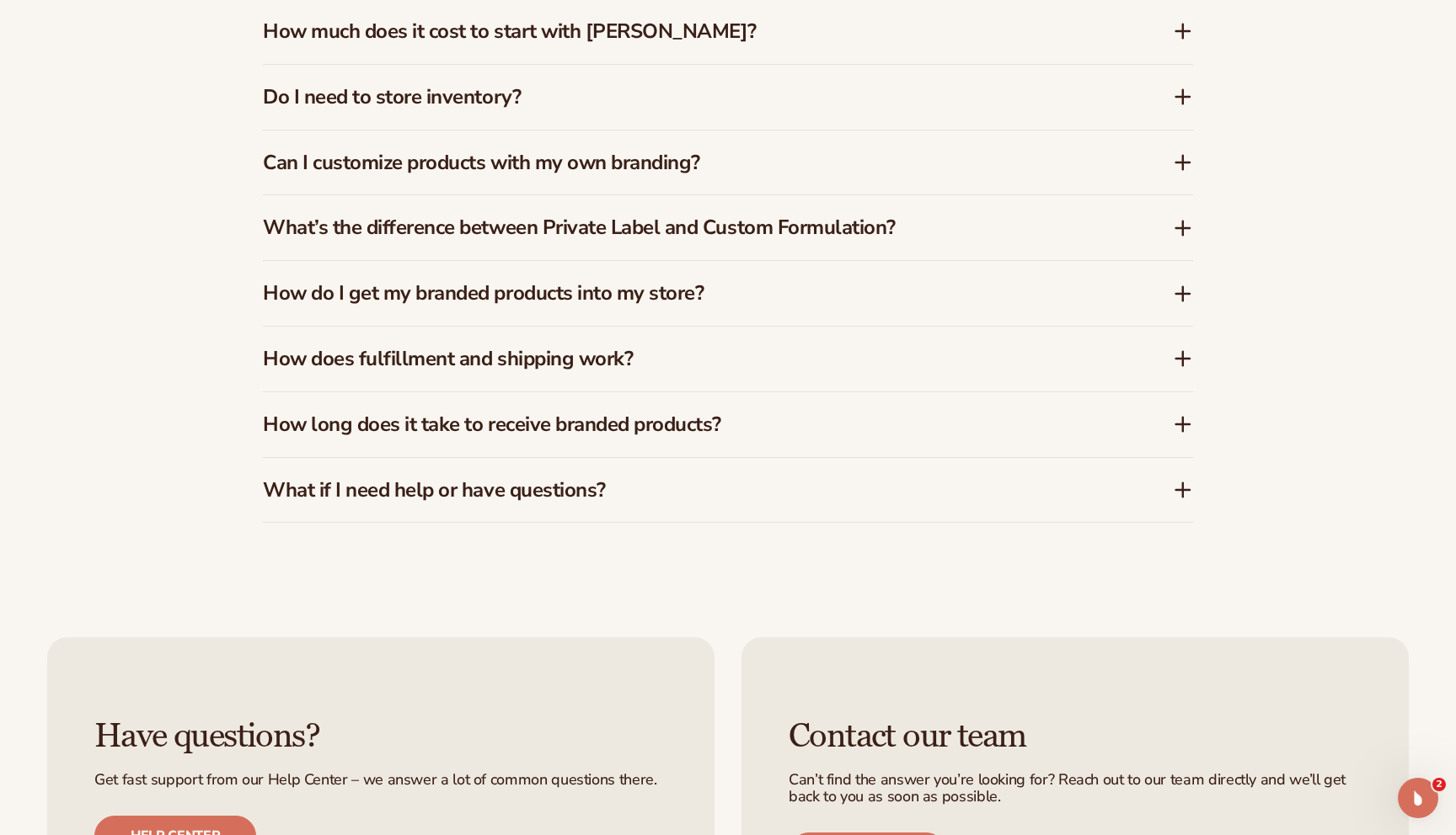
scroll to position [2733, 0]
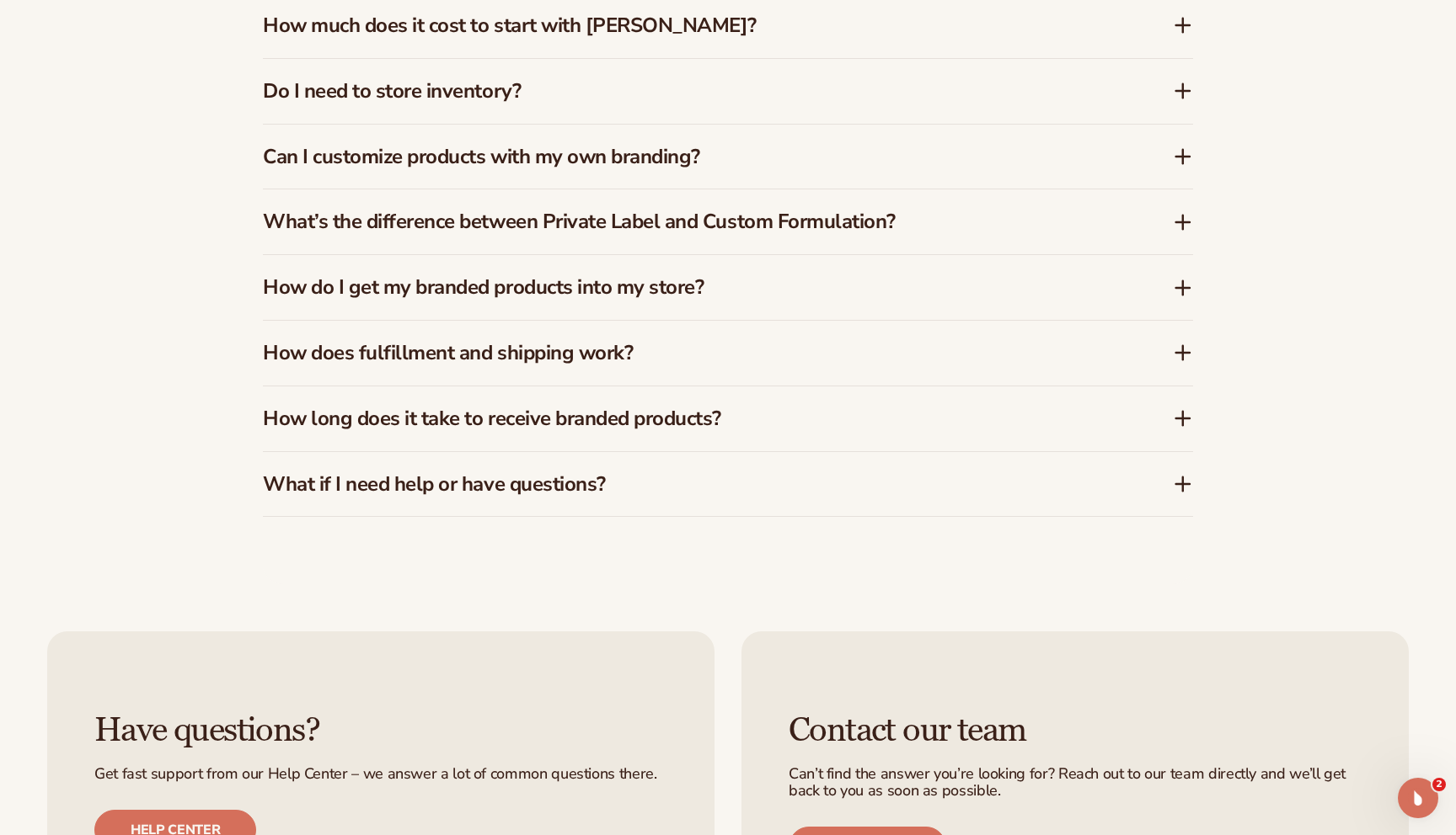
click at [1126, 284] on div "How do I get my branded products into my store?" at bounding box center [718, 287] width 910 height 24
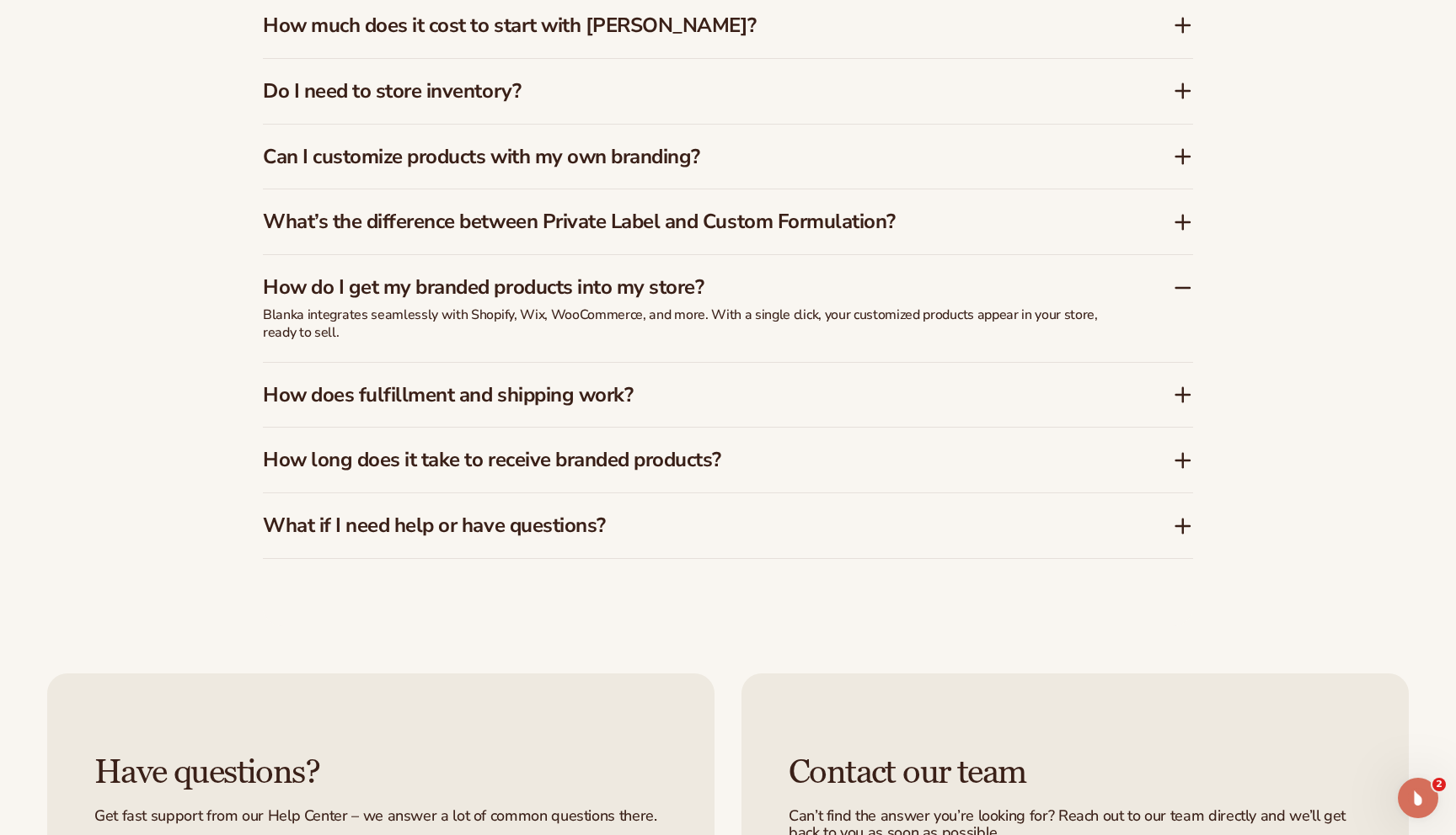
click at [1126, 284] on div "How do I get my branded products into my store?" at bounding box center [718, 287] width 910 height 24
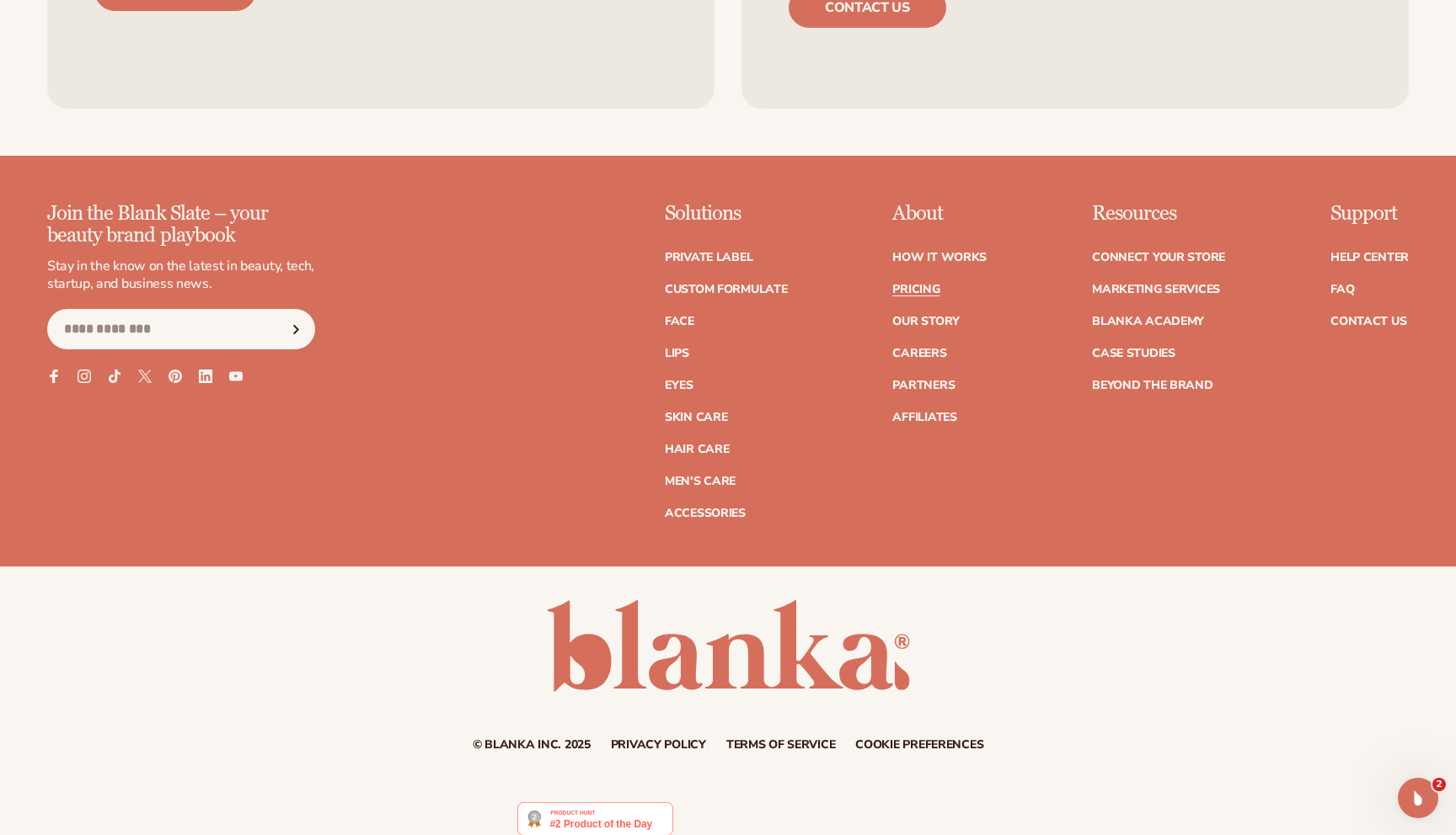
scroll to position [3590, 0]
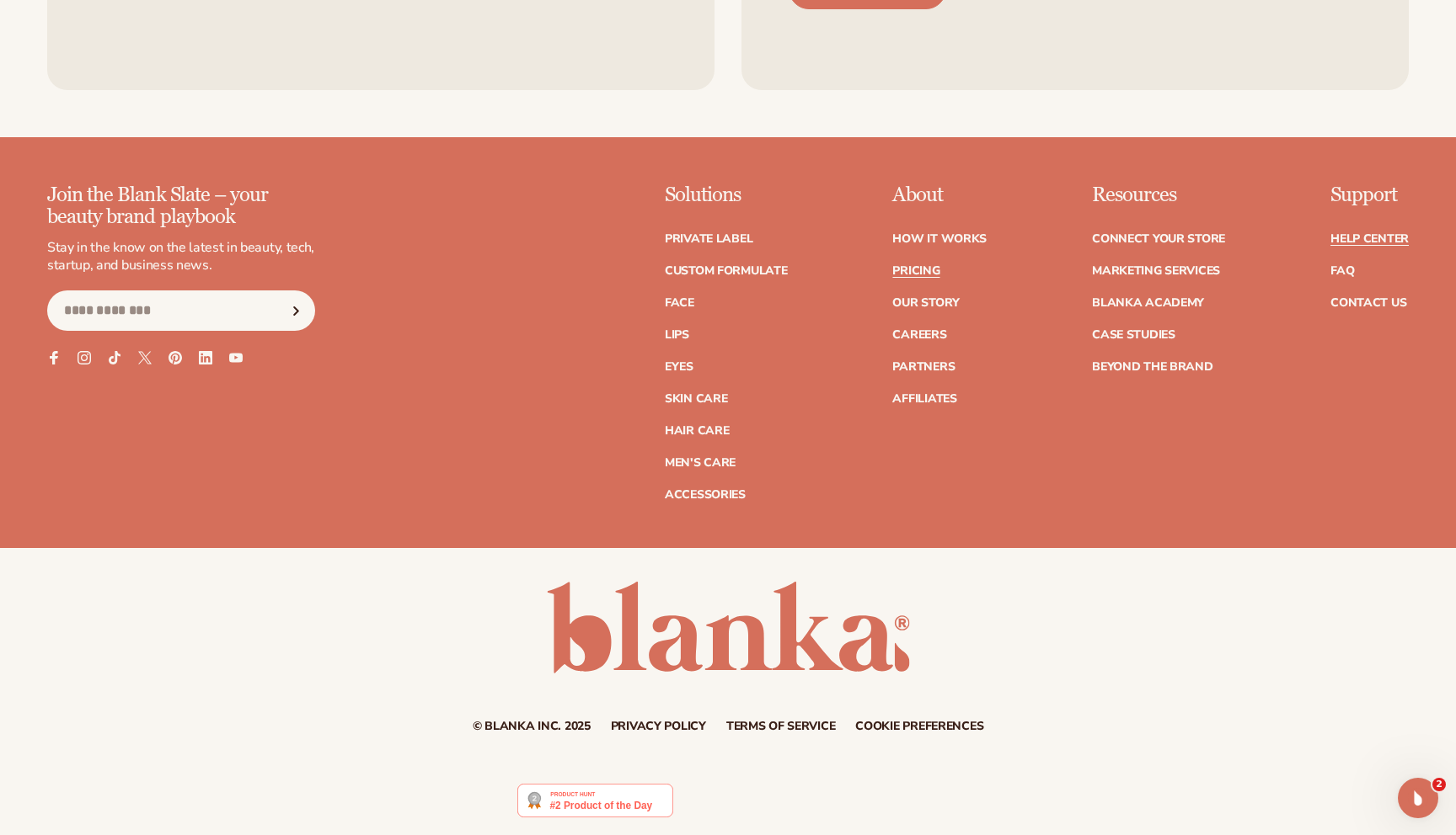
click at [1352, 241] on link "Help Center" at bounding box center [1369, 239] width 78 height 12
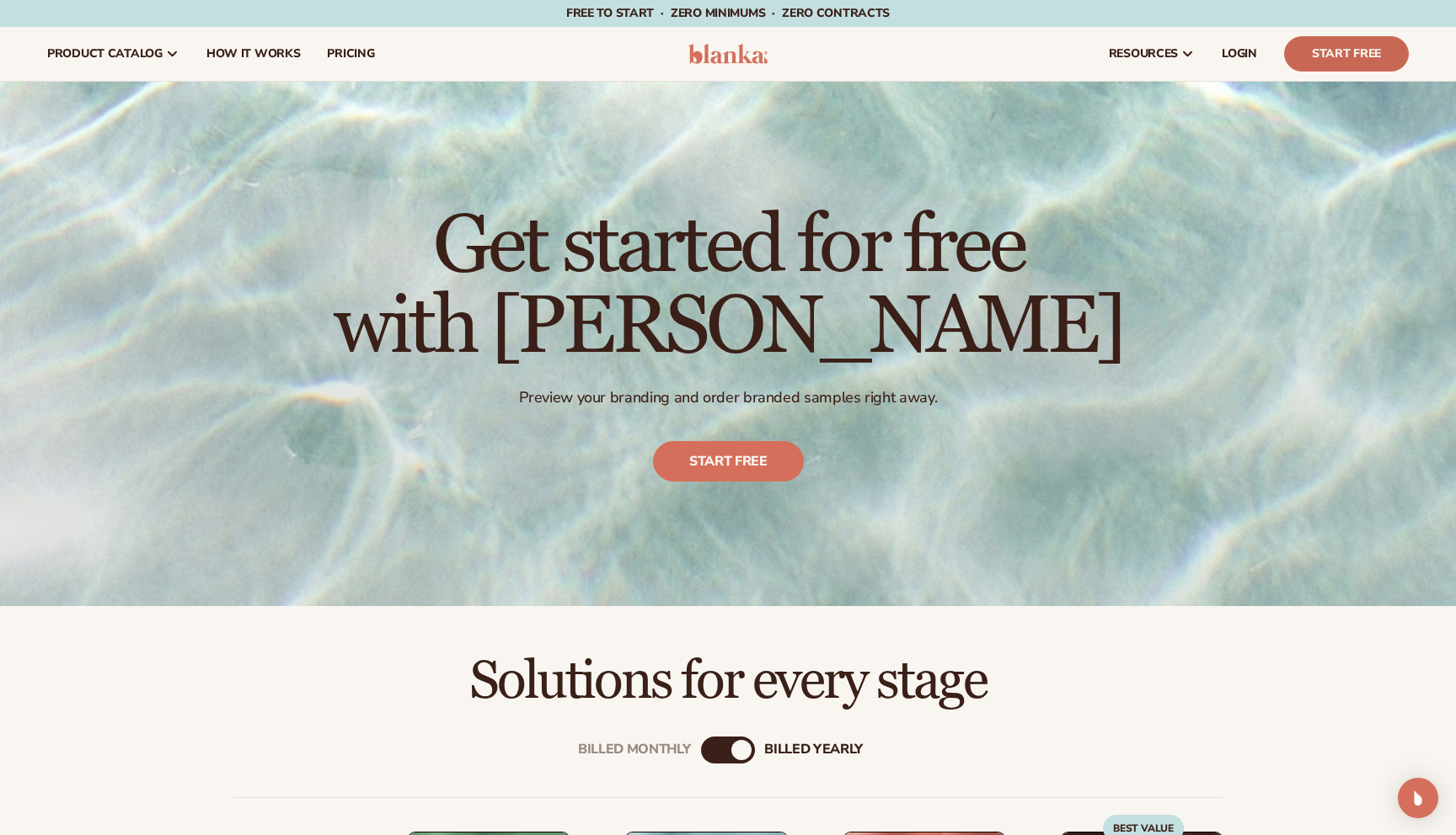
click at [1331, 55] on link "Start Free" at bounding box center [1346, 54] width 125 height 35
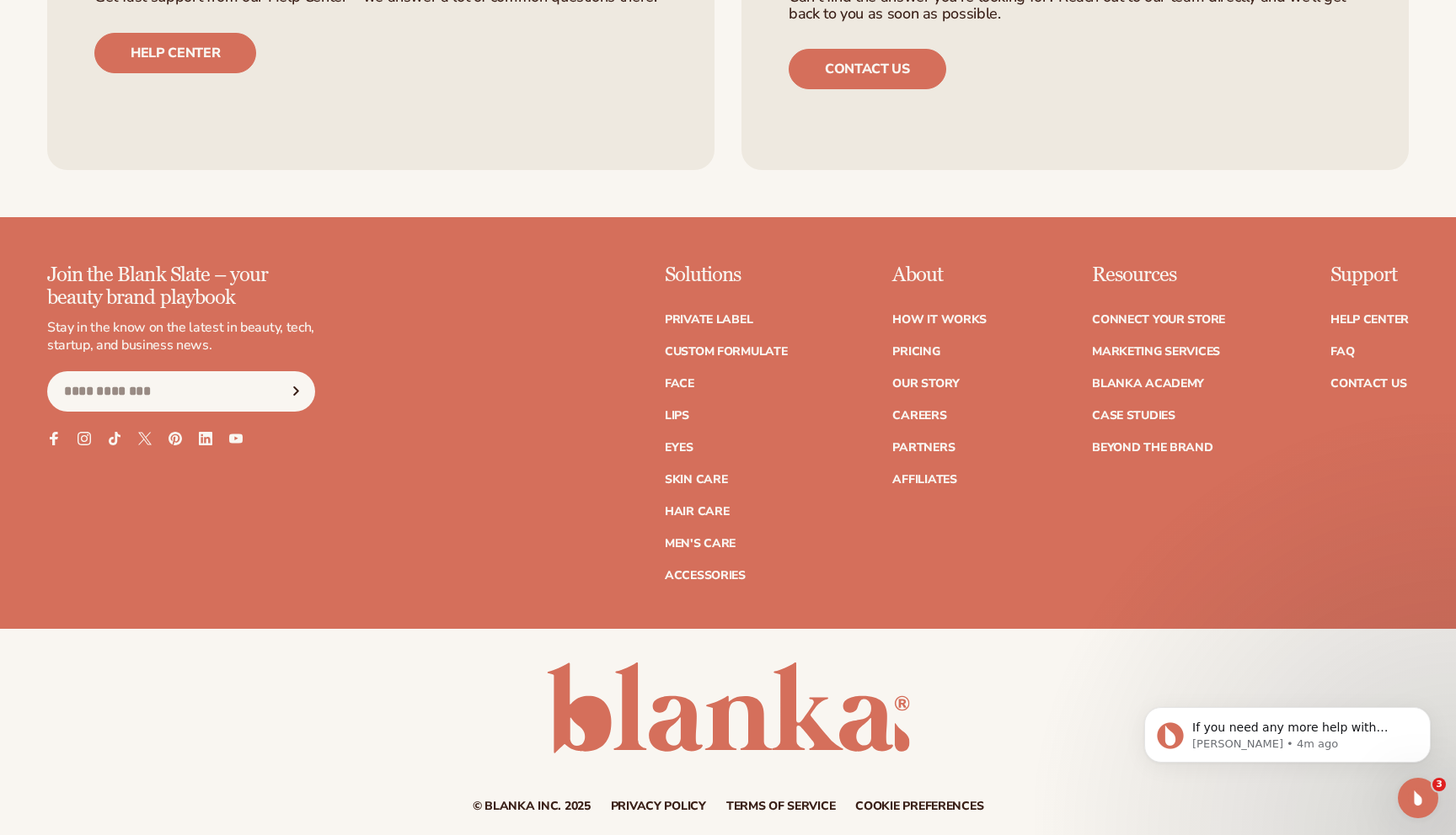
scroll to position [2997, 0]
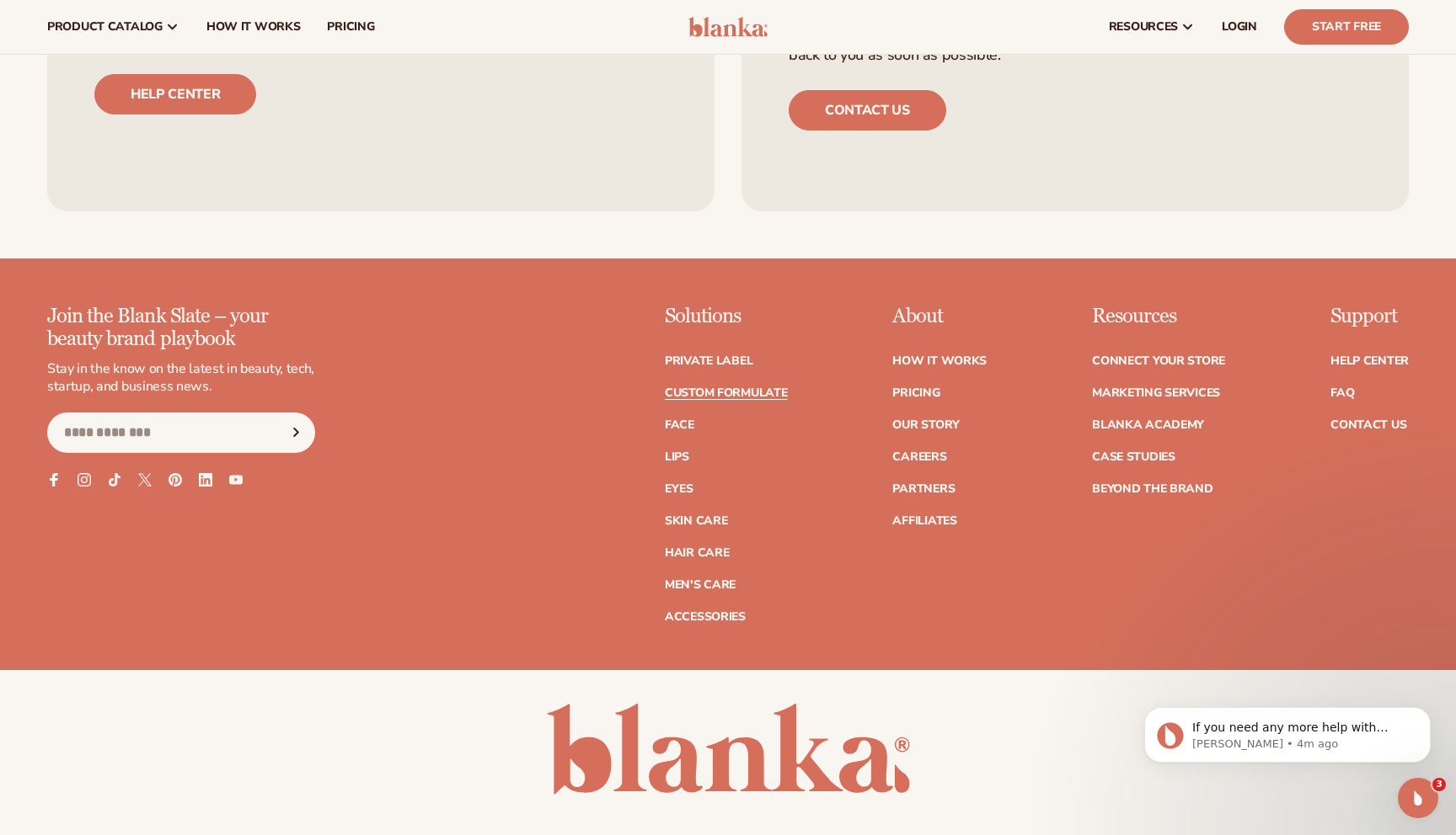
click at [756, 391] on link "Custom formulate" at bounding box center [726, 393] width 123 height 12
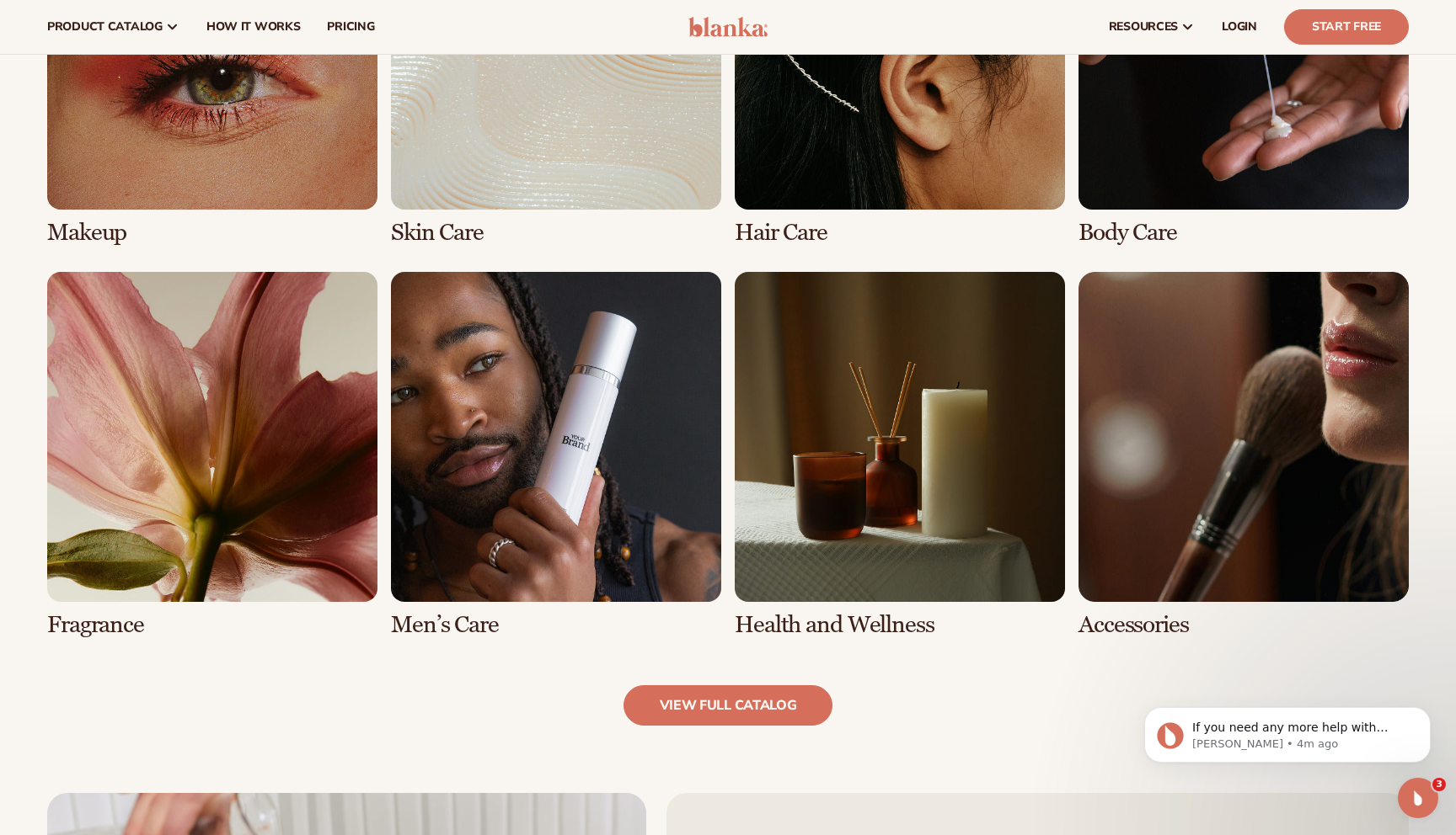
scroll to position [1372, 0]
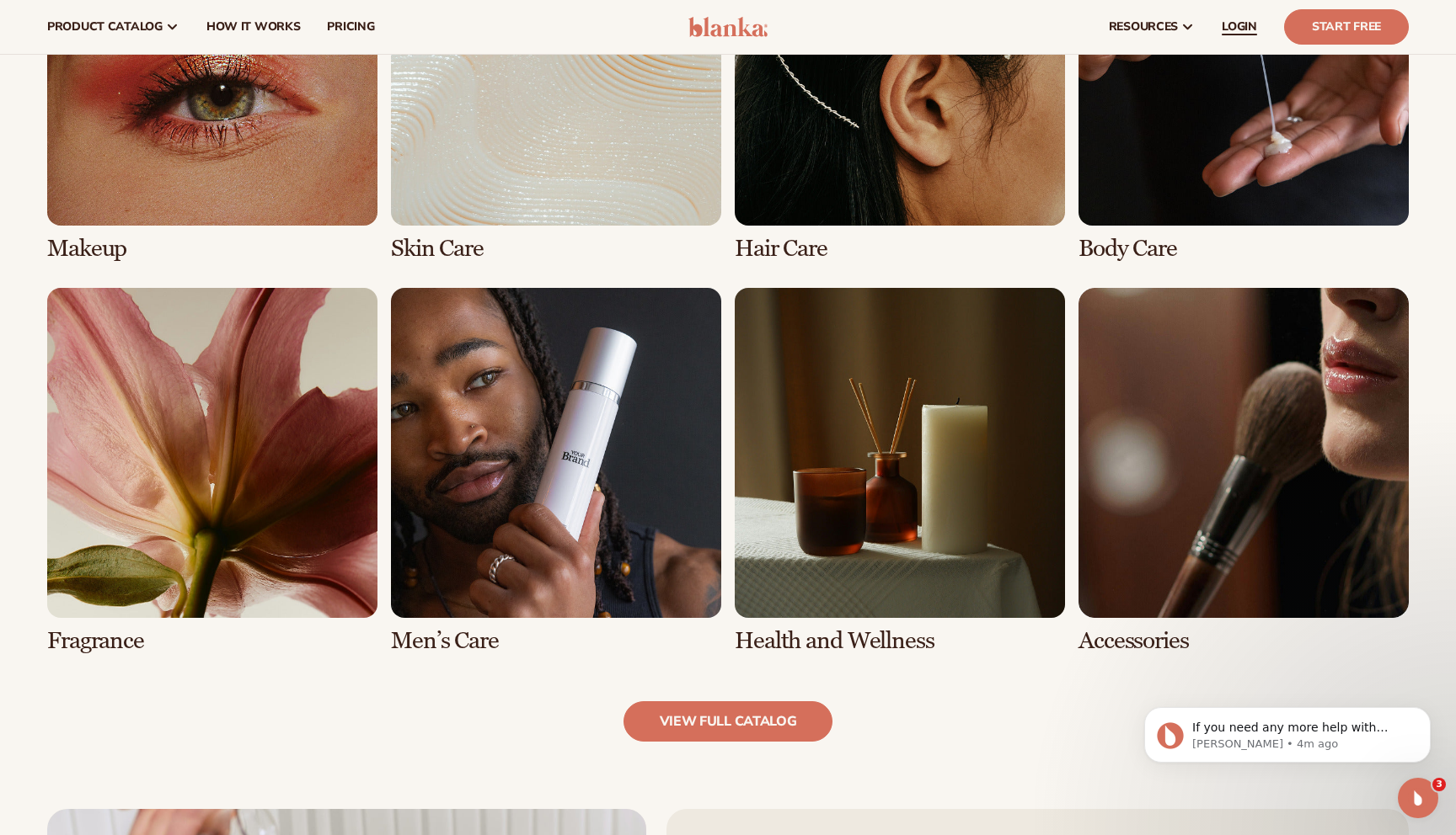
click at [1247, 36] on link "LOGIN" at bounding box center [1239, 27] width 62 height 54
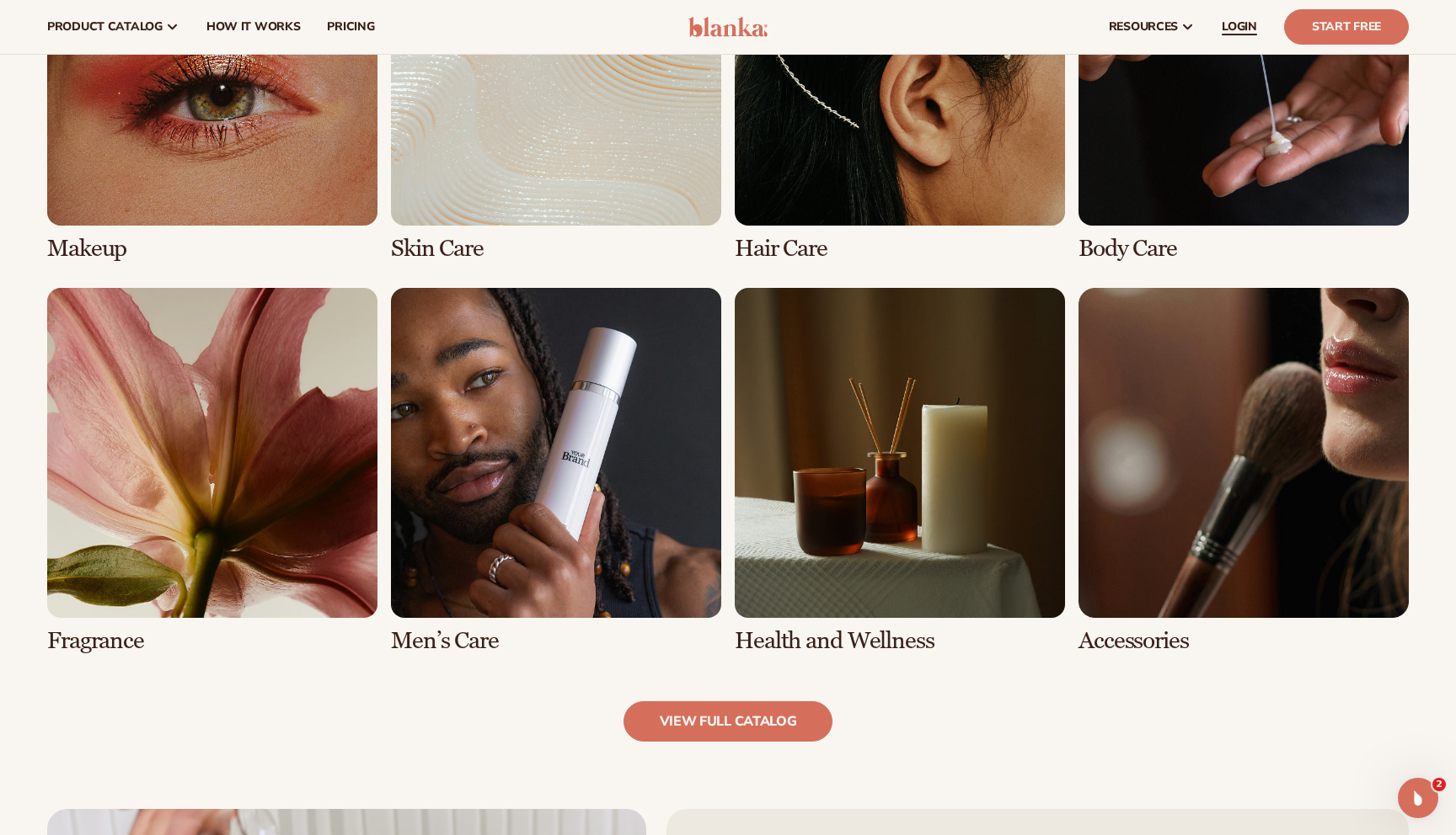
click at [1252, 32] on span "LOGIN" at bounding box center [1239, 27] width 35 height 13
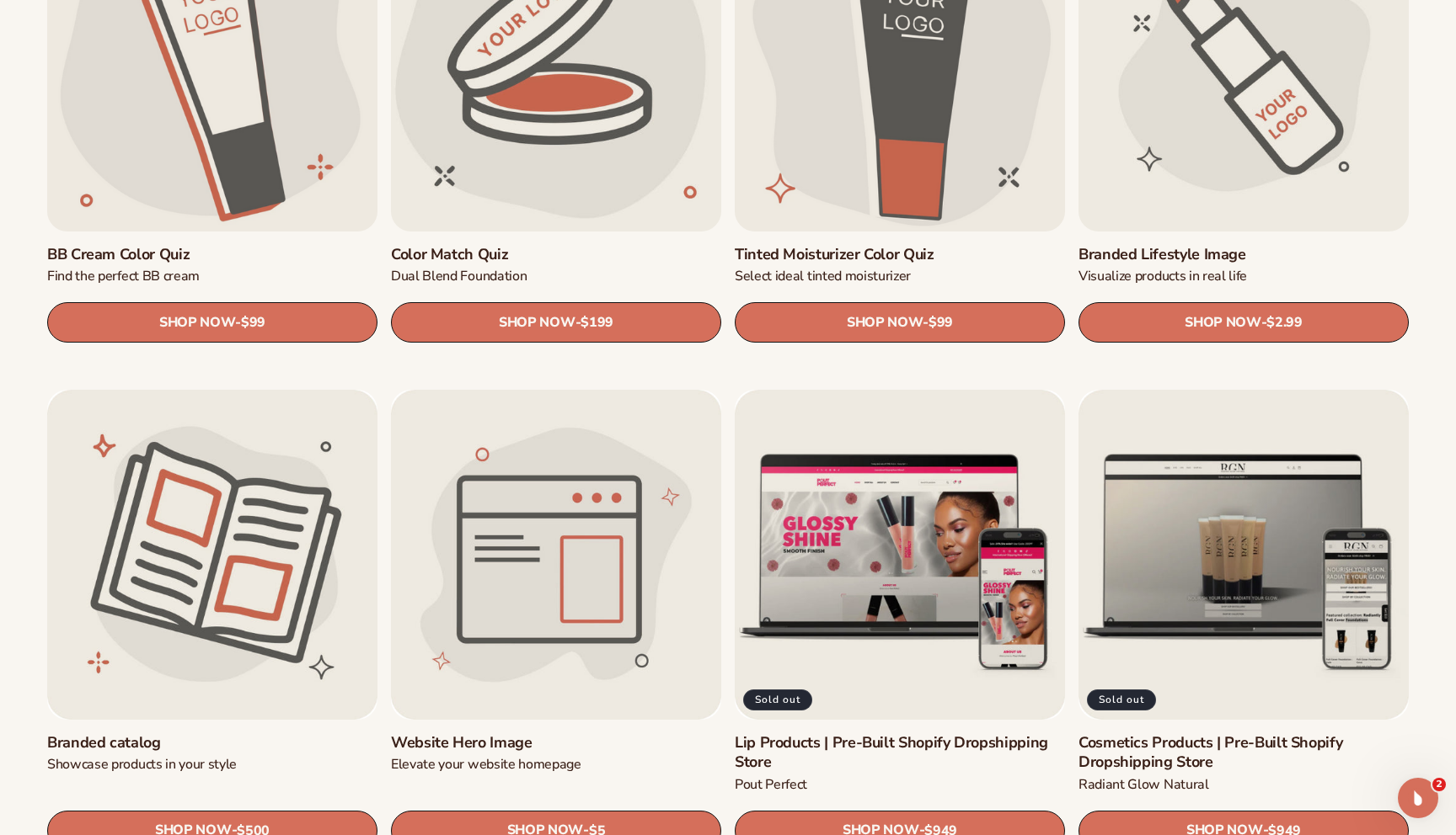
scroll to position [1673, 0]
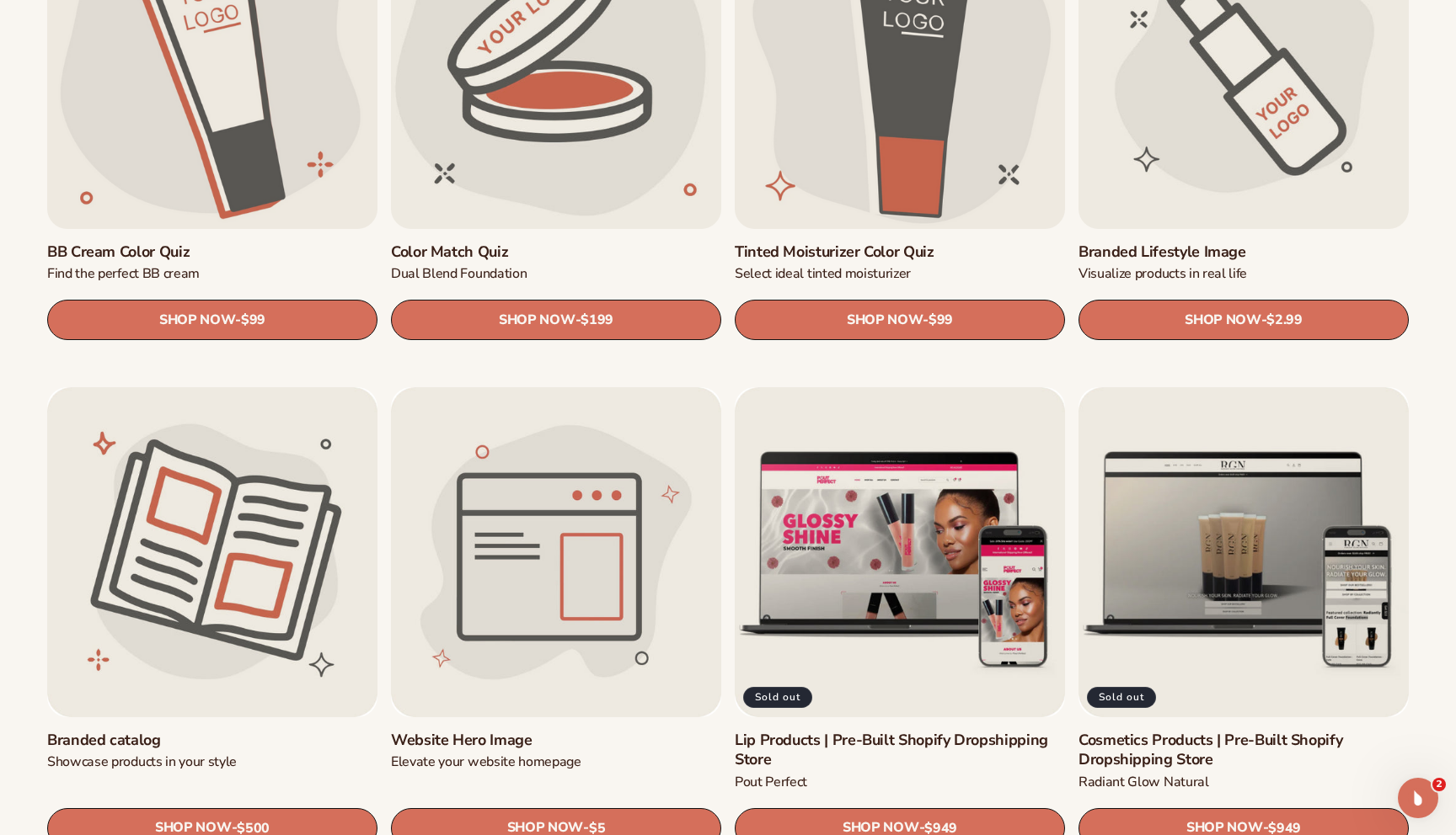
click at [1258, 243] on link "Branded Lifestyle Image" at bounding box center [1243, 252] width 330 height 20
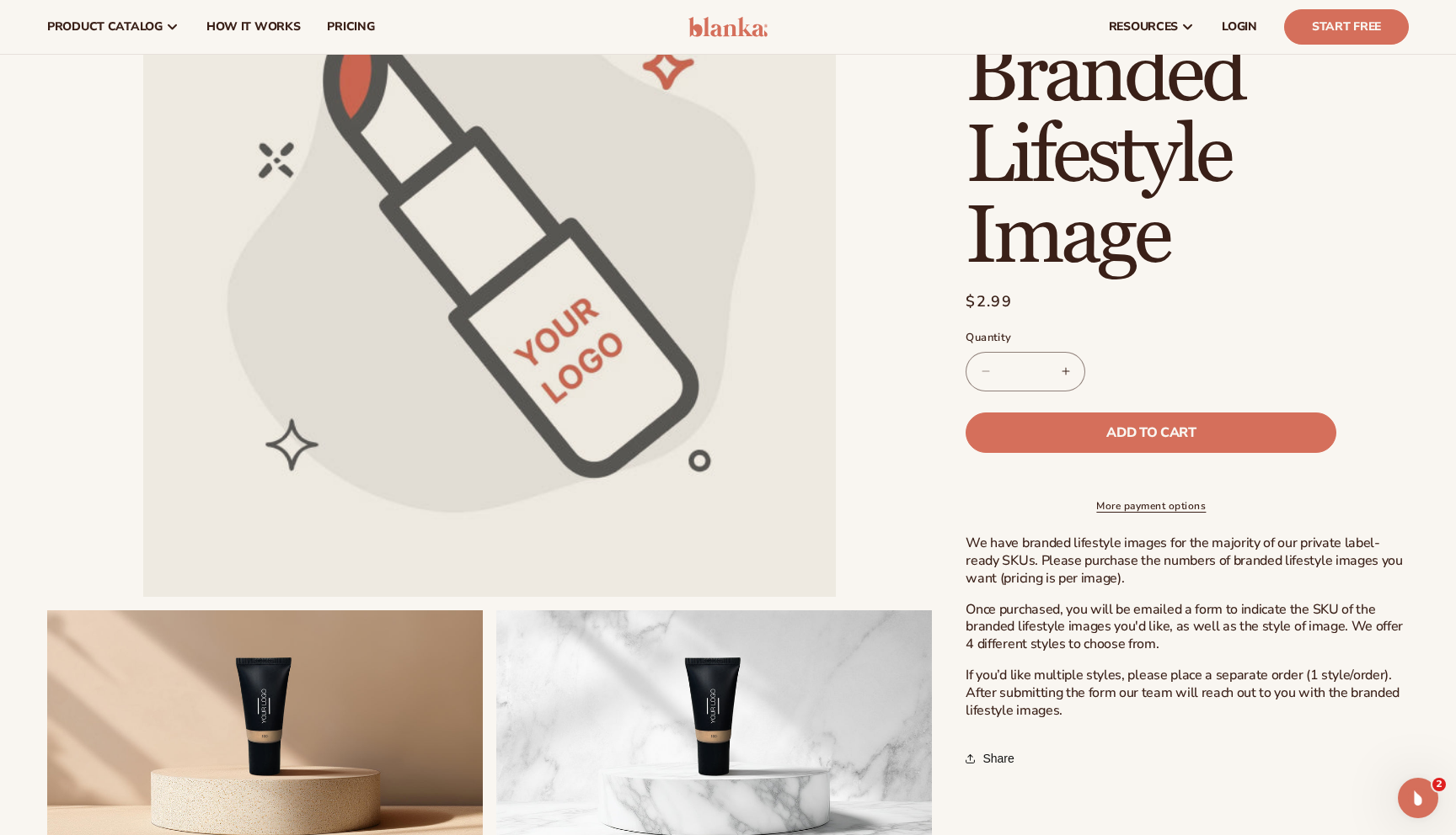
scroll to position [213, 0]
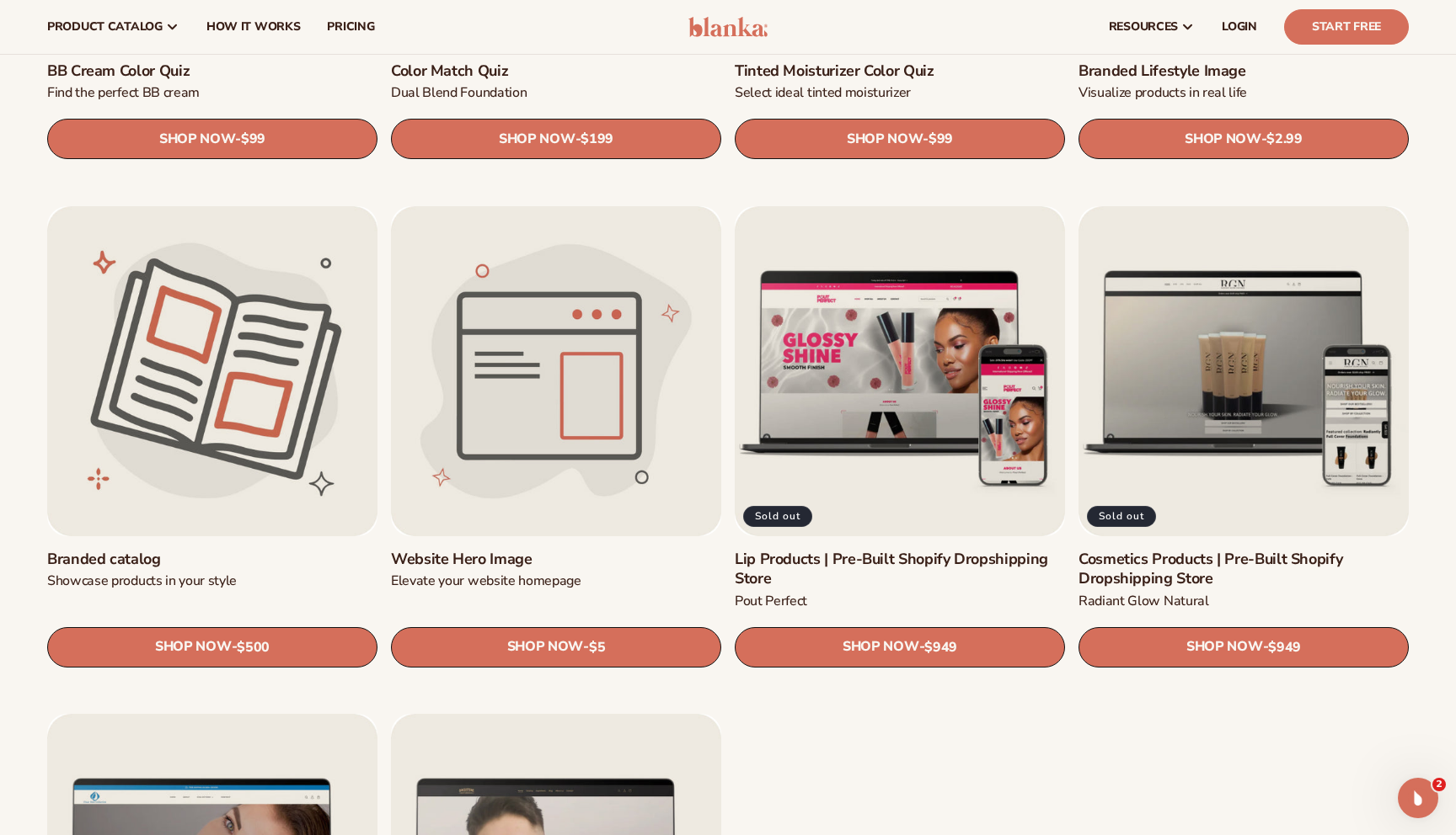
scroll to position [1853, 0]
click at [520, 550] on link "Website Hero Image" at bounding box center [555, 560] width 330 height 20
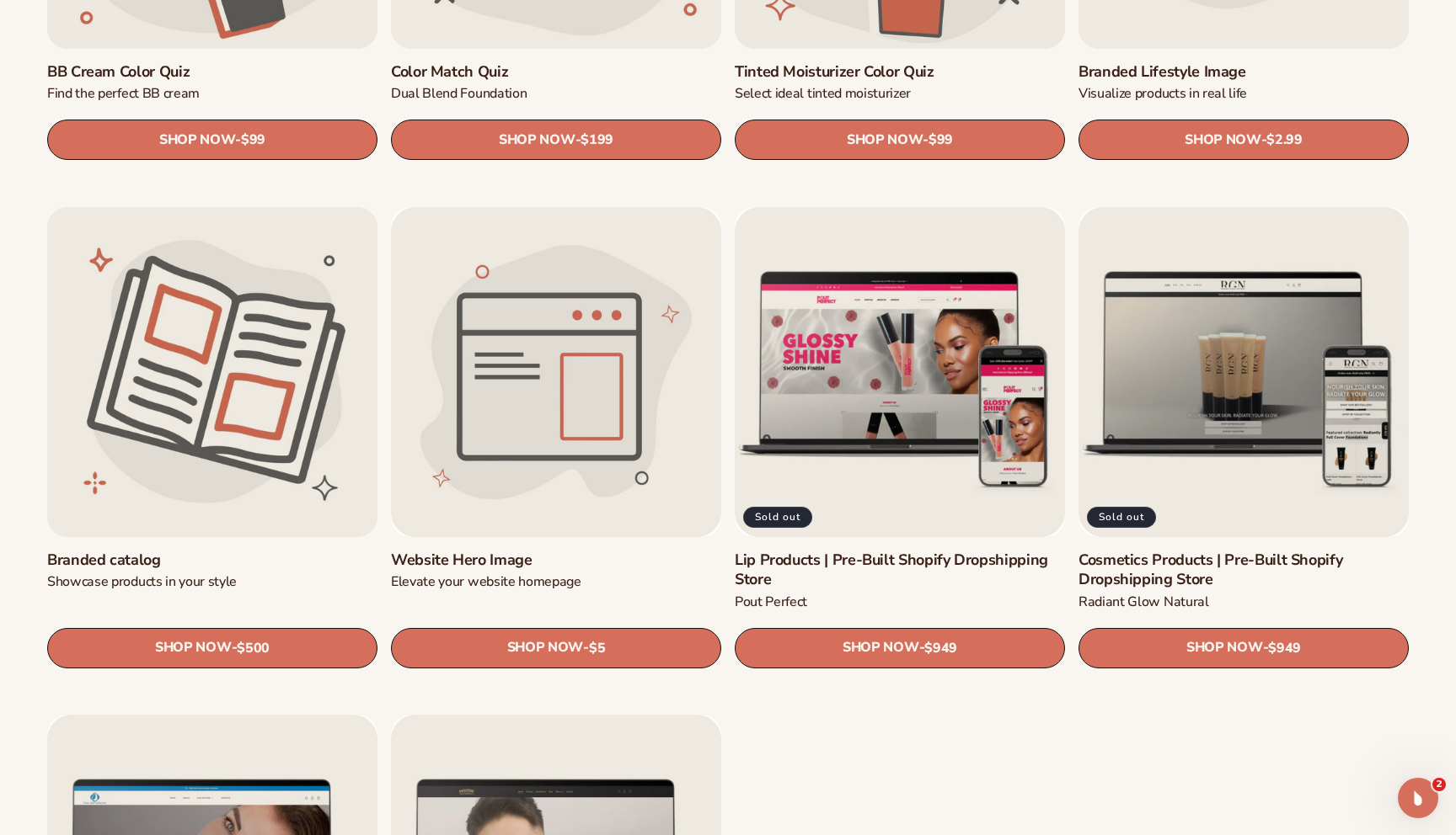
click at [287, 550] on link "Branded catalog" at bounding box center [212, 560] width 330 height 20
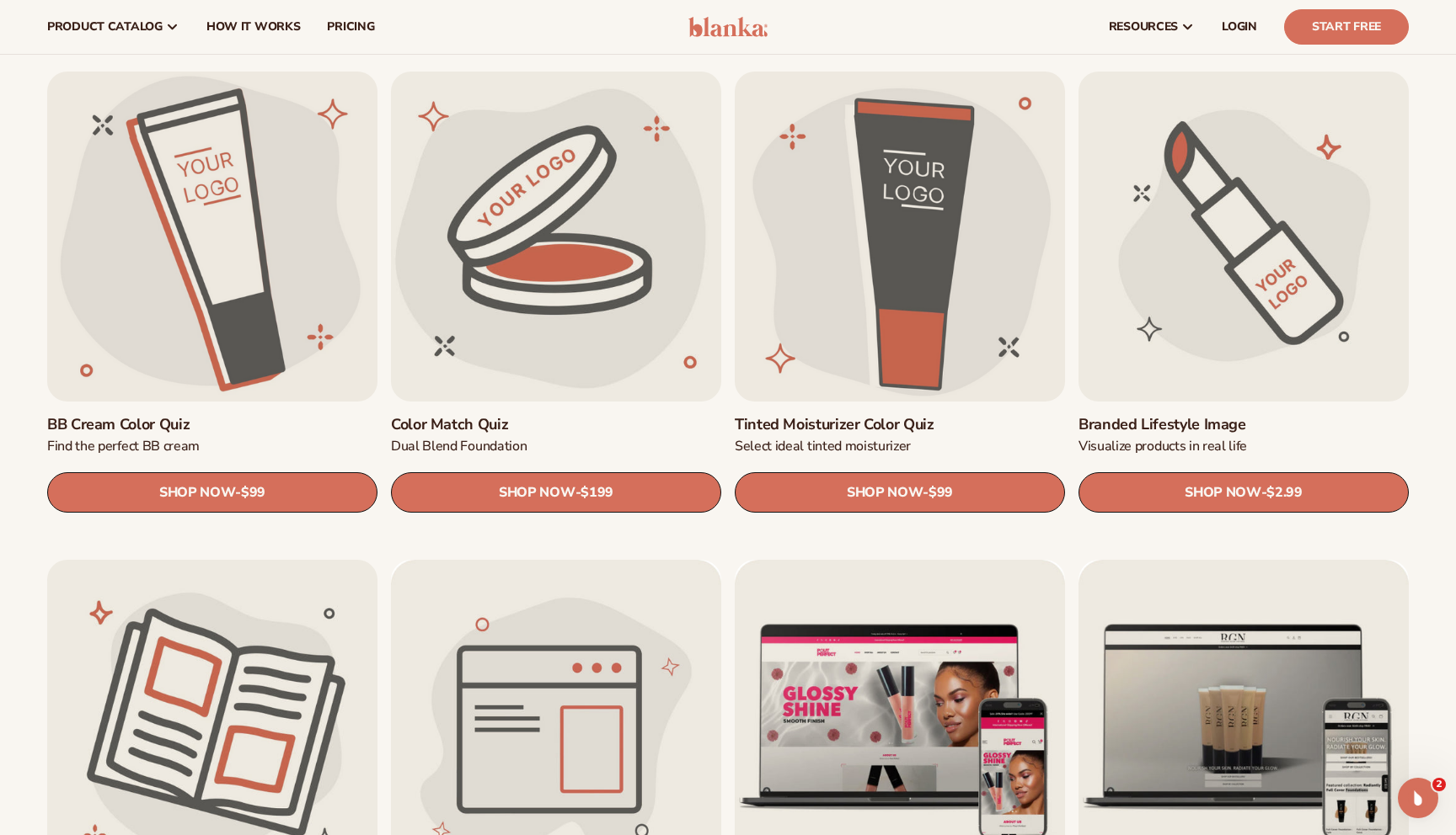
click at [255, 415] on link "BB Cream Color Quiz" at bounding box center [212, 424] width 330 height 20
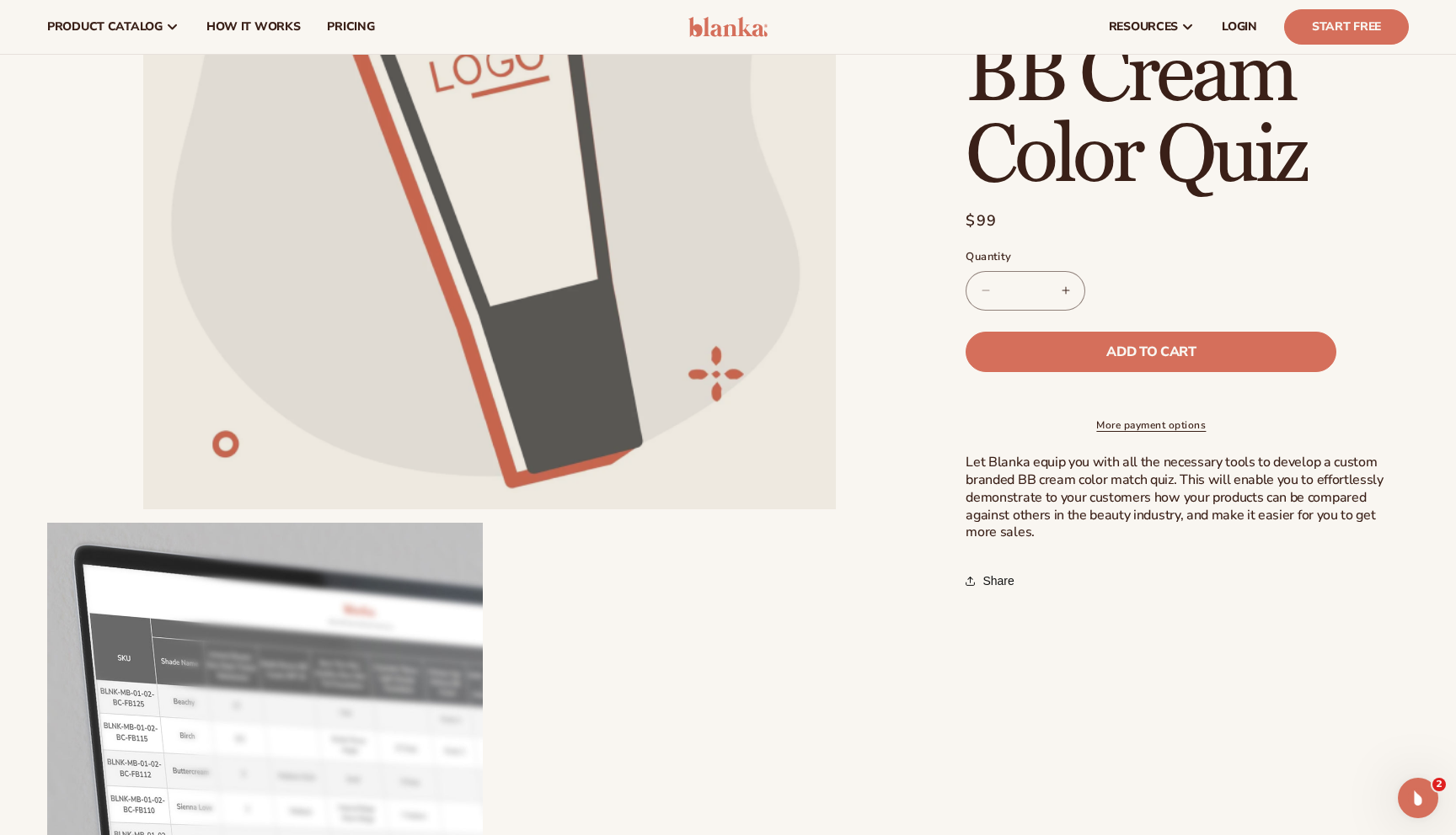
scroll to position [294, 0]
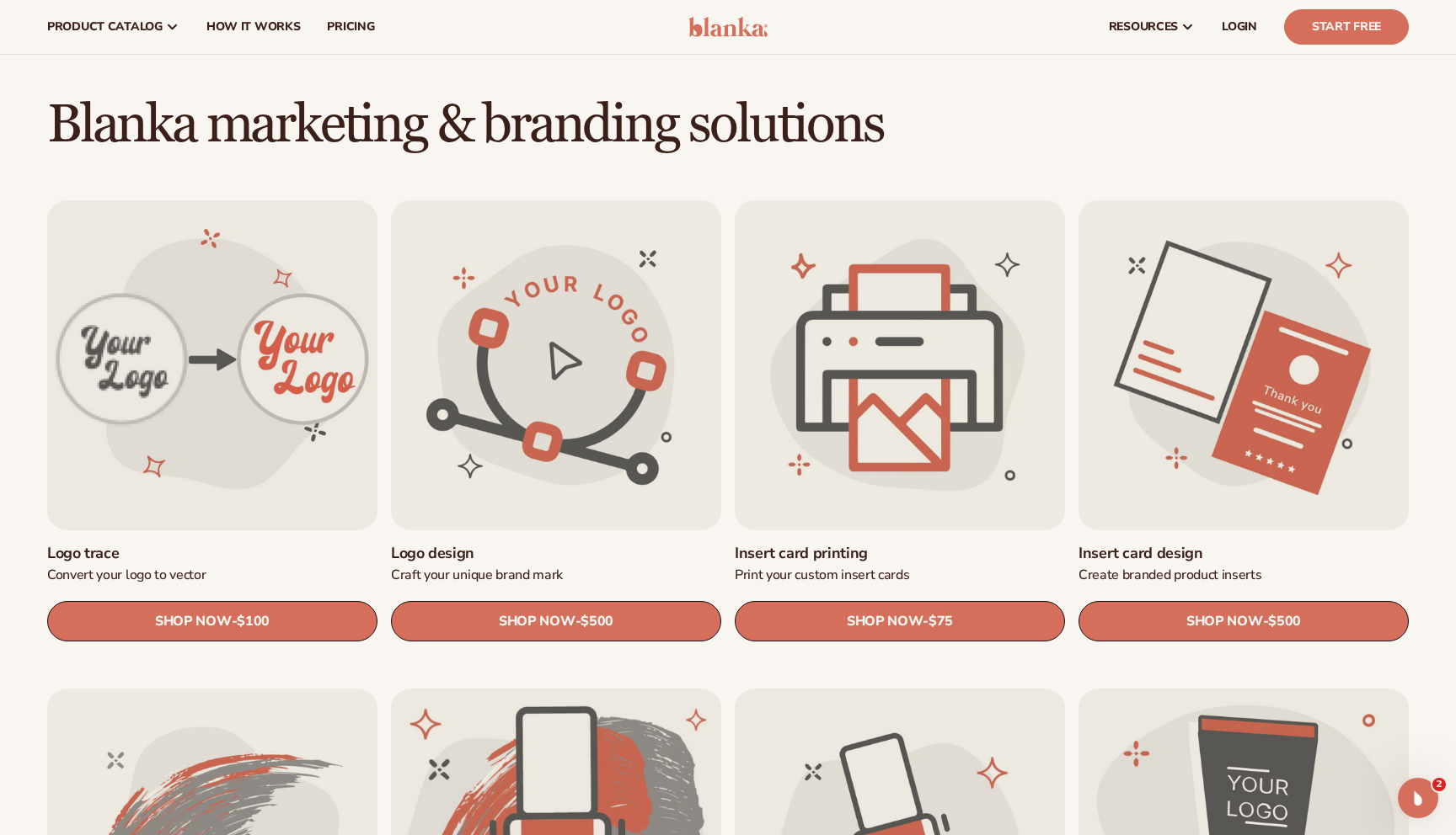
scroll to position [388, 0]
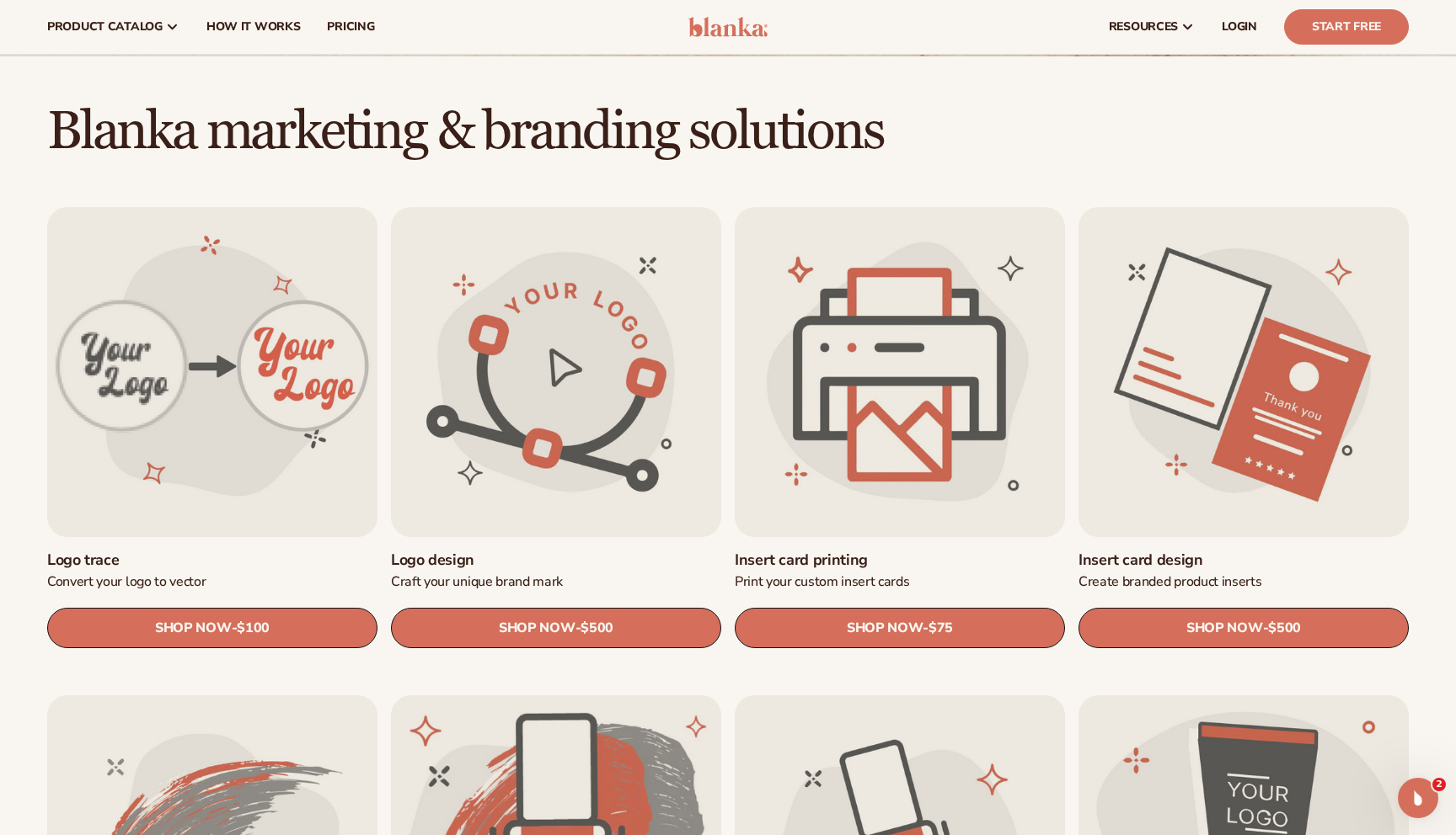
click at [928, 550] on link "Insert card printing" at bounding box center [900, 560] width 330 height 20
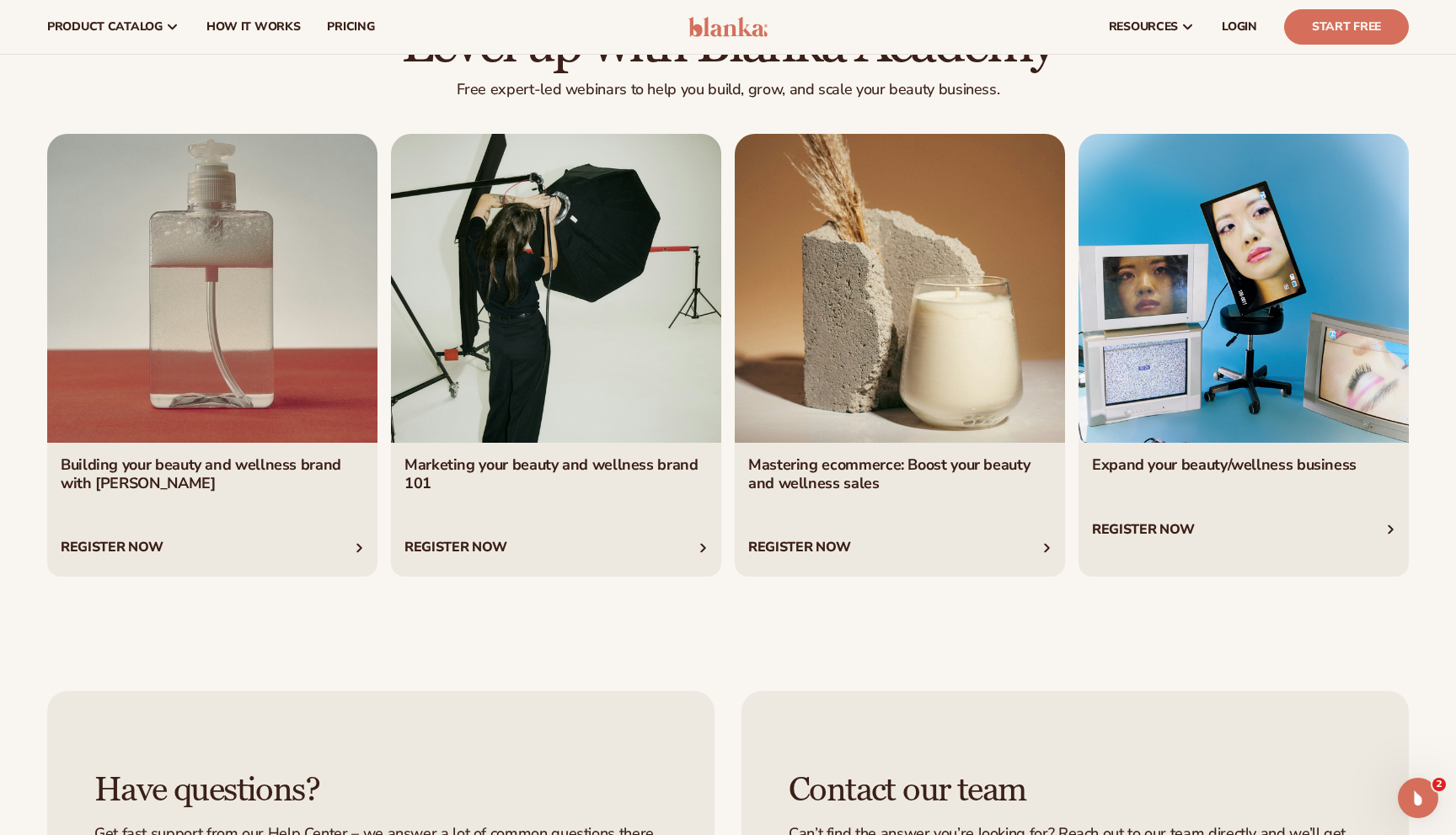
scroll to position [3138, 0]
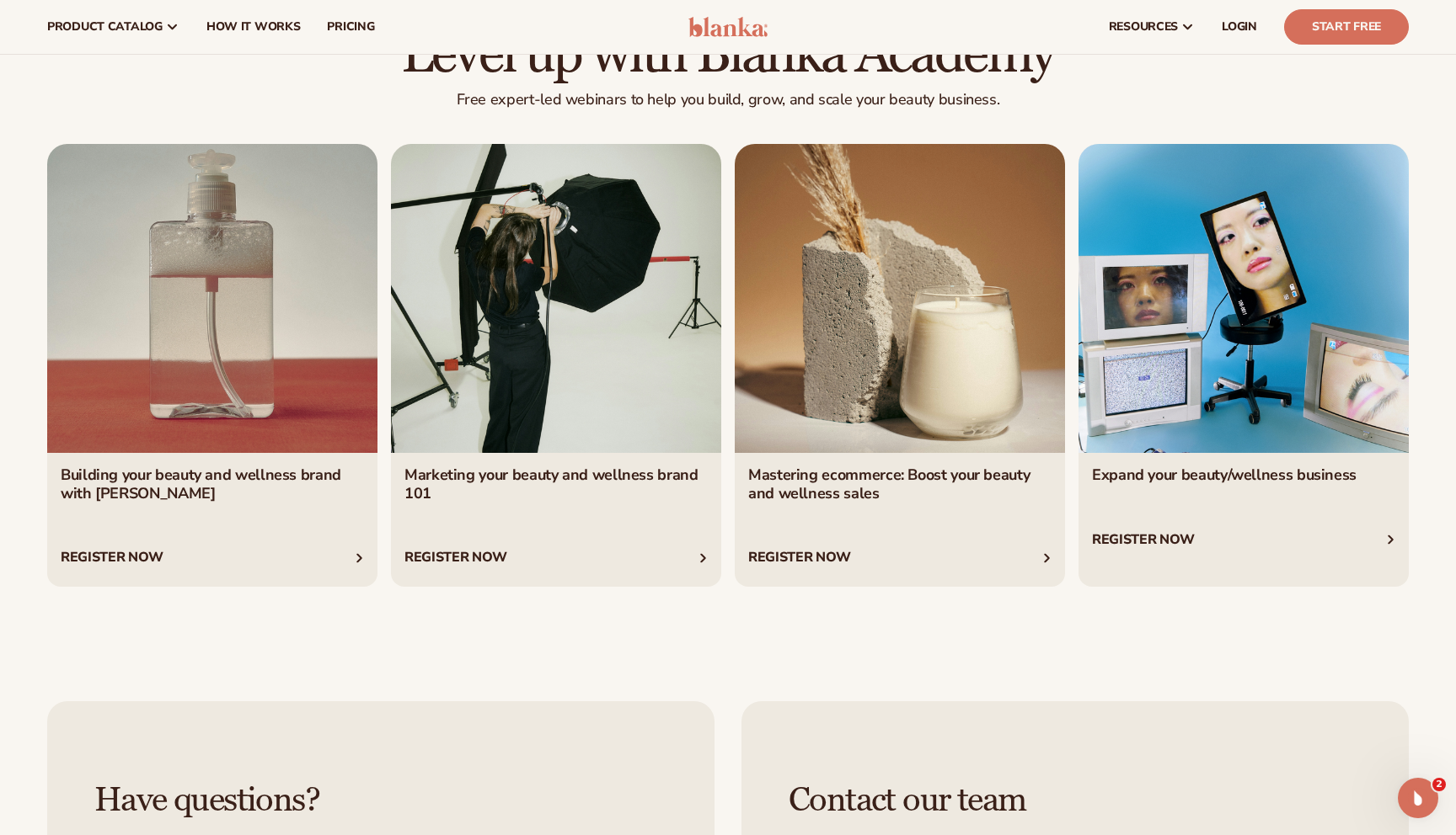
click at [542, 316] on link "2 / 4" at bounding box center [555, 365] width 330 height 443
